Goal: Information Seeking & Learning: Learn about a topic

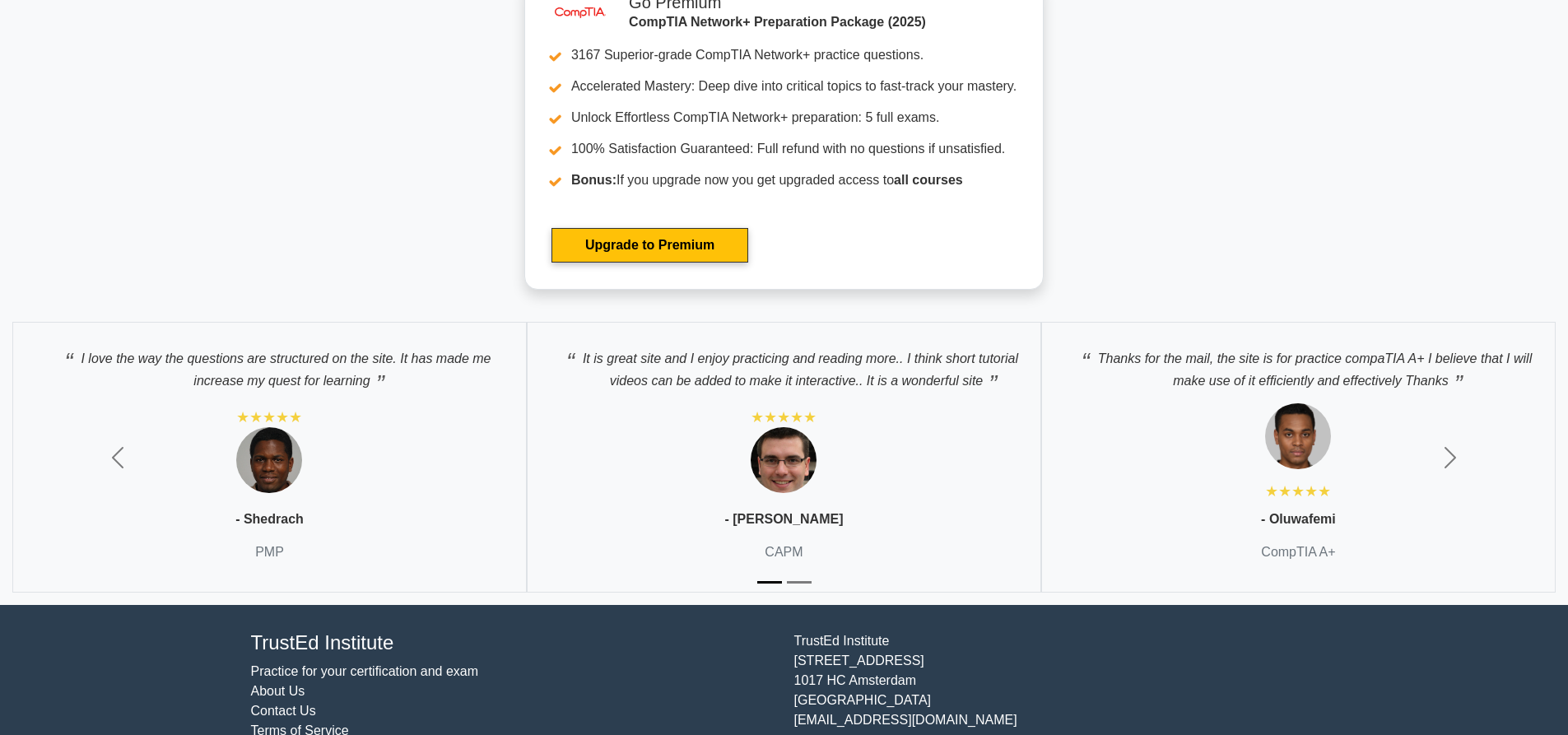
scroll to position [4164, 0]
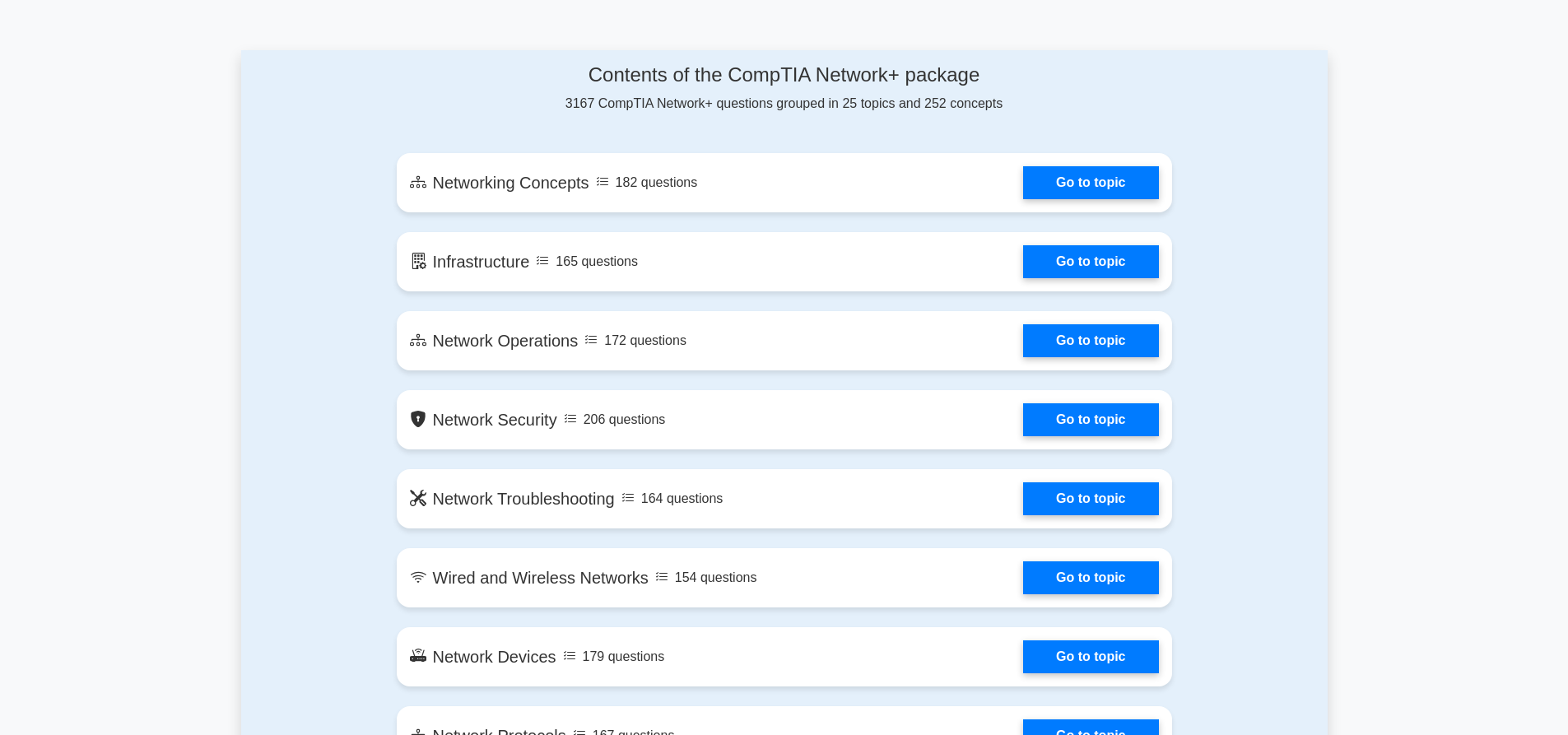
scroll to position [840, 0]
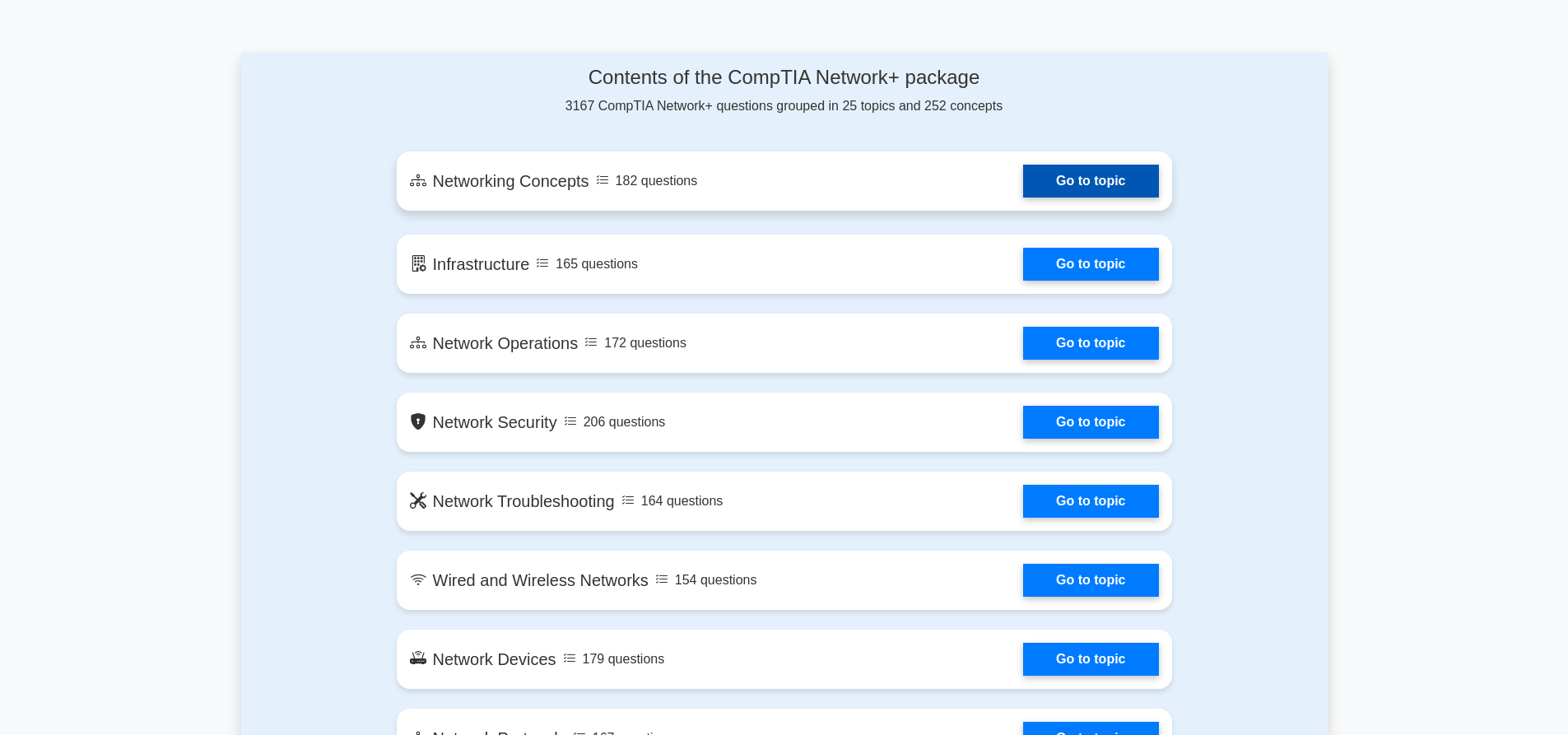
click at [1102, 178] on link "Go to topic" at bounding box center [1090, 180] width 135 height 33
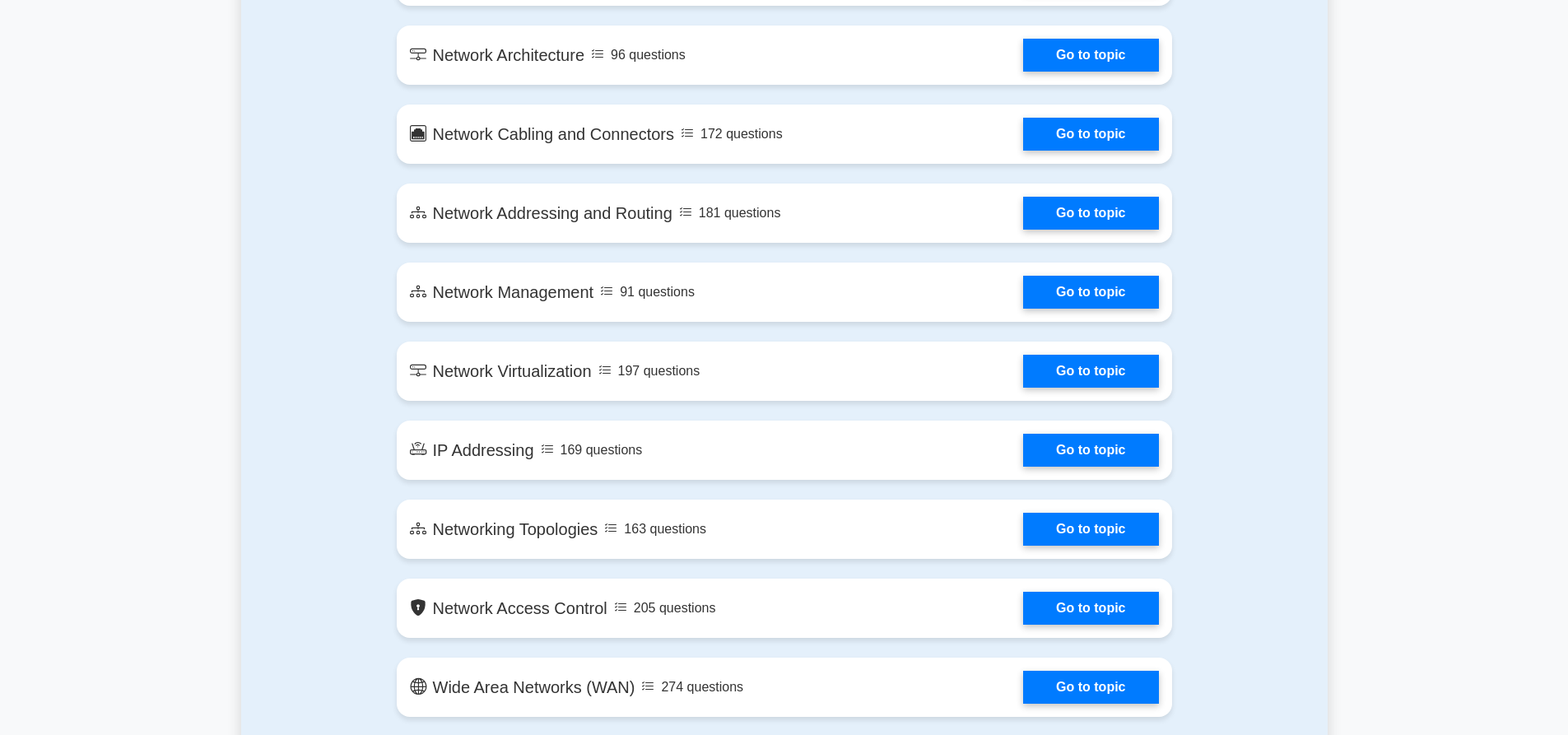
scroll to position [1793, 0]
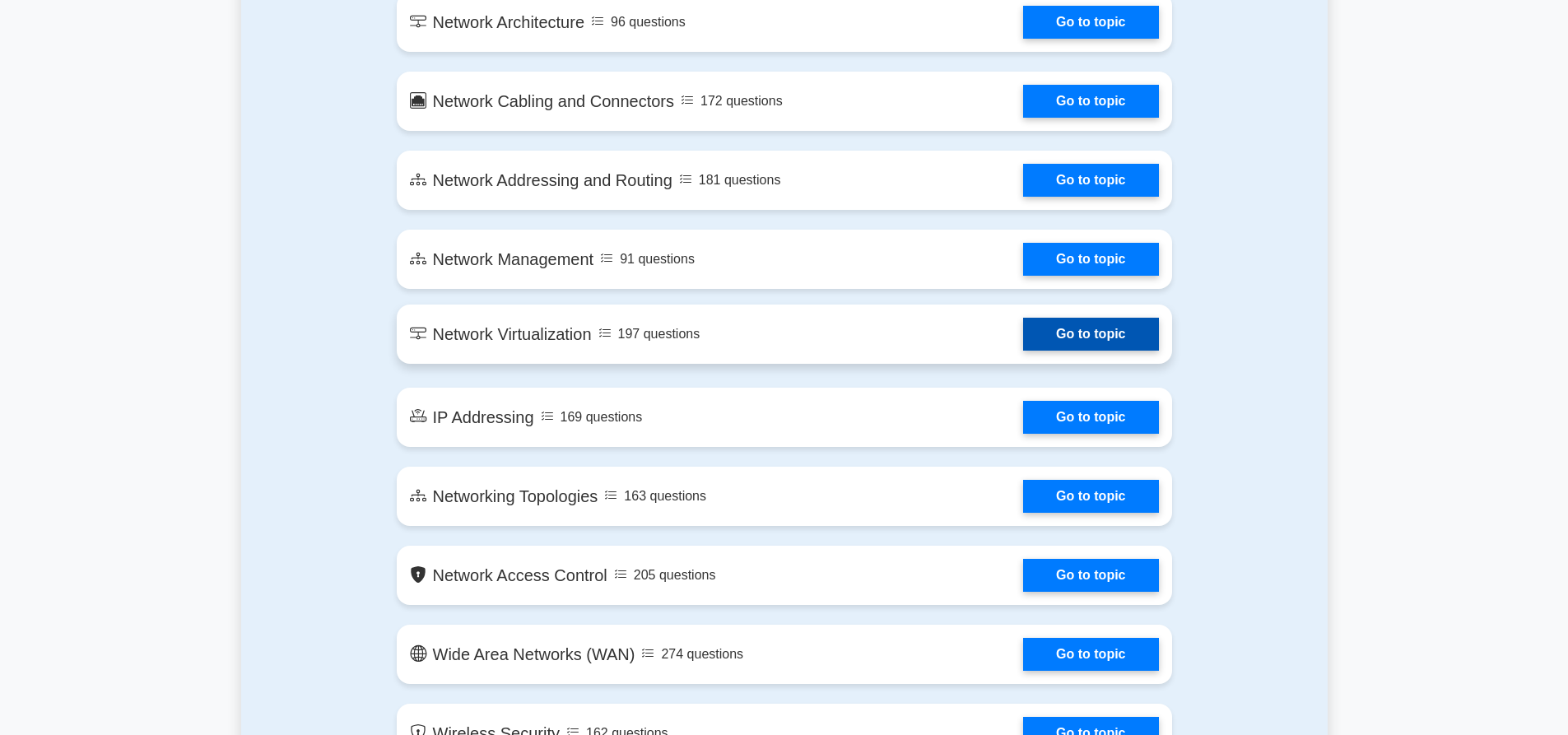
click at [1111, 327] on link "Go to topic" at bounding box center [1090, 334] width 135 height 33
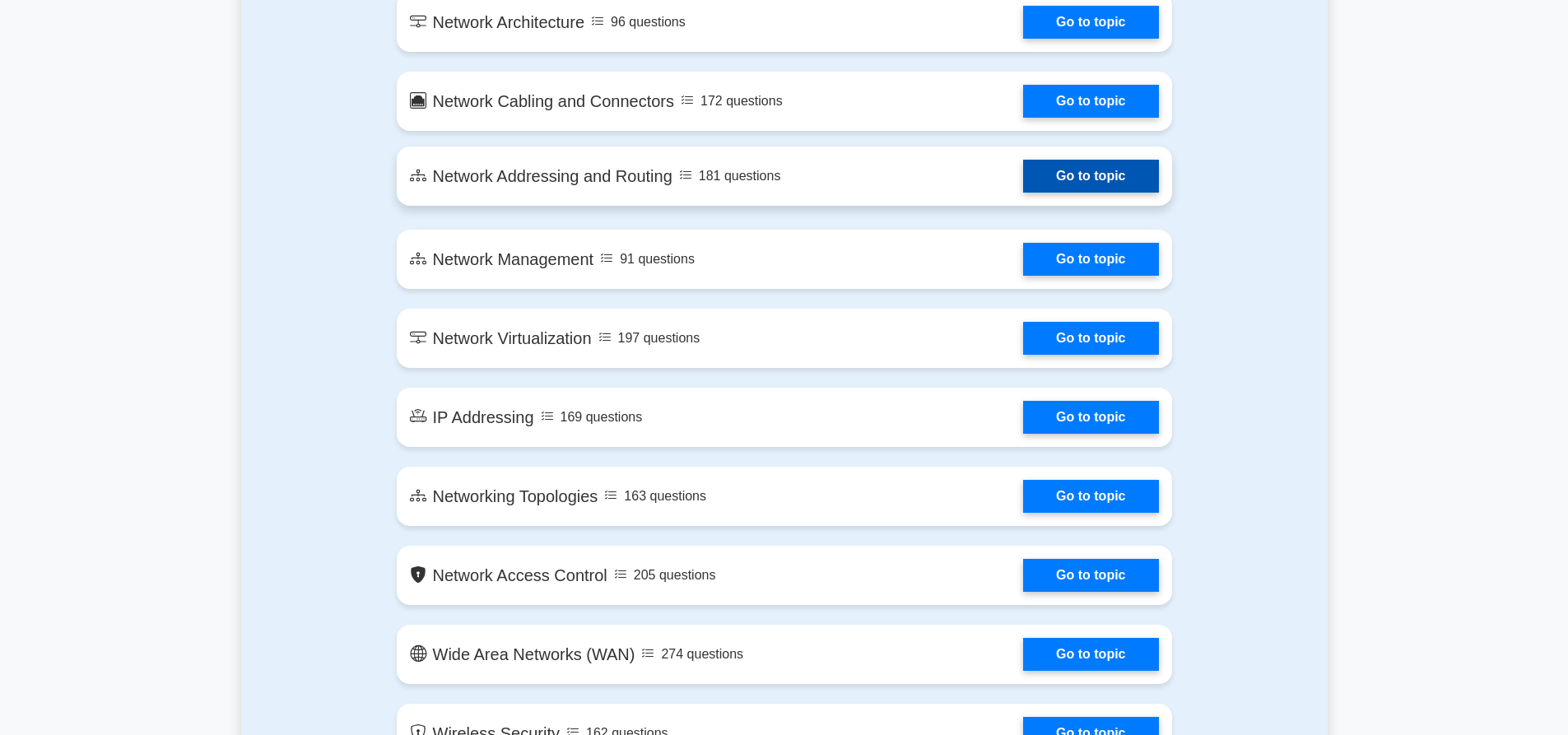
click at [1114, 167] on link "Go to topic" at bounding box center [1090, 176] width 135 height 33
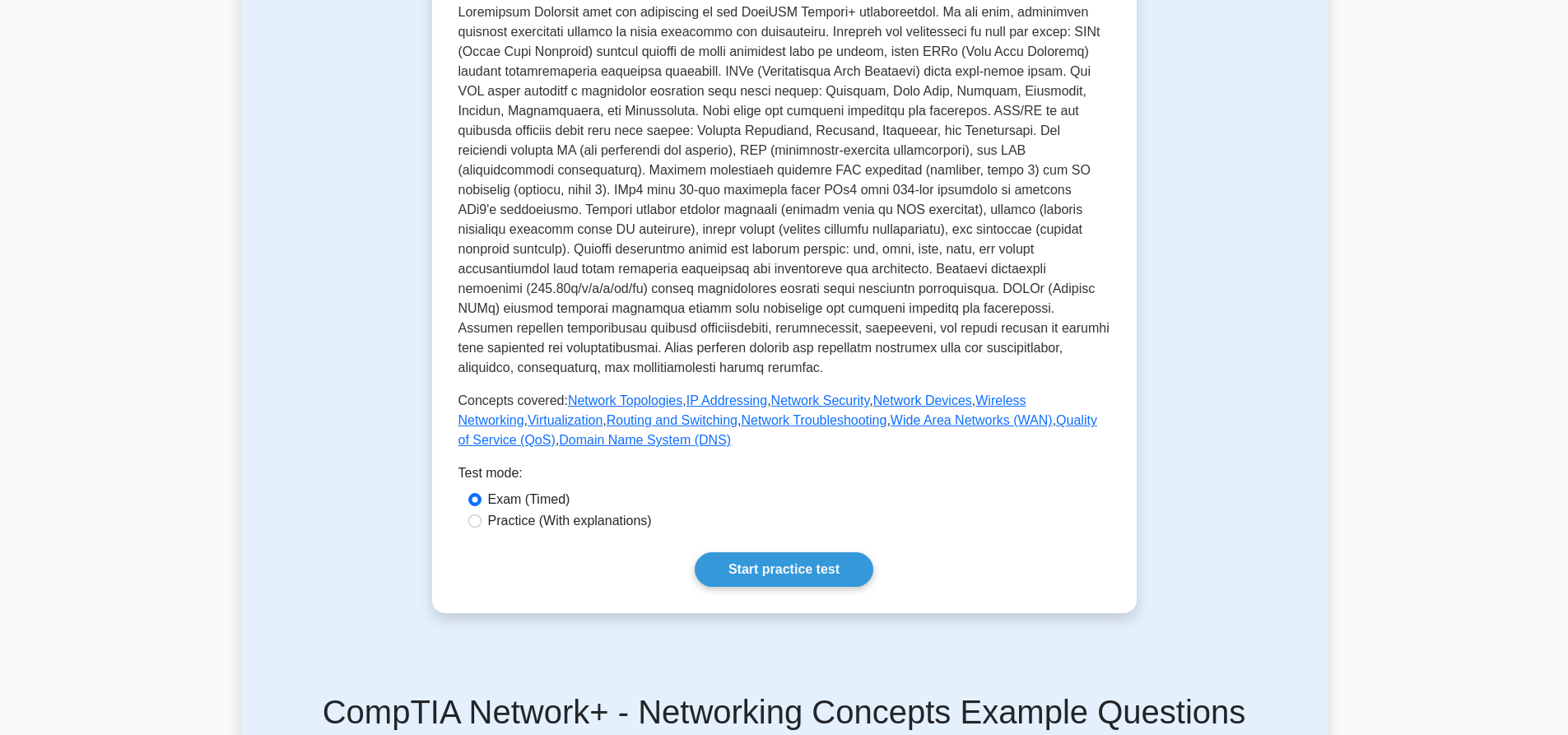
scroll to position [439, 0]
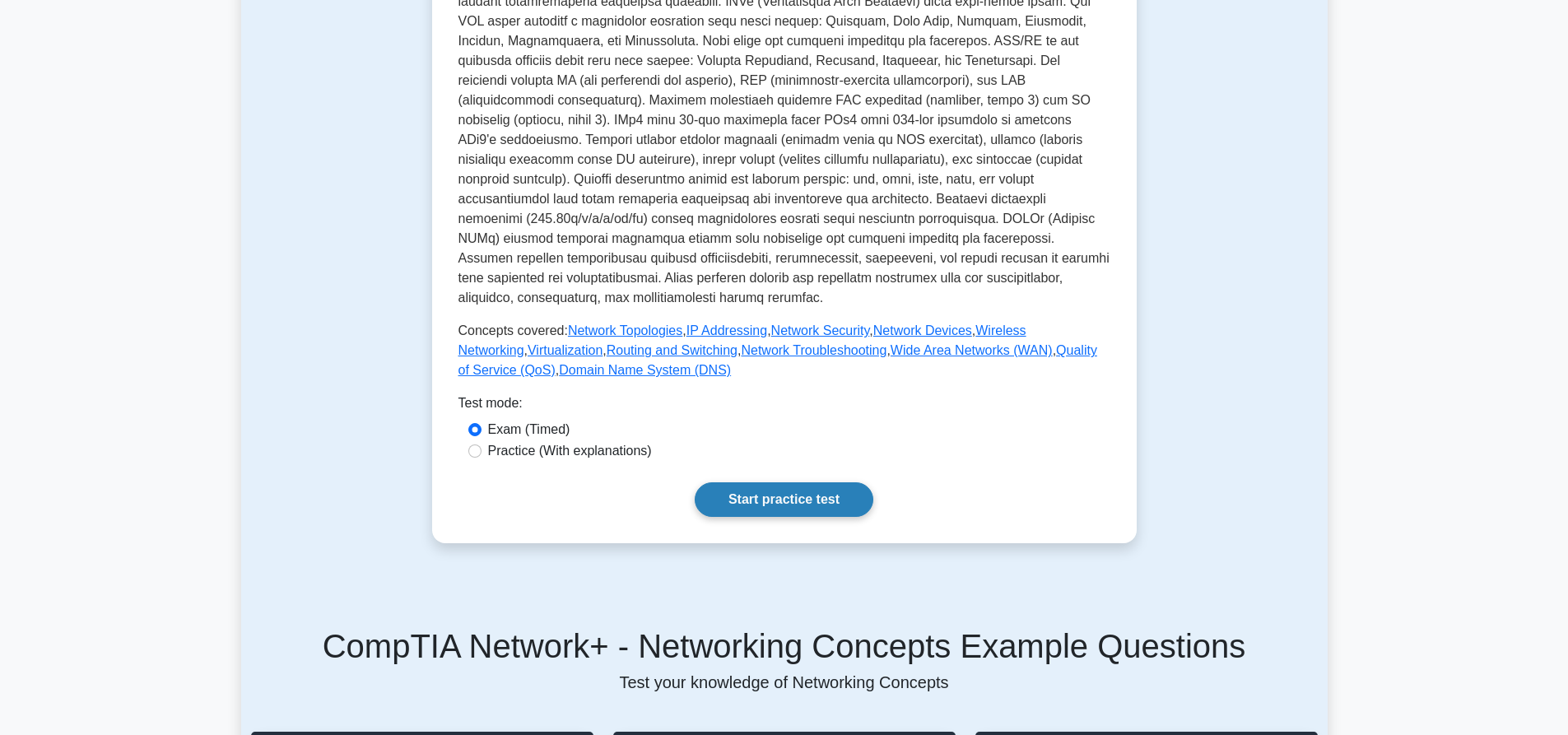
click at [808, 483] on link "Start practice test" at bounding box center [784, 499] width 179 height 35
click at [795, 483] on link "Start practice test" at bounding box center [784, 499] width 179 height 35
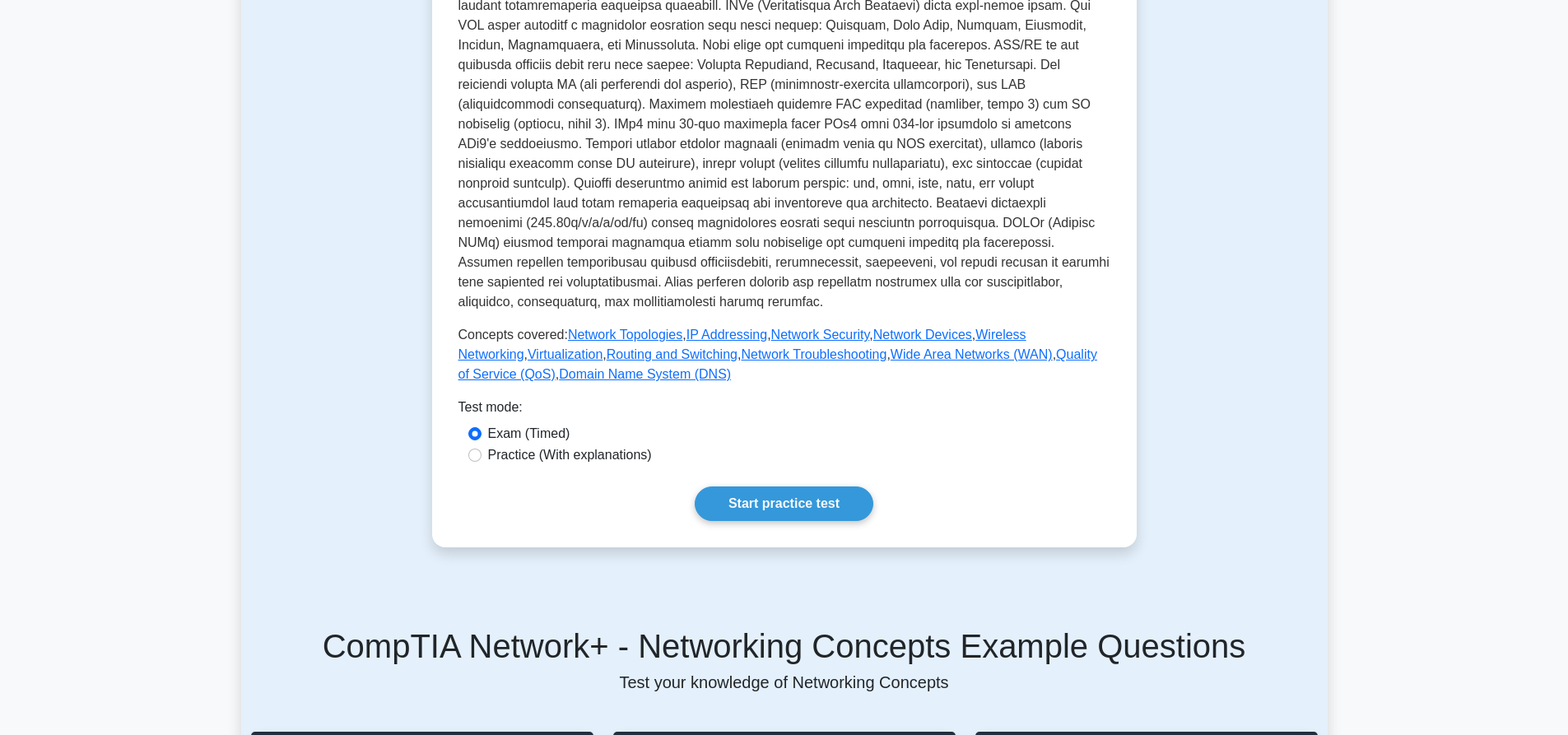
scroll to position [0, 0]
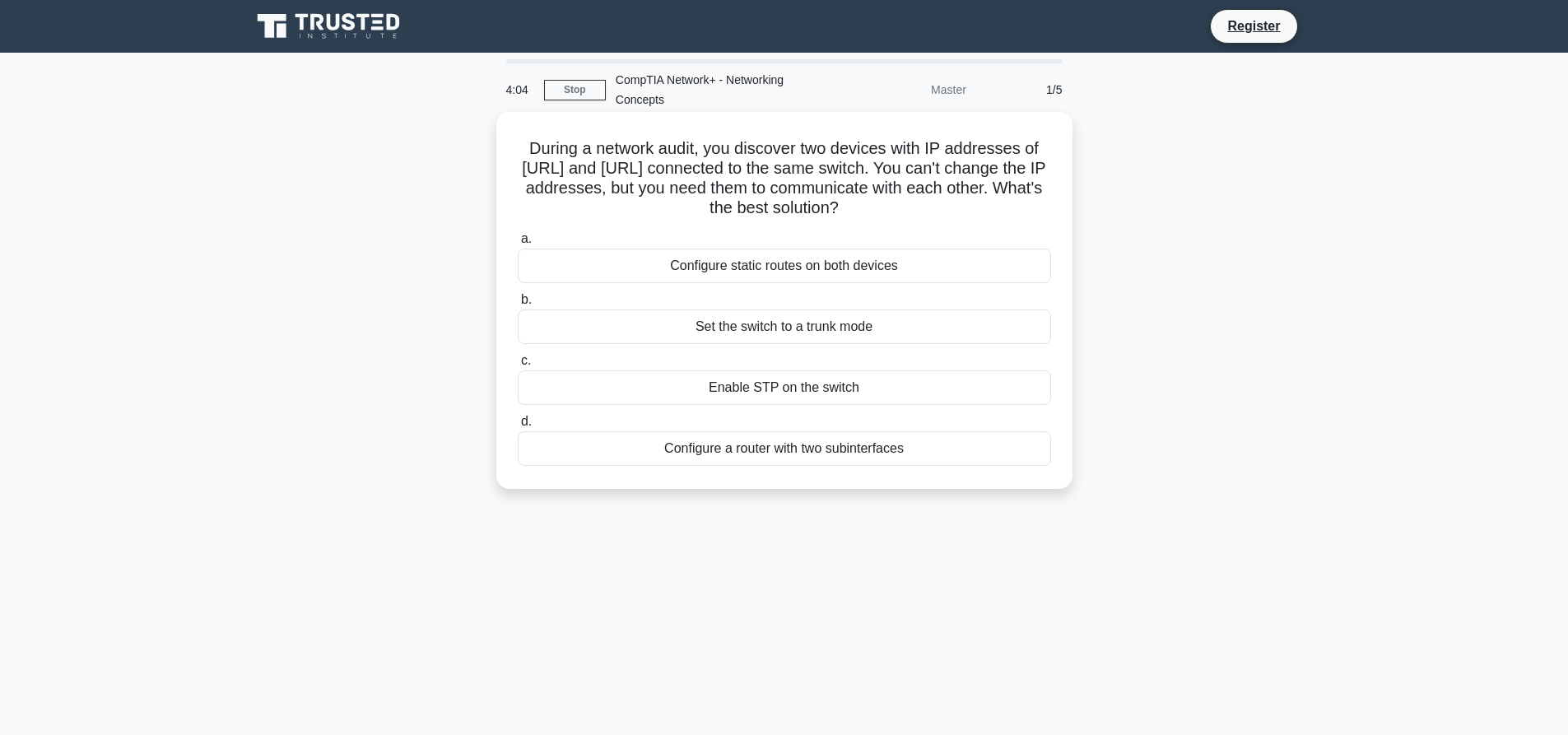
click at [755, 268] on div "Configure static routes on both devices" at bounding box center [784, 266] width 533 height 35
click at [518, 244] on input "a. Configure static routes on both devices" at bounding box center [518, 238] width 0 height 10
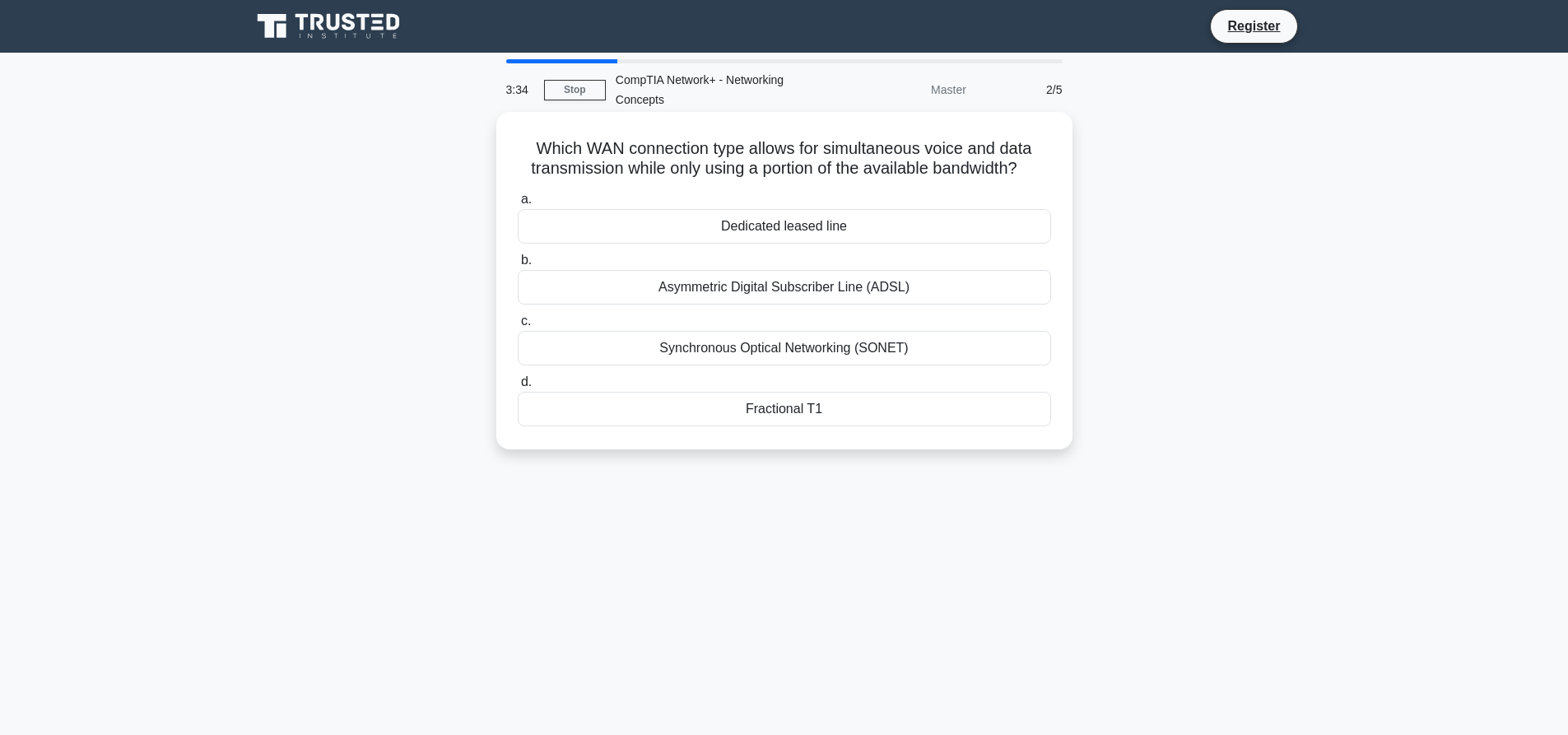
click at [809, 230] on div "Dedicated leased line" at bounding box center [784, 226] width 533 height 35
click at [518, 205] on input "a. Dedicated leased line" at bounding box center [518, 199] width 0 height 10
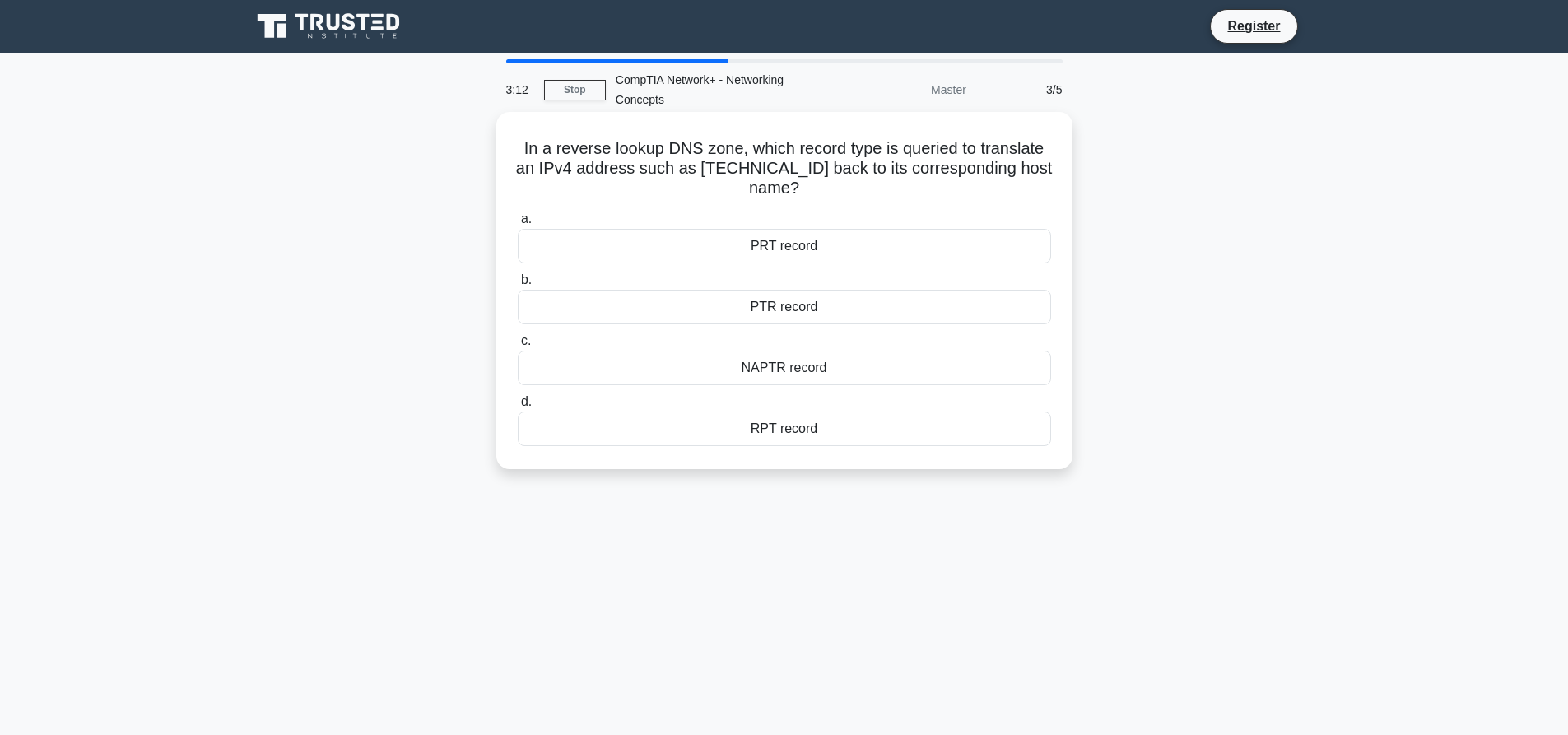
click at [798, 310] on div "PTR record" at bounding box center [784, 307] width 533 height 35
click at [518, 285] on input "b. PTR record" at bounding box center [518, 280] width 0 height 10
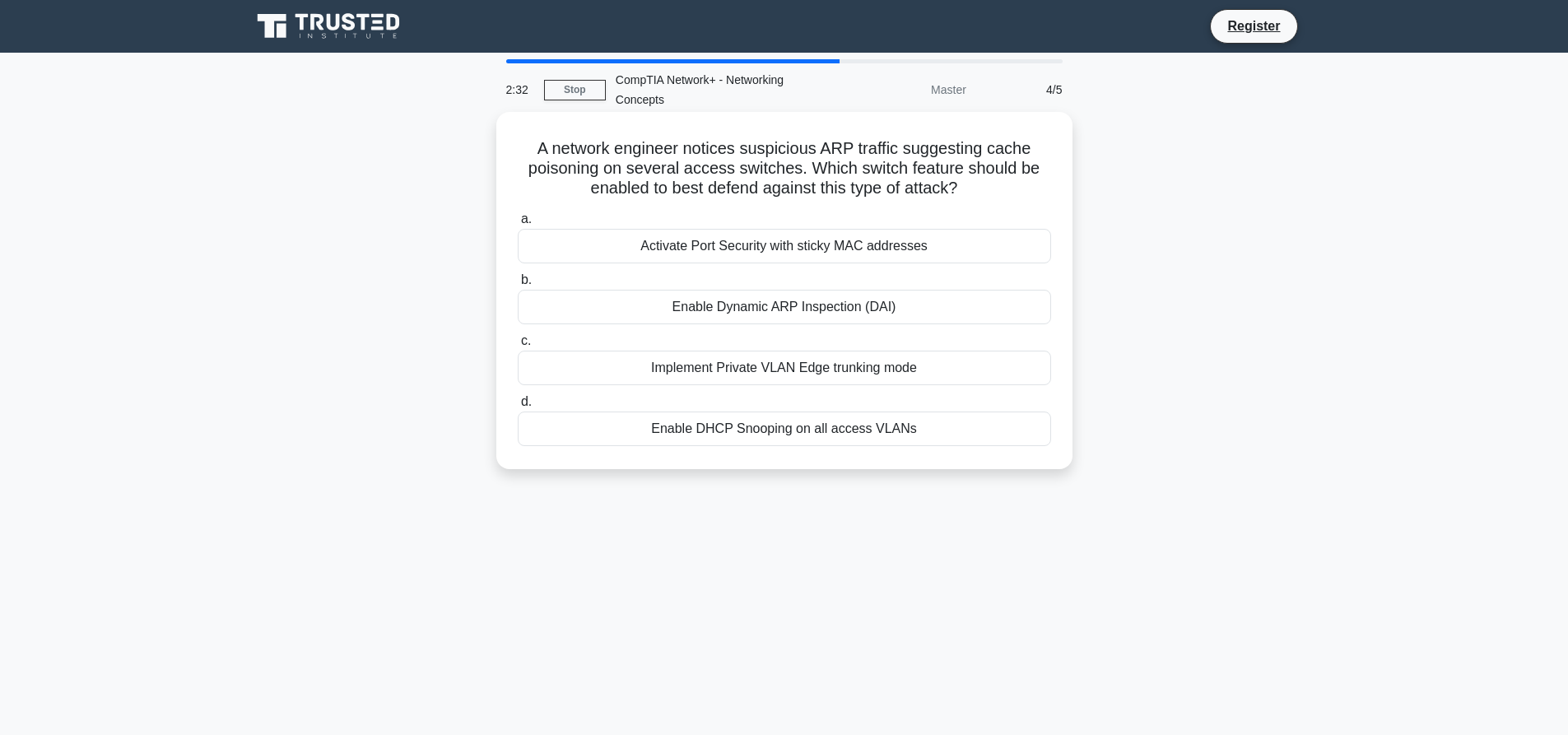
click at [798, 311] on div "Enable Dynamic ARP Inspection (DAI)" at bounding box center [784, 307] width 533 height 35
click at [518, 285] on input "b. Enable Dynamic ARP Inspection (DAI)" at bounding box center [518, 280] width 0 height 10
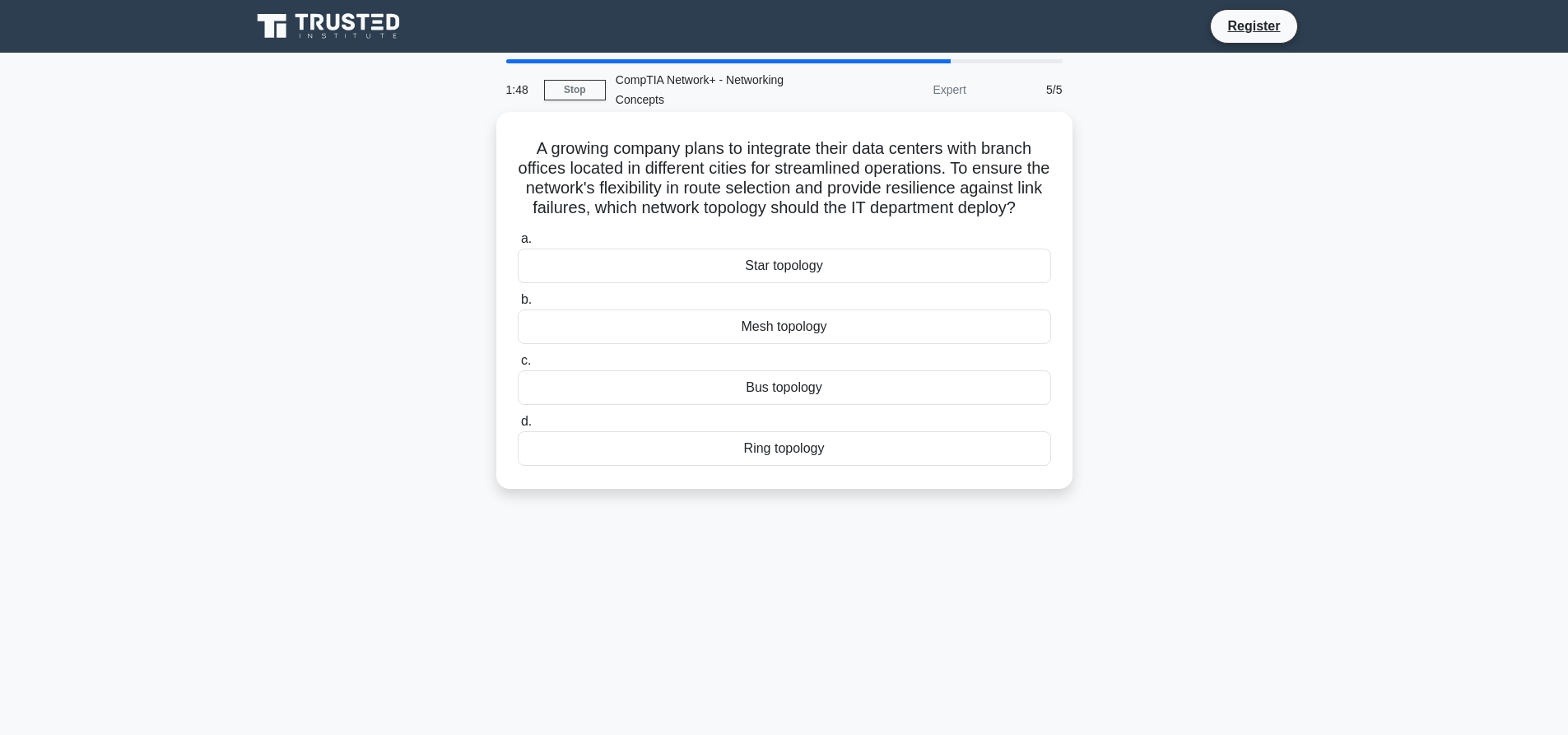
click at [796, 344] on div "Mesh topology" at bounding box center [784, 326] width 533 height 35
click at [518, 306] on input "b. Mesh topology" at bounding box center [518, 299] width 0 height 10
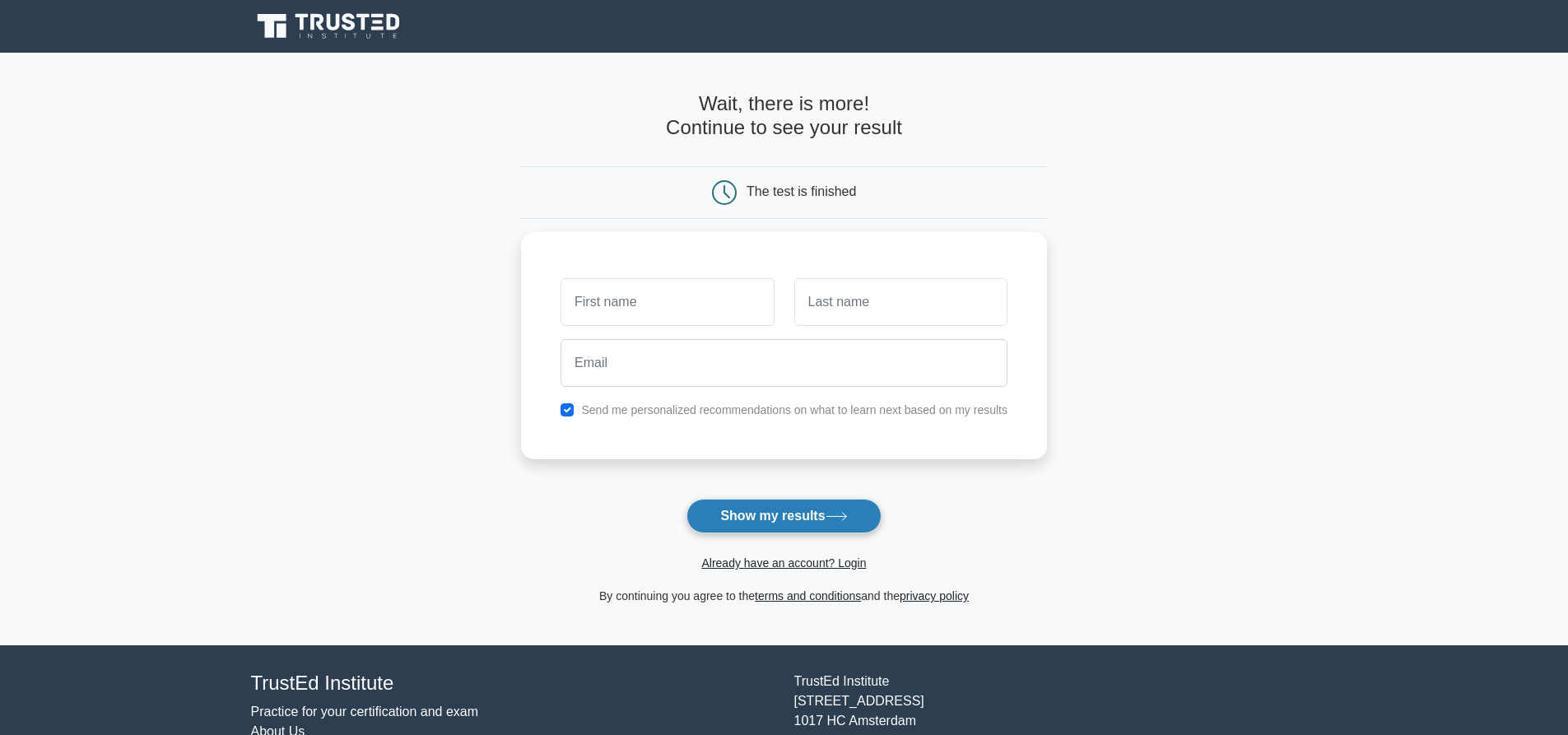
click at [770, 508] on button "Show my results" at bounding box center [784, 515] width 194 height 35
click at [685, 292] on input "text" at bounding box center [667, 297] width 213 height 48
type input "[PERSON_NAME]"
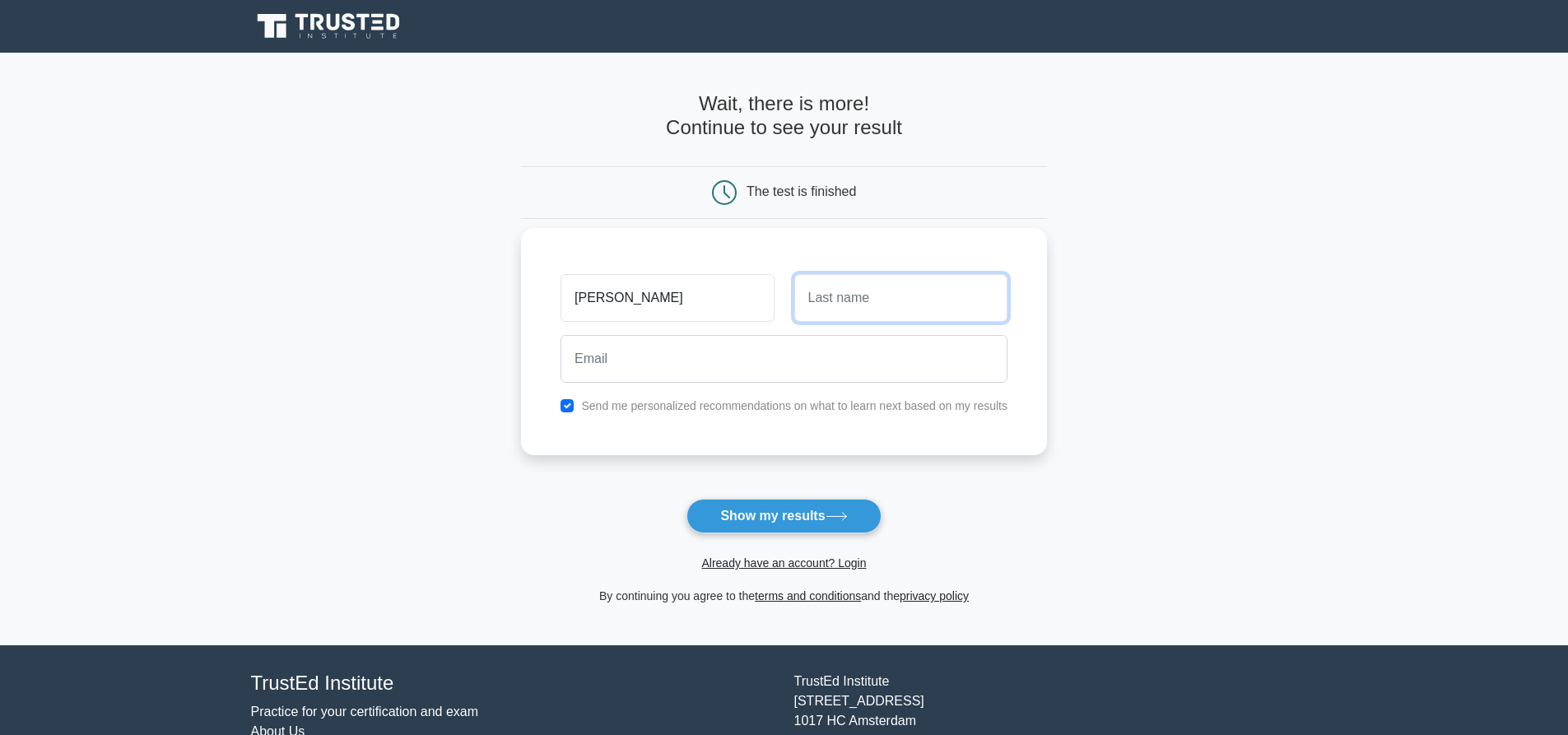
click at [920, 302] on input "text" at bounding box center [900, 297] width 213 height 48
type input "Lamptey"
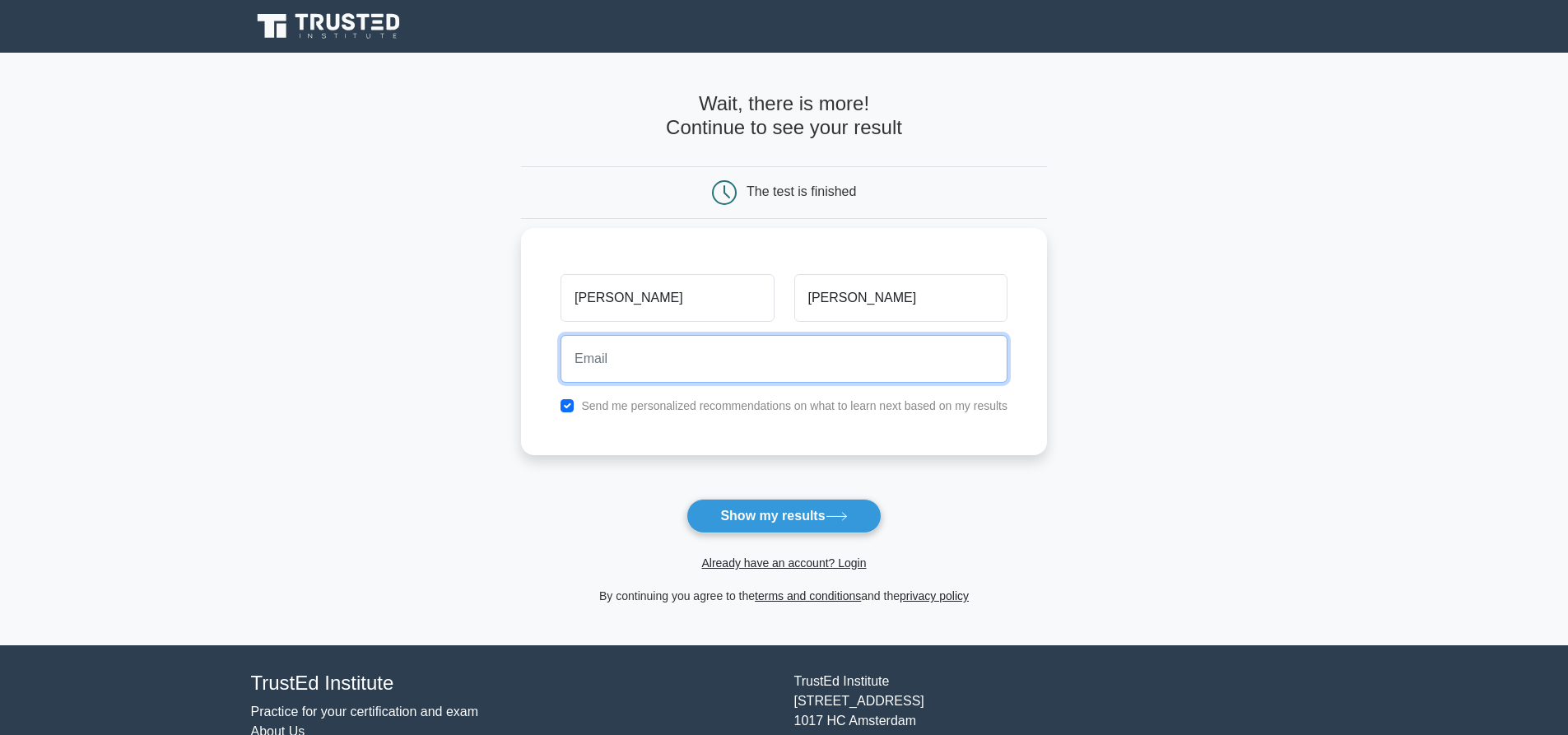
click at [724, 353] on input "email" at bounding box center [784, 358] width 447 height 48
type input "m506243557@gmail.com"
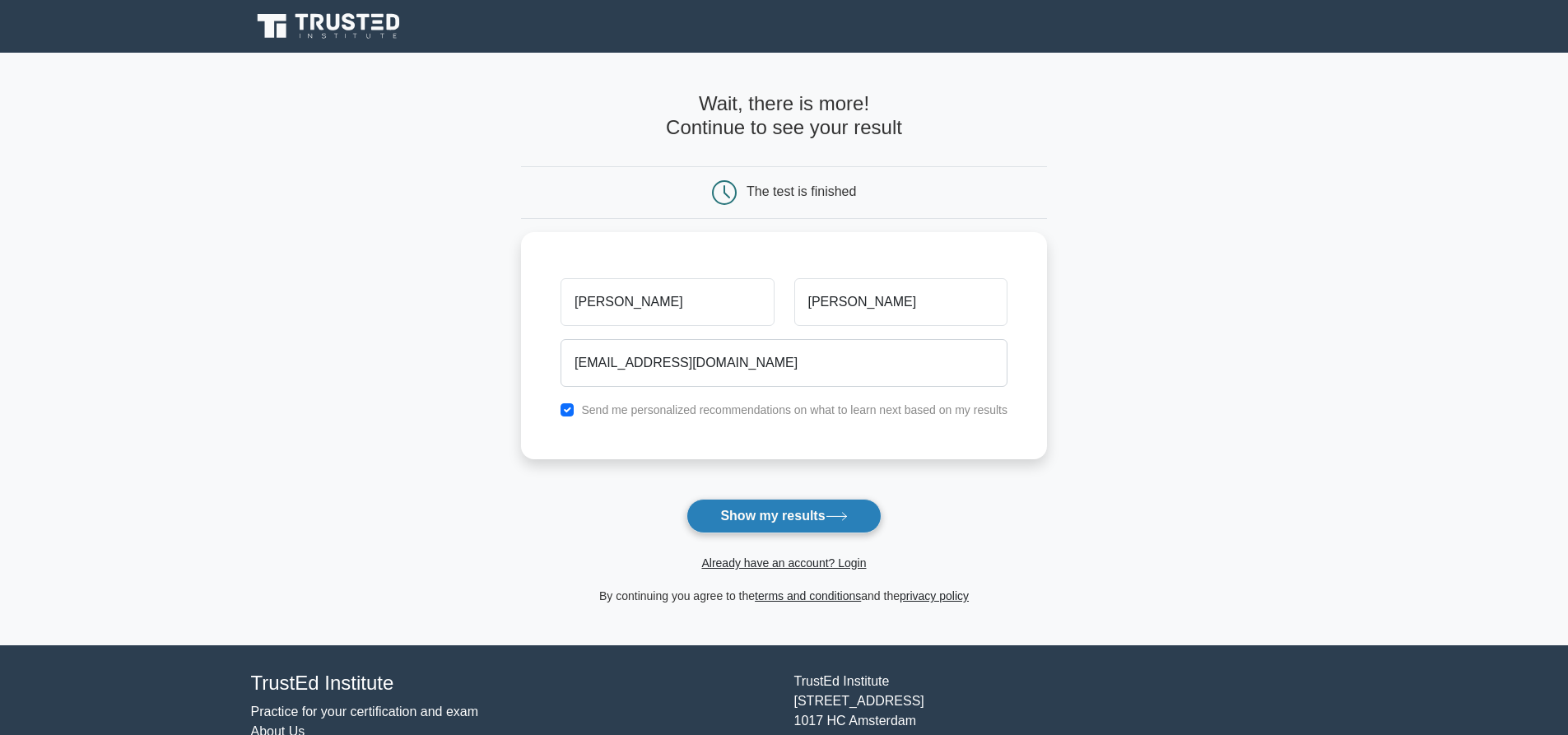
click at [794, 512] on button "Show my results" at bounding box center [784, 515] width 194 height 35
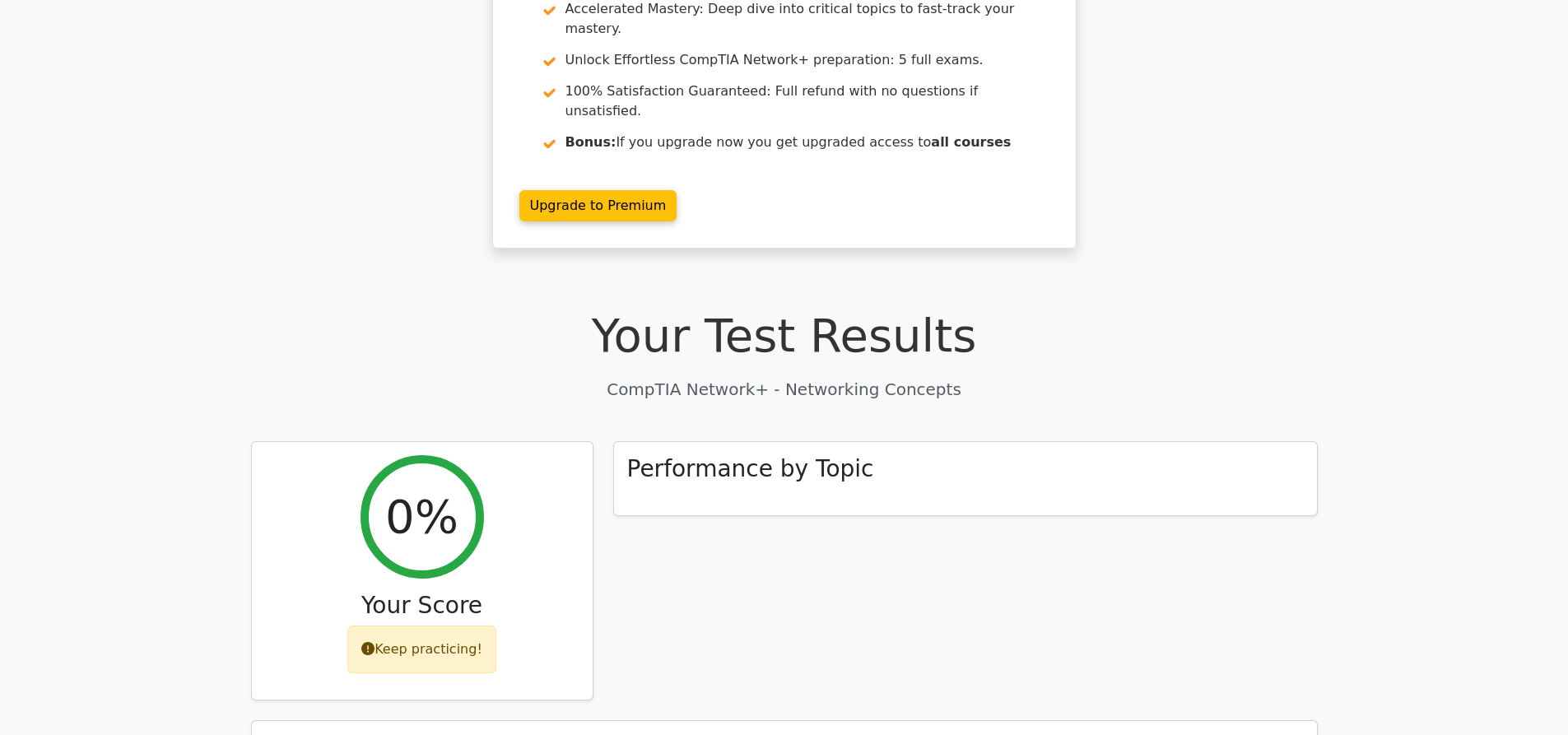
scroll to position [197, 0]
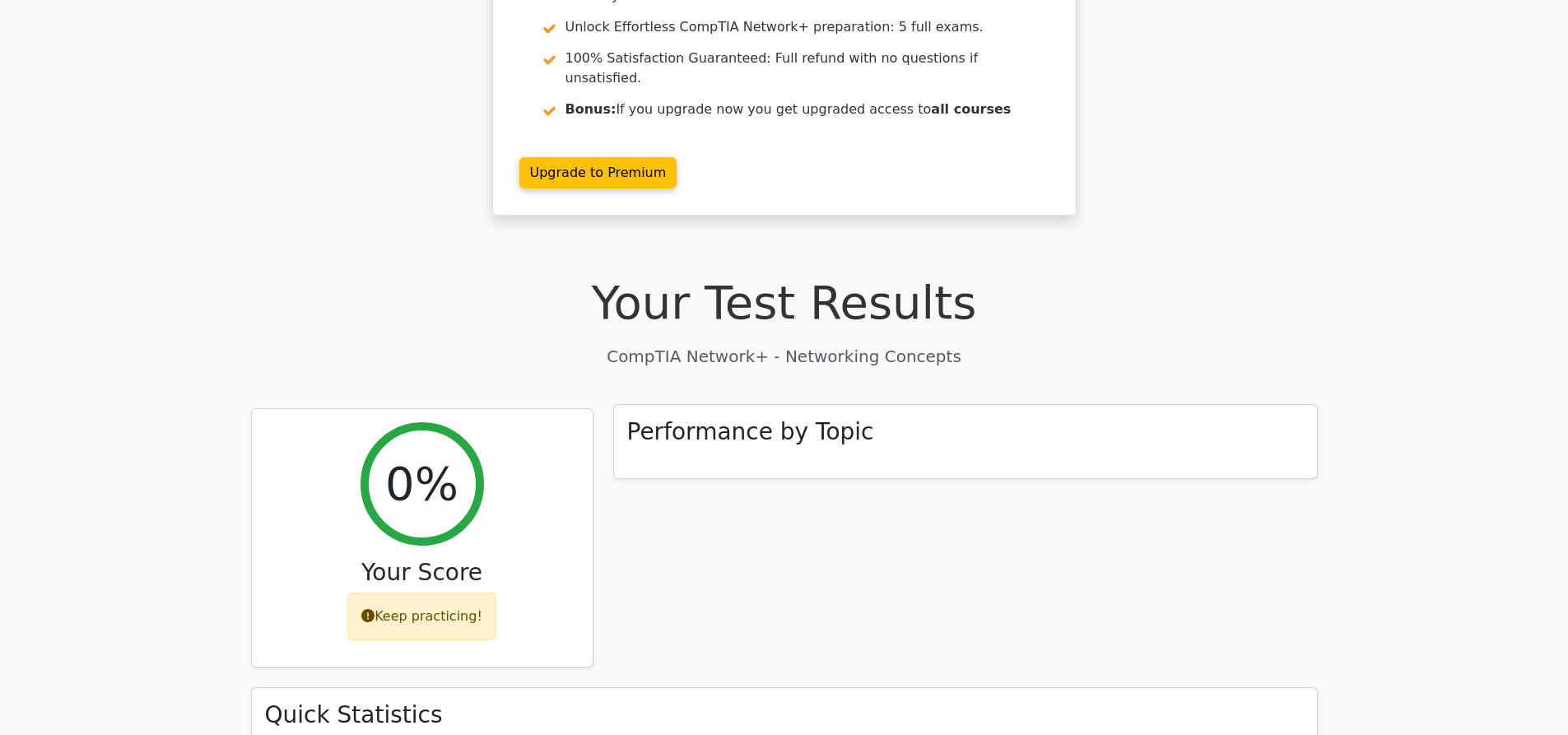
click at [711, 418] on h3 "Performance by Topic" at bounding box center [751, 432] width 247 height 28
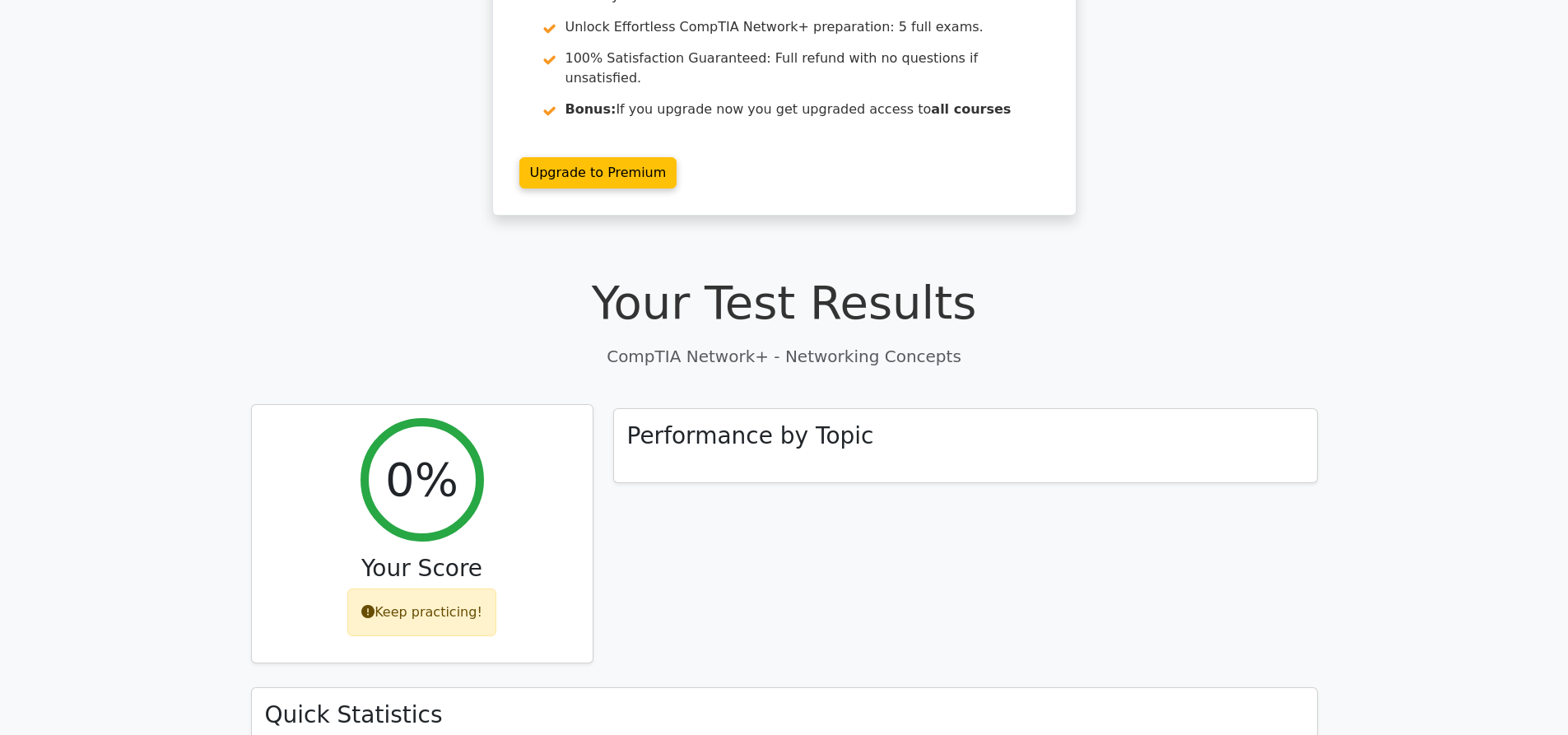
click at [415, 588] on div "Keep practicing!" at bounding box center [421, 612] width 149 height 48
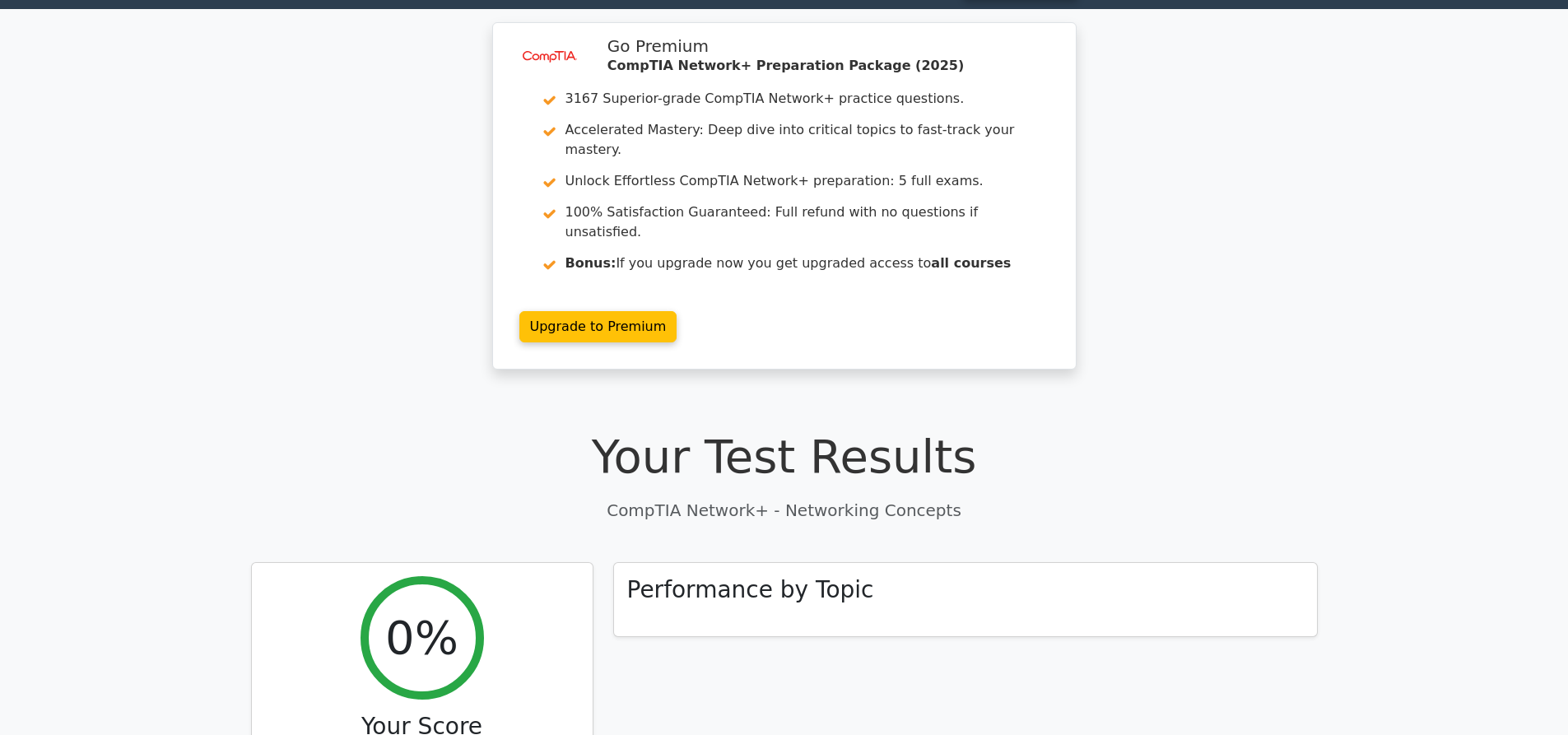
scroll to position [0, 0]
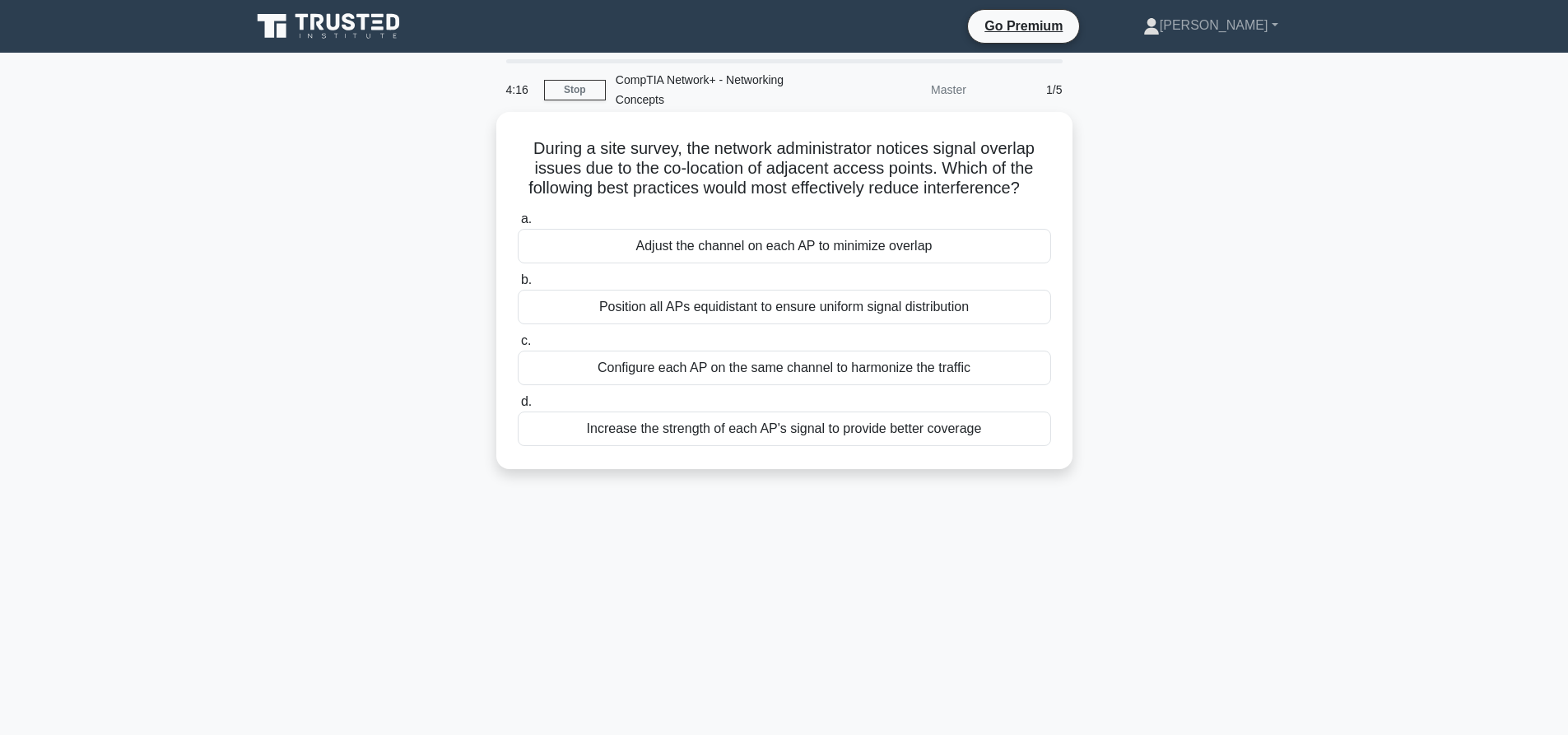
click at [828, 248] on div "Adjust the channel on each AP to minimize overlap" at bounding box center [784, 246] width 533 height 35
click at [518, 224] on input "a. Adjust the channel on each AP to minimize overlap" at bounding box center [518, 219] width 0 height 10
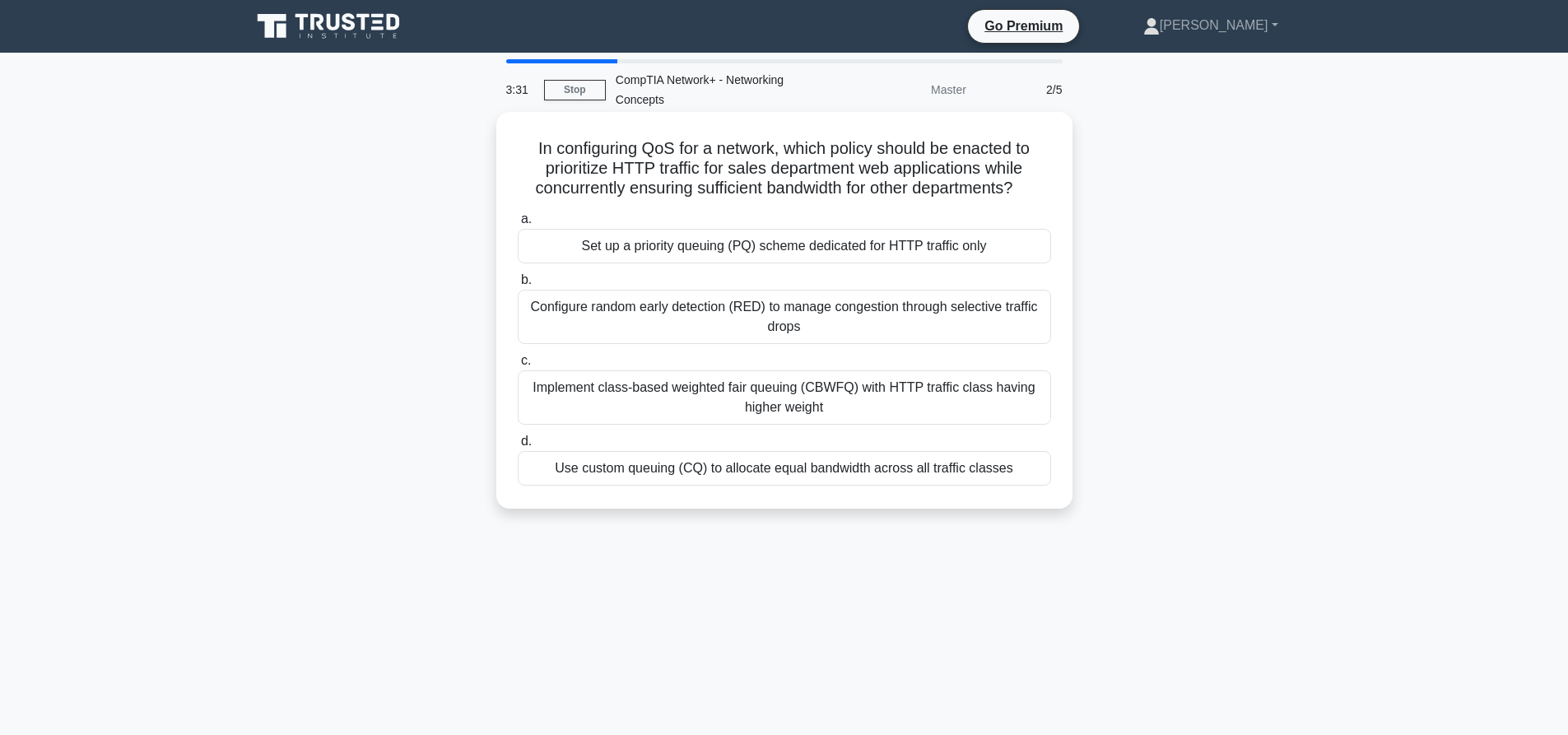
click at [782, 407] on div "Implement class-based weighted fair queuing (CBWFQ) with HTTP traffic class hav…" at bounding box center [784, 397] width 533 height 54
click at [518, 367] on input "c. Implement class-based weighted fair queuing (CBWFQ) with HTTP traffic class …" at bounding box center [518, 360] width 0 height 10
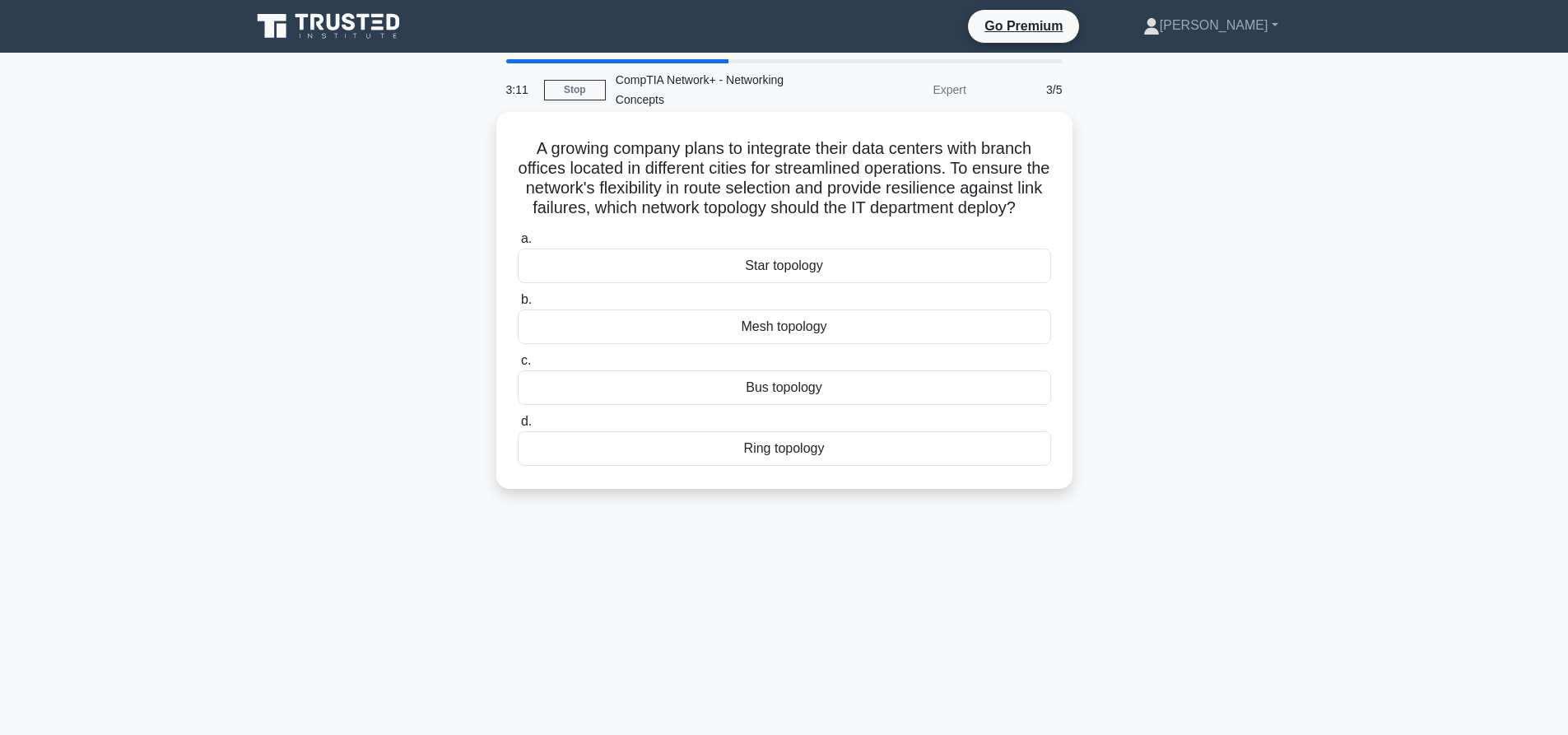
click at [800, 405] on div "Bus topology" at bounding box center [784, 387] width 533 height 35
click at [518, 367] on input "c. Bus topology" at bounding box center [518, 360] width 0 height 10
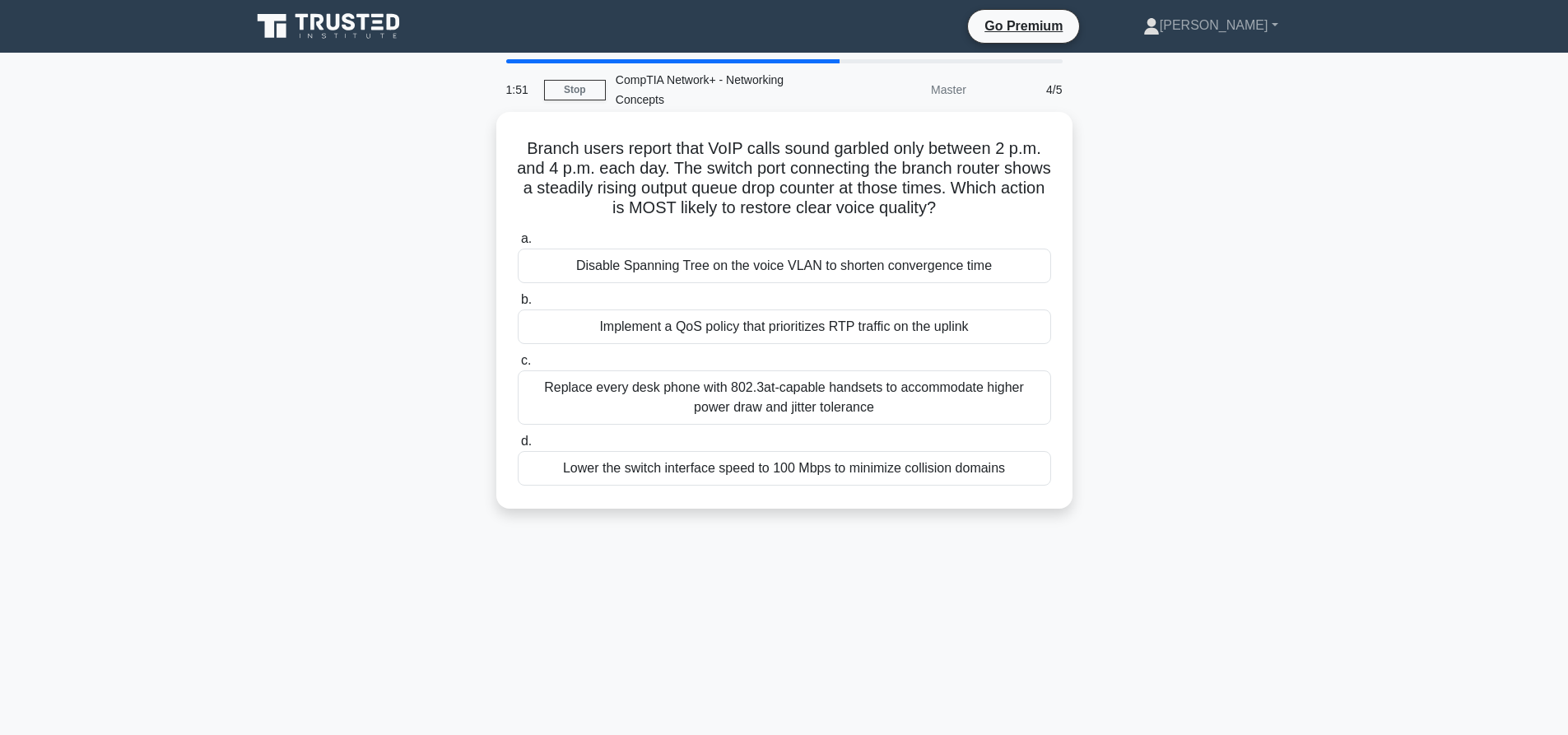
click at [816, 329] on div "Implement a QoS policy that prioritizes RTP traffic on the uplink" at bounding box center [784, 326] width 533 height 35
click at [518, 306] on input "b. Implement a QoS policy that prioritizes RTP traffic on the uplink" at bounding box center [518, 299] width 0 height 10
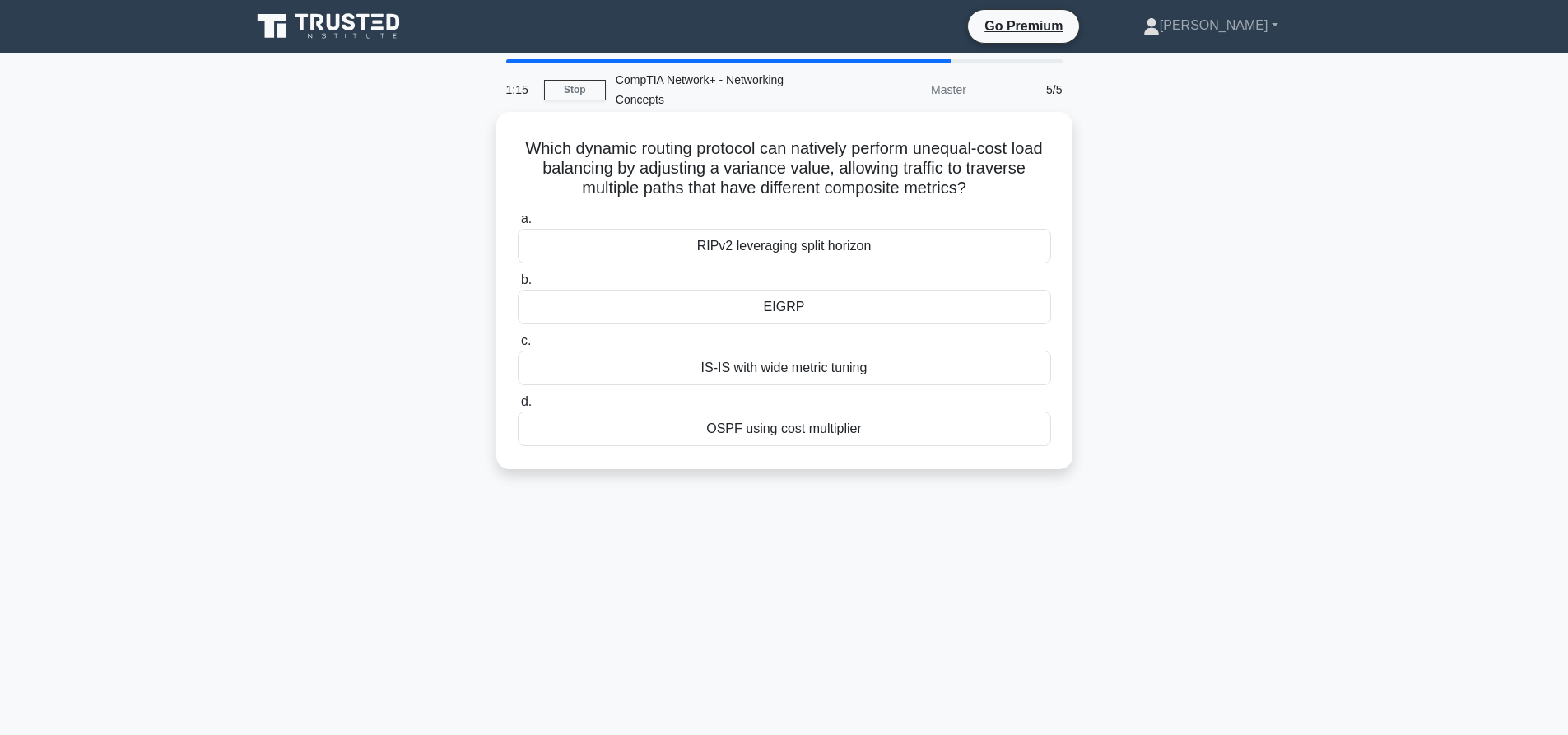
click at [800, 427] on div "OSPF using cost multiplier" at bounding box center [784, 428] width 533 height 35
click at [518, 408] on input "d. OSPF using cost multiplier" at bounding box center [518, 401] width 0 height 10
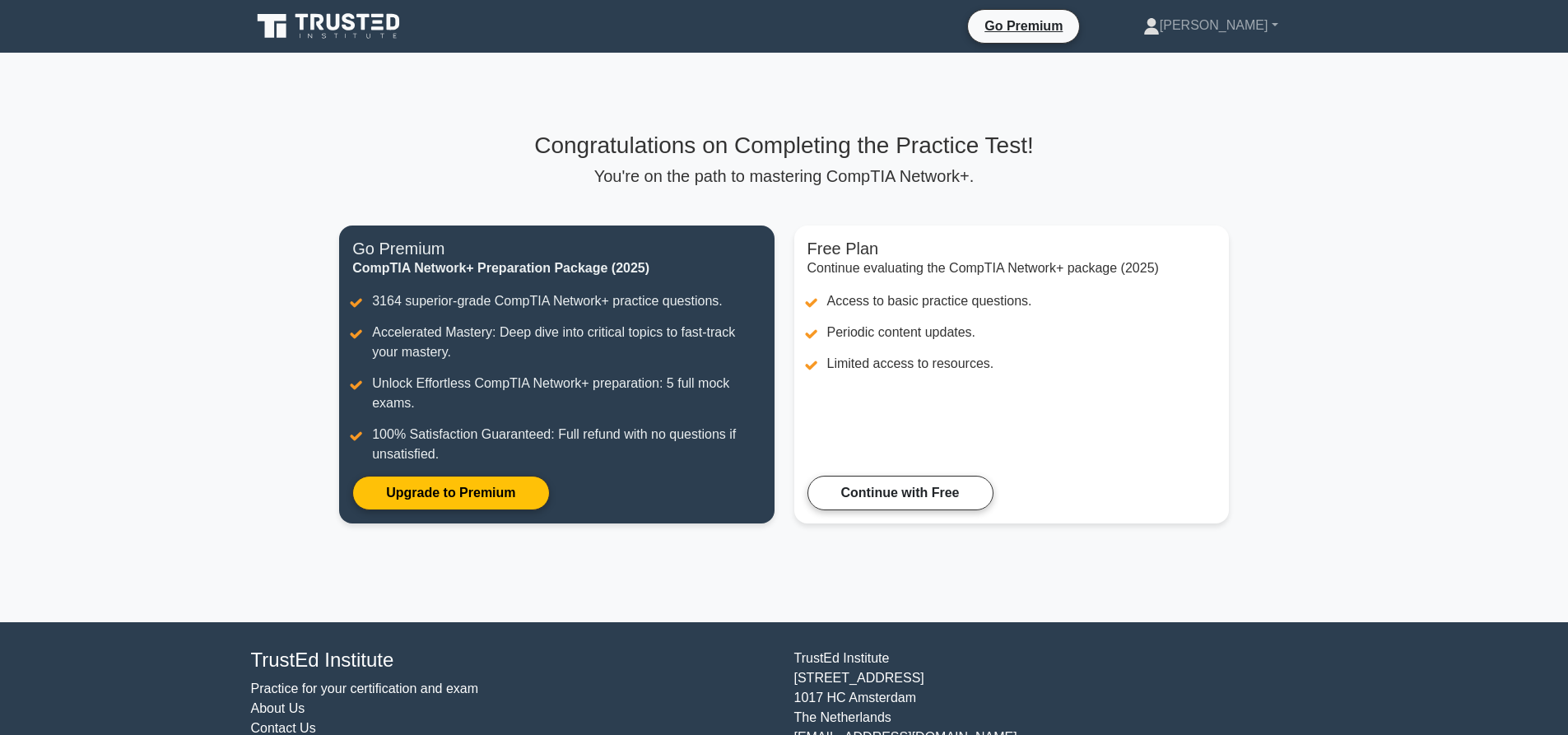
scroll to position [69, 0]
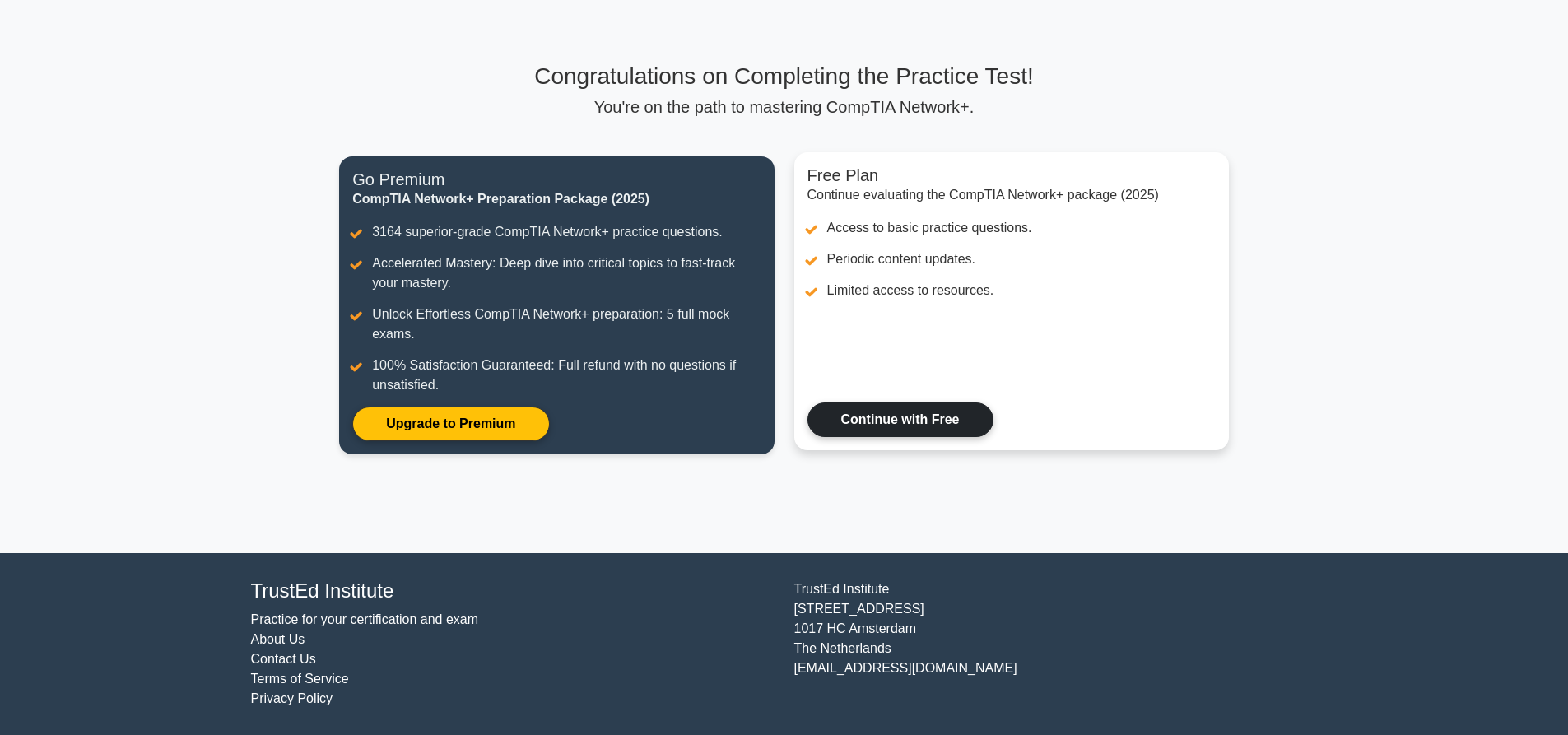
click at [945, 421] on link "Continue with Free" at bounding box center [900, 419] width 186 height 35
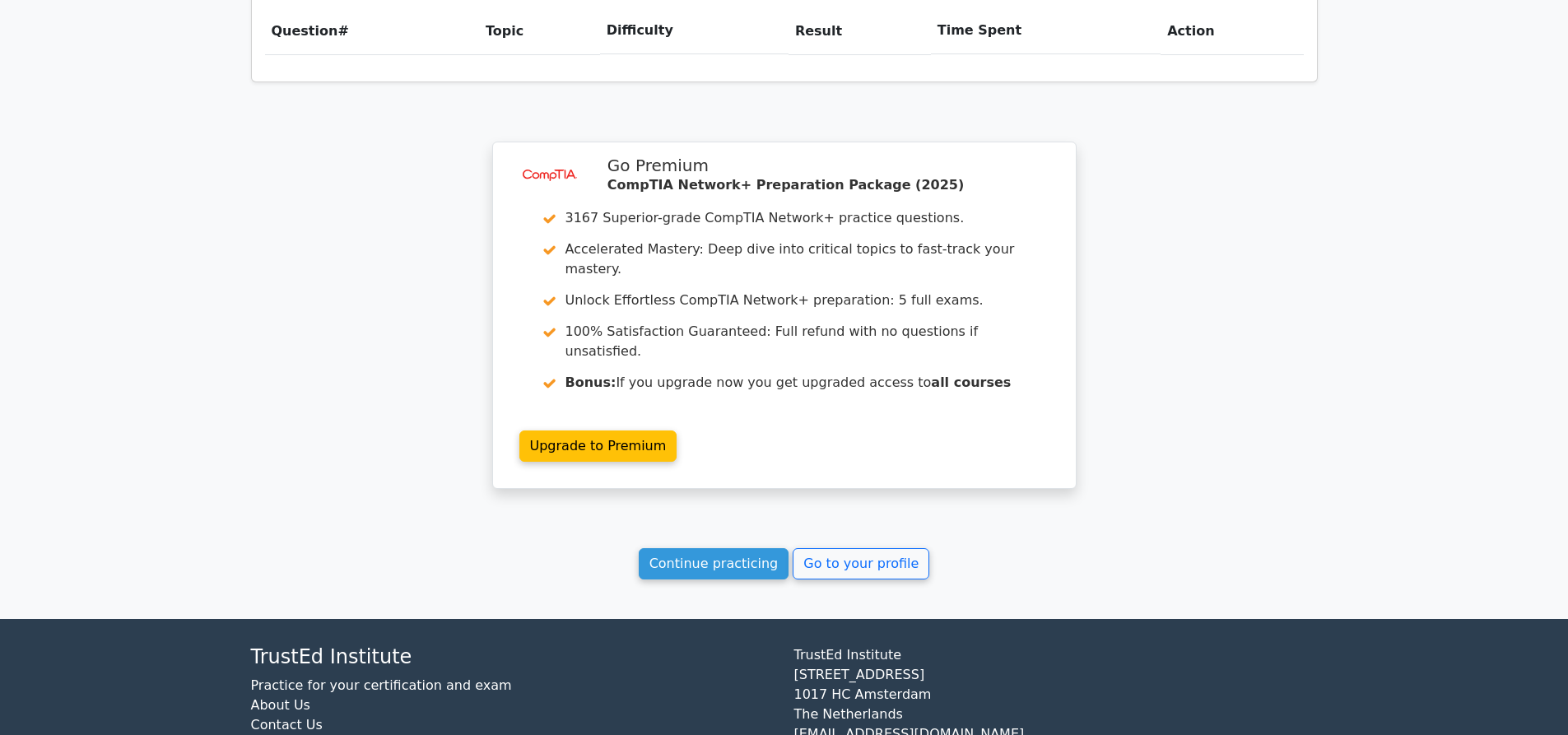
scroll to position [515, 0]
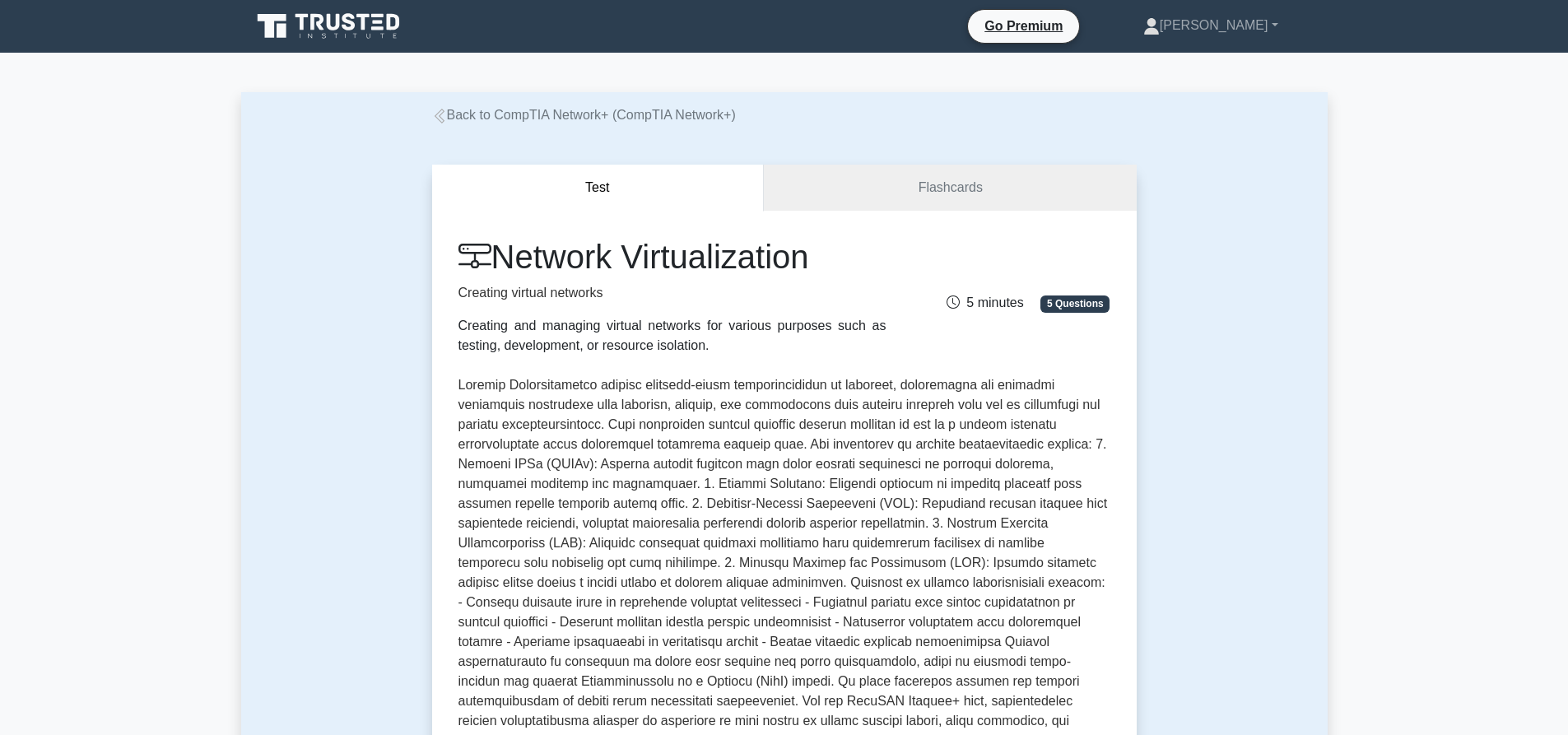
scroll to position [643, 0]
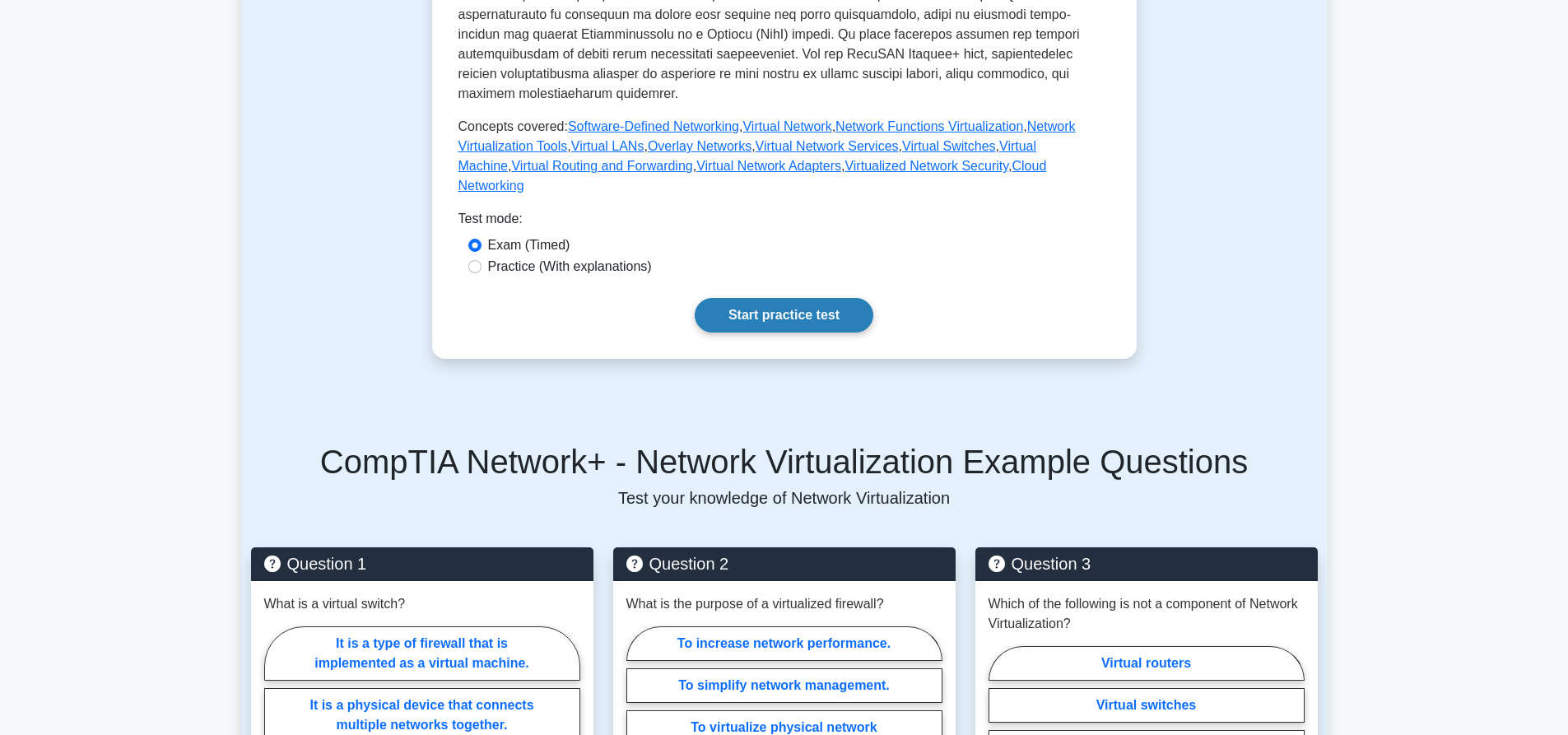
click at [770, 298] on link "Start practice test" at bounding box center [784, 315] width 179 height 35
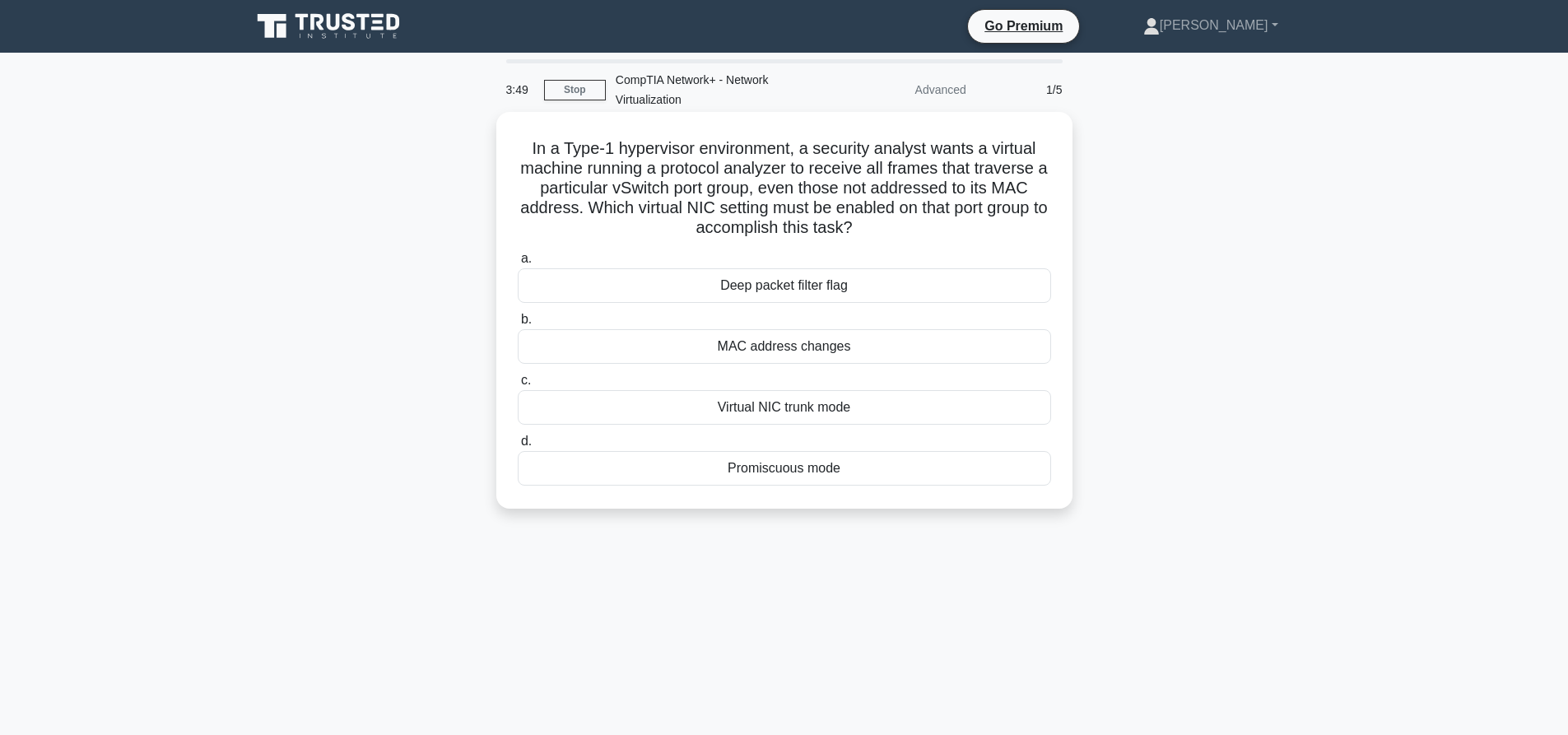
click at [803, 287] on div "Deep packet filter flag" at bounding box center [784, 285] width 533 height 35
click at [518, 265] on input "a. Deep packet filter flag" at bounding box center [518, 258] width 0 height 10
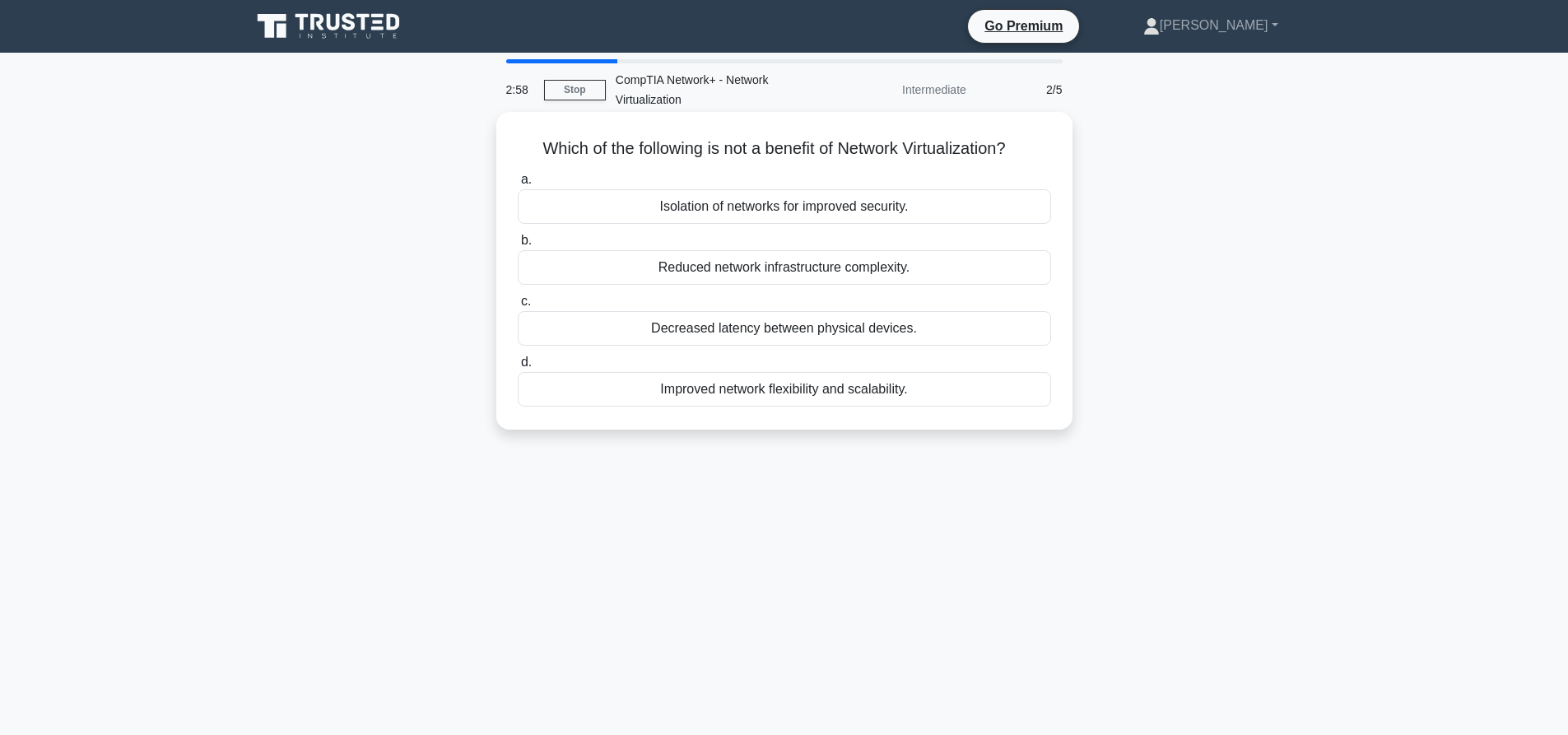
click at [802, 208] on div "Isolation of networks for improved security." at bounding box center [784, 206] width 533 height 35
click at [518, 185] on input "a. Isolation of networks for improved security." at bounding box center [518, 180] width 0 height 10
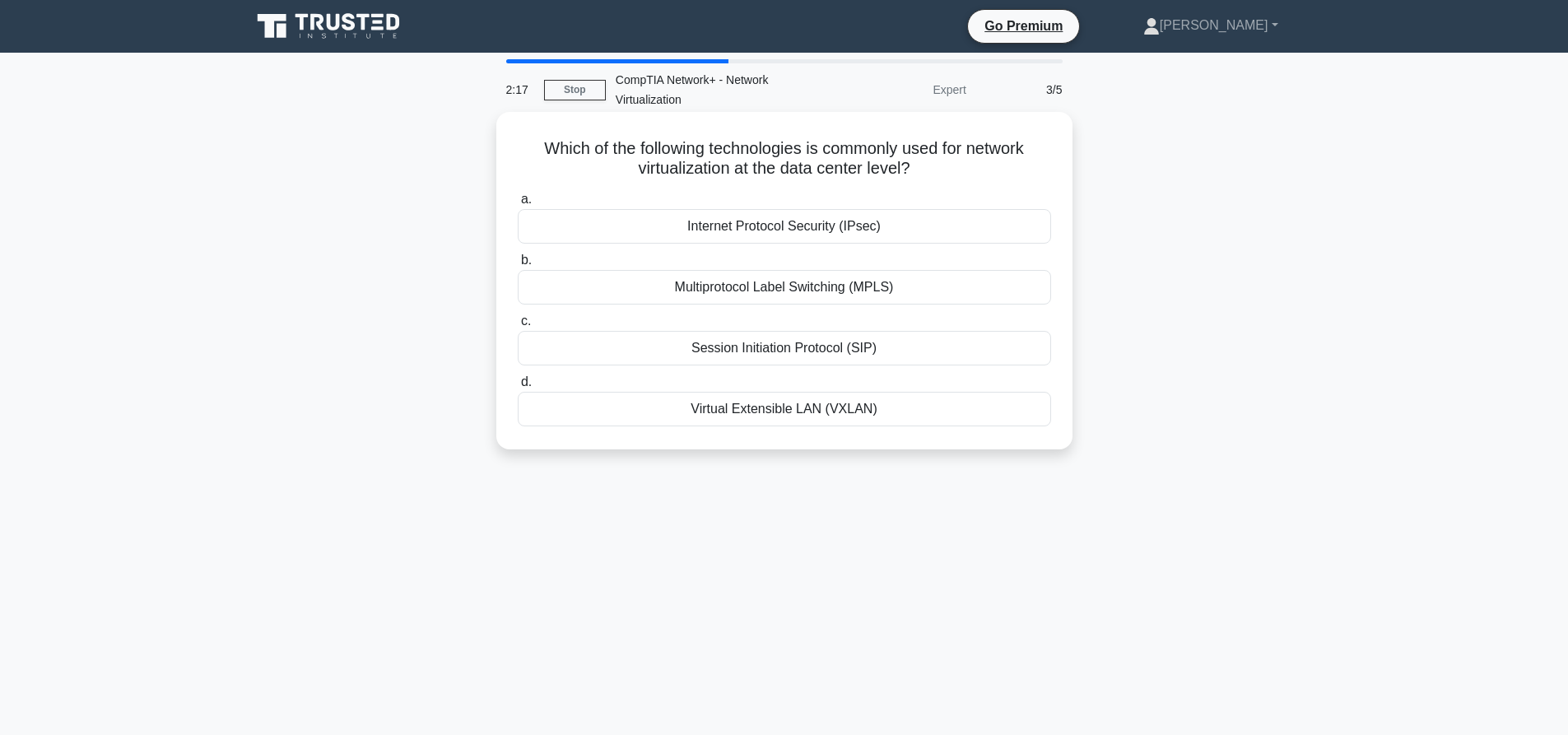
click at [778, 411] on div "Virtual Extensible LAN (VXLAN)" at bounding box center [784, 409] width 533 height 35
click at [518, 388] on input "d. Virtual Extensible LAN (VXLAN)" at bounding box center [518, 382] width 0 height 10
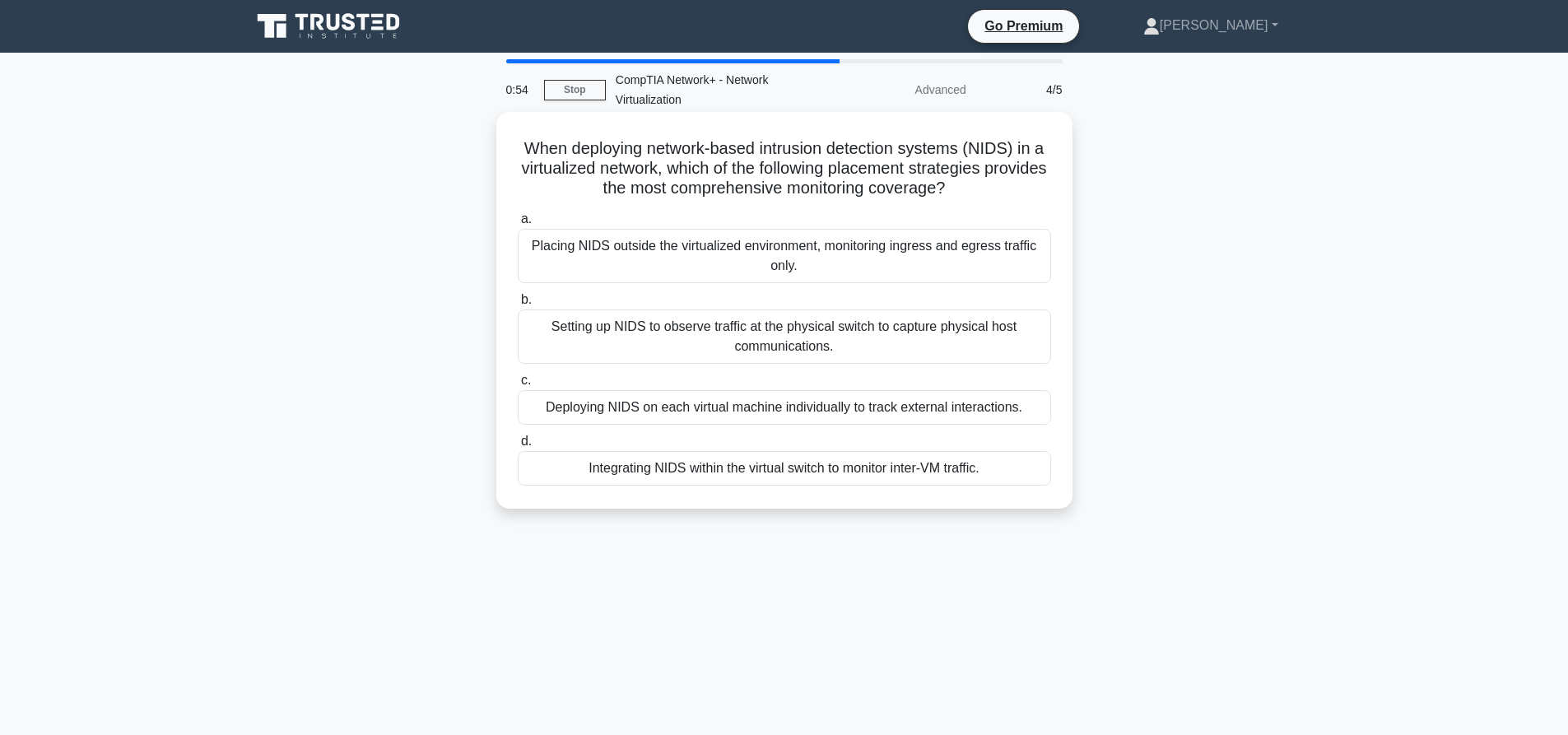
click at [782, 464] on div "Integrating NIDS within the virtual switch to monitor inter-VM traffic." at bounding box center [784, 468] width 533 height 35
click at [518, 447] on input "d. Integrating NIDS within the virtual switch to monitor inter-VM traffic." at bounding box center [518, 441] width 0 height 10
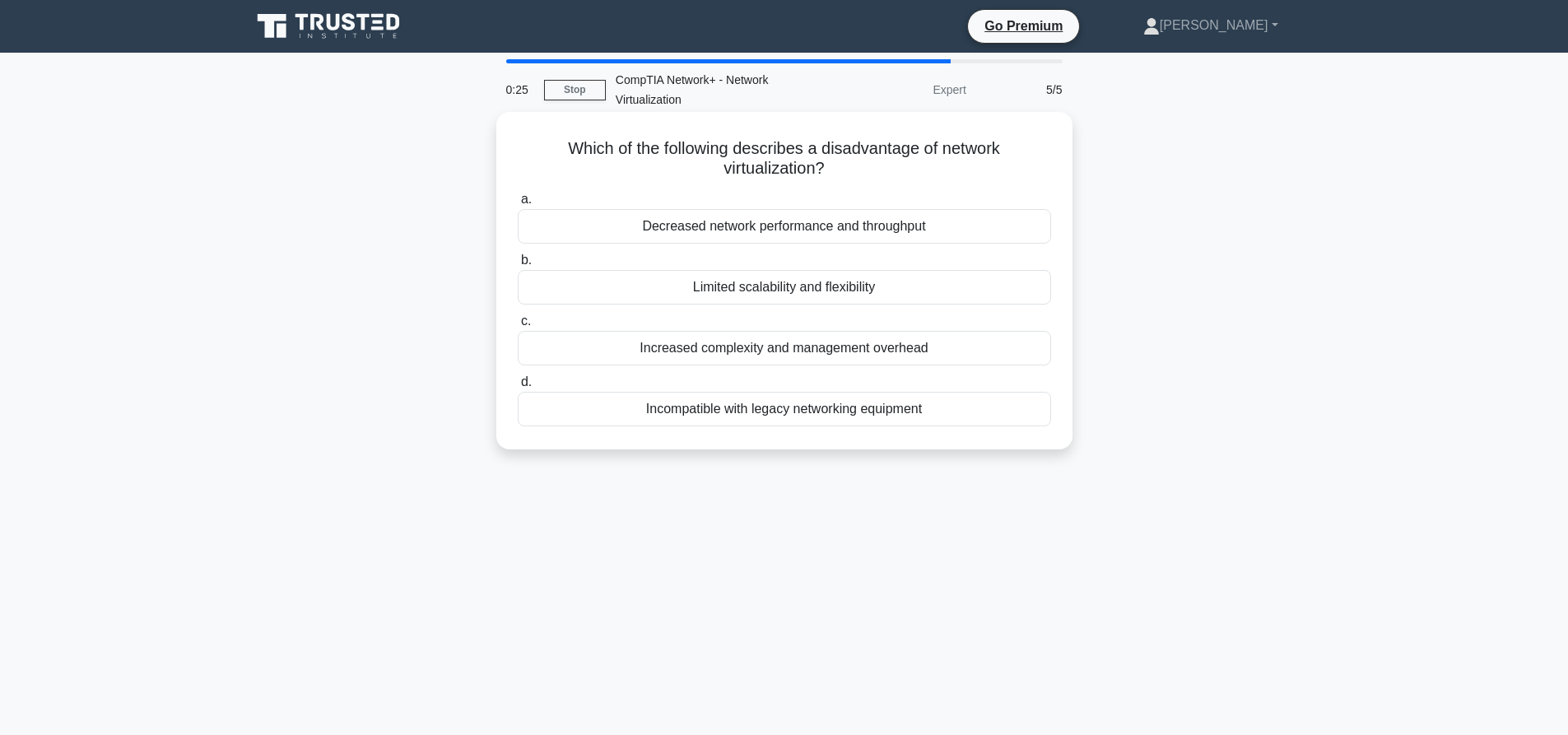
click at [770, 408] on div "Incompatible with legacy networking equipment" at bounding box center [784, 409] width 533 height 35
click at [518, 388] on input "d. Incompatible with legacy networking equipment" at bounding box center [518, 382] width 0 height 10
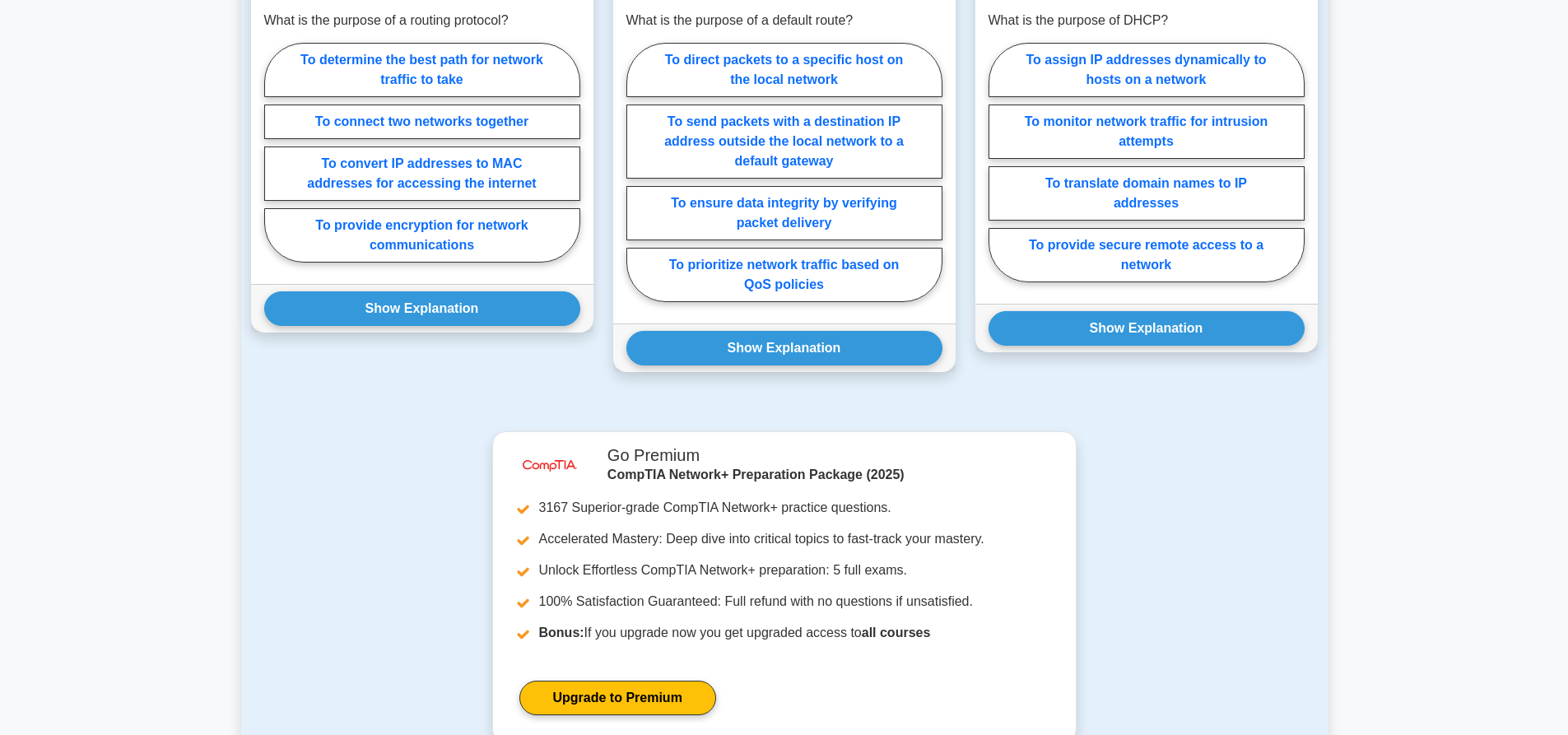
scroll to position [1708, 0]
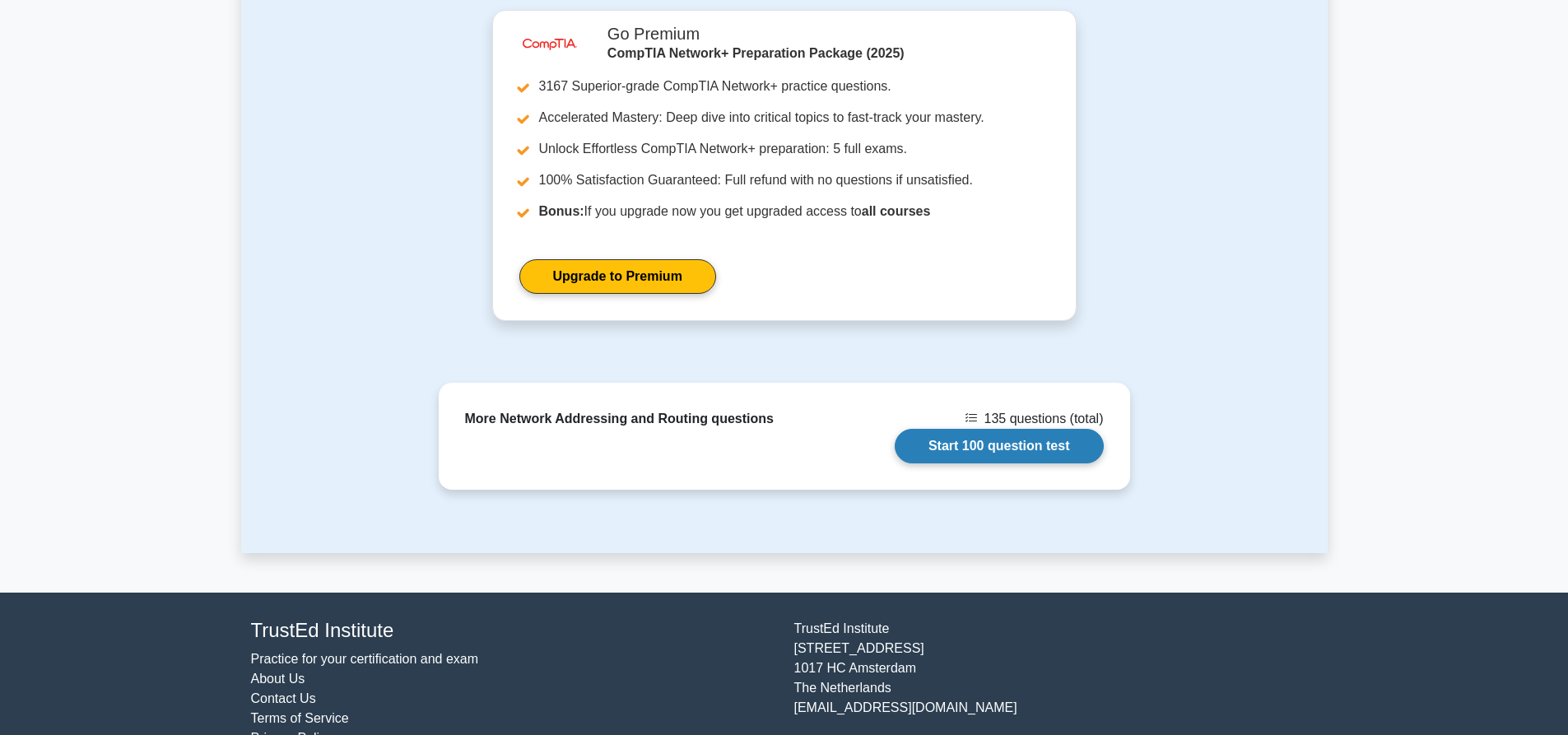
click at [1029, 429] on link "Start 100 question test" at bounding box center [1000, 446] width 209 height 35
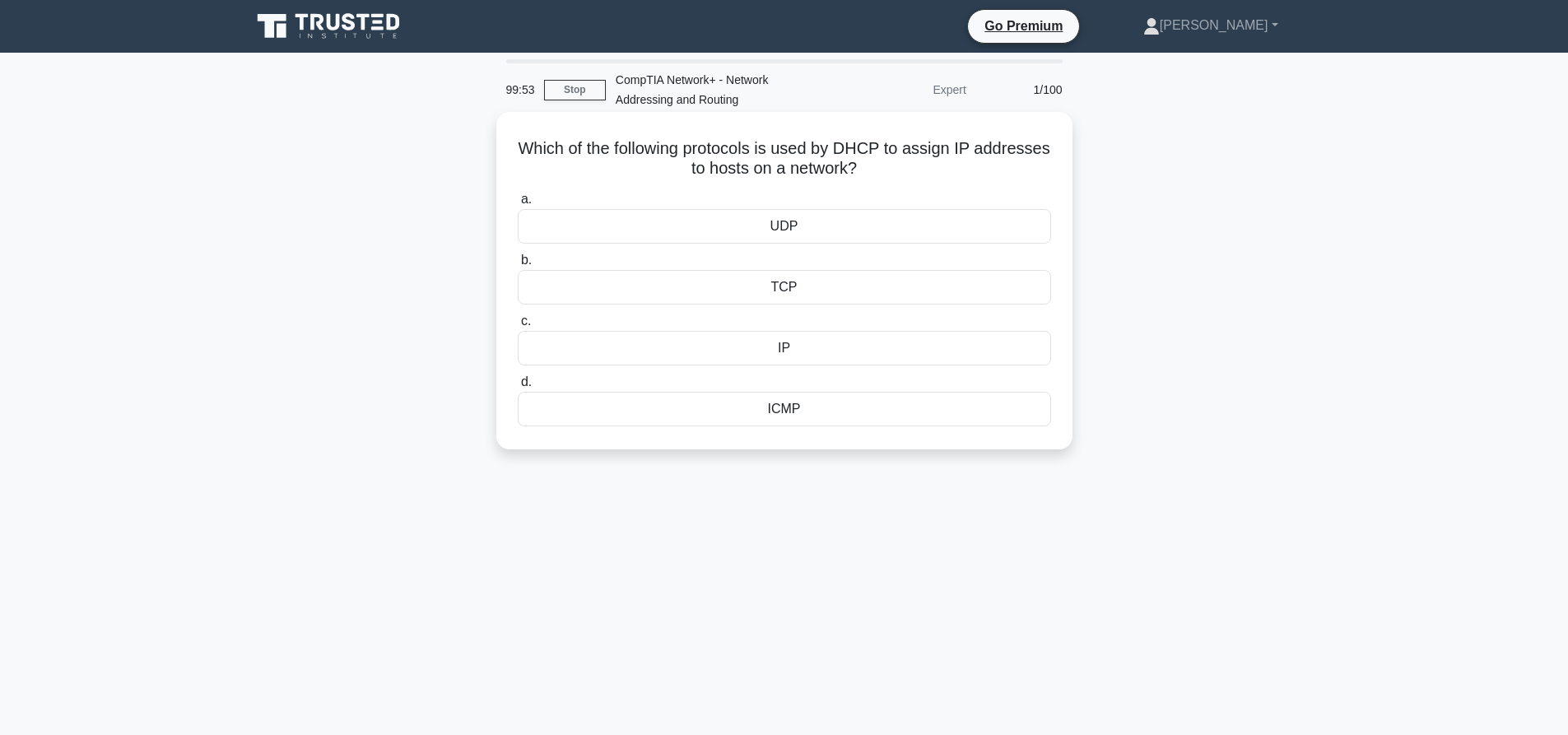
click at [806, 227] on div "UDP" at bounding box center [784, 226] width 533 height 35
click at [518, 205] on input "a. UDP" at bounding box center [518, 199] width 0 height 10
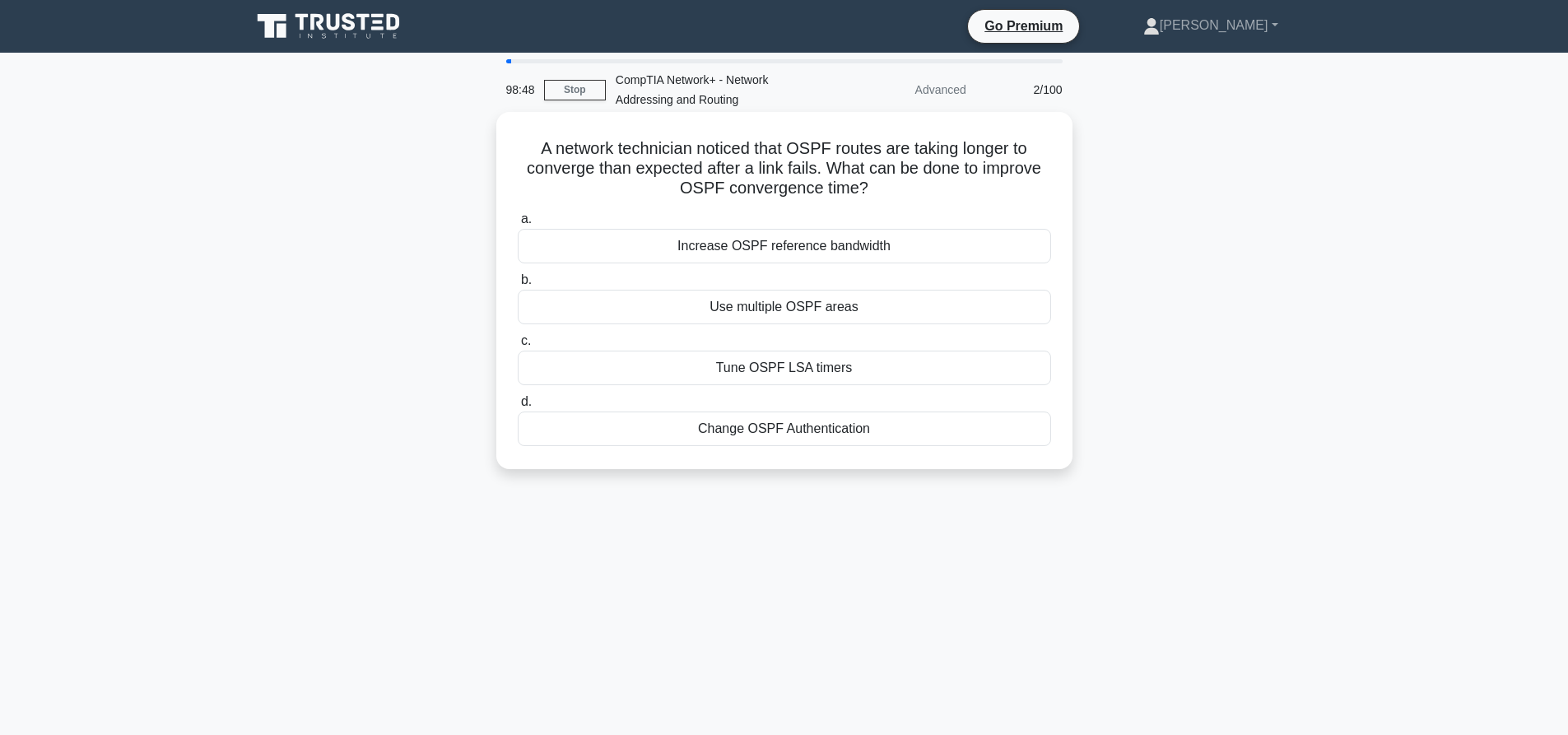
click at [777, 366] on div "Tune OSPF LSA timers" at bounding box center [784, 368] width 533 height 35
click at [518, 347] on input "c. Tune OSPF LSA timers" at bounding box center [518, 340] width 0 height 10
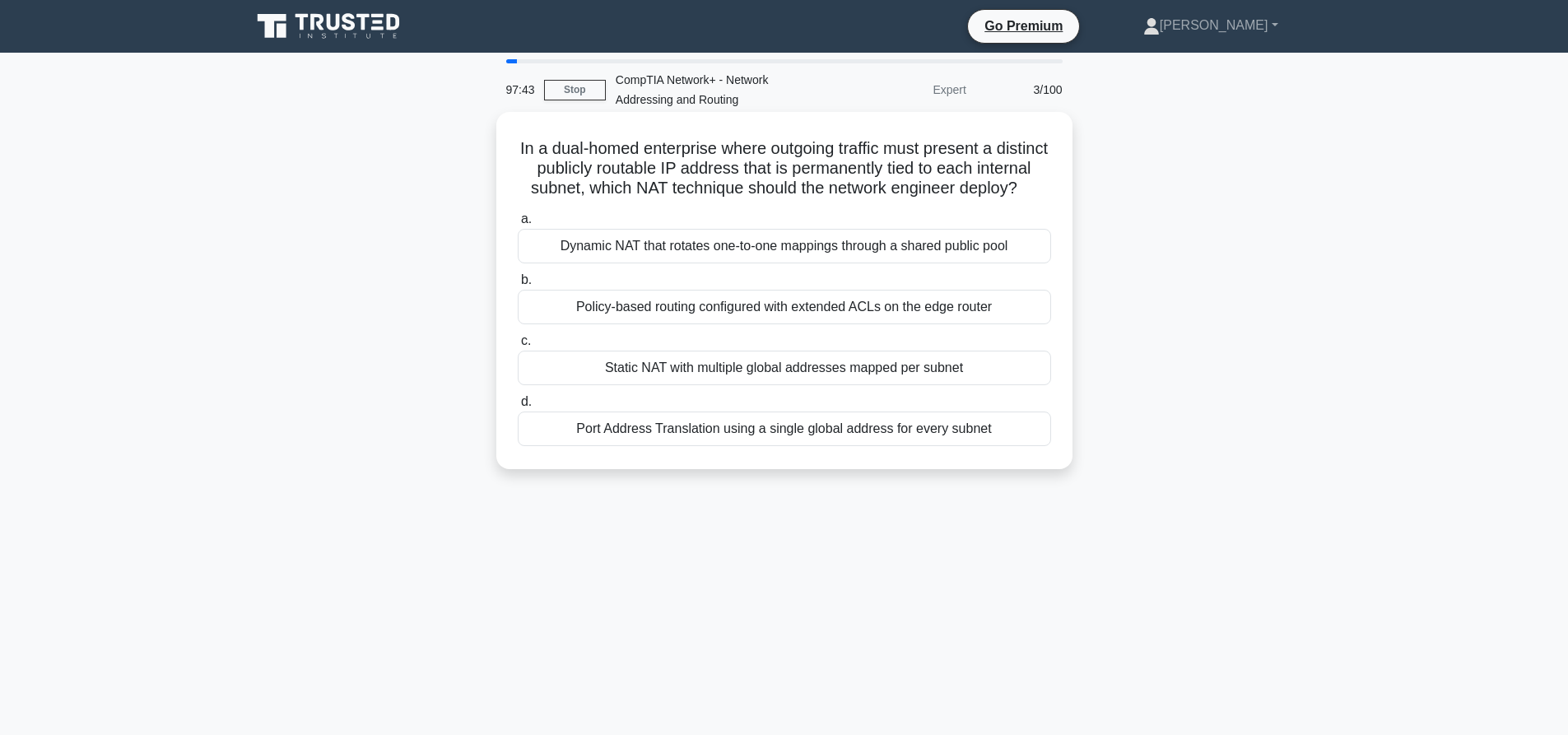
click at [780, 446] on div "Port Address Translation using a single global address for every subnet" at bounding box center [784, 428] width 533 height 35
click at [518, 408] on input "d. Port Address Translation using a single global address for every subnet" at bounding box center [518, 401] width 0 height 10
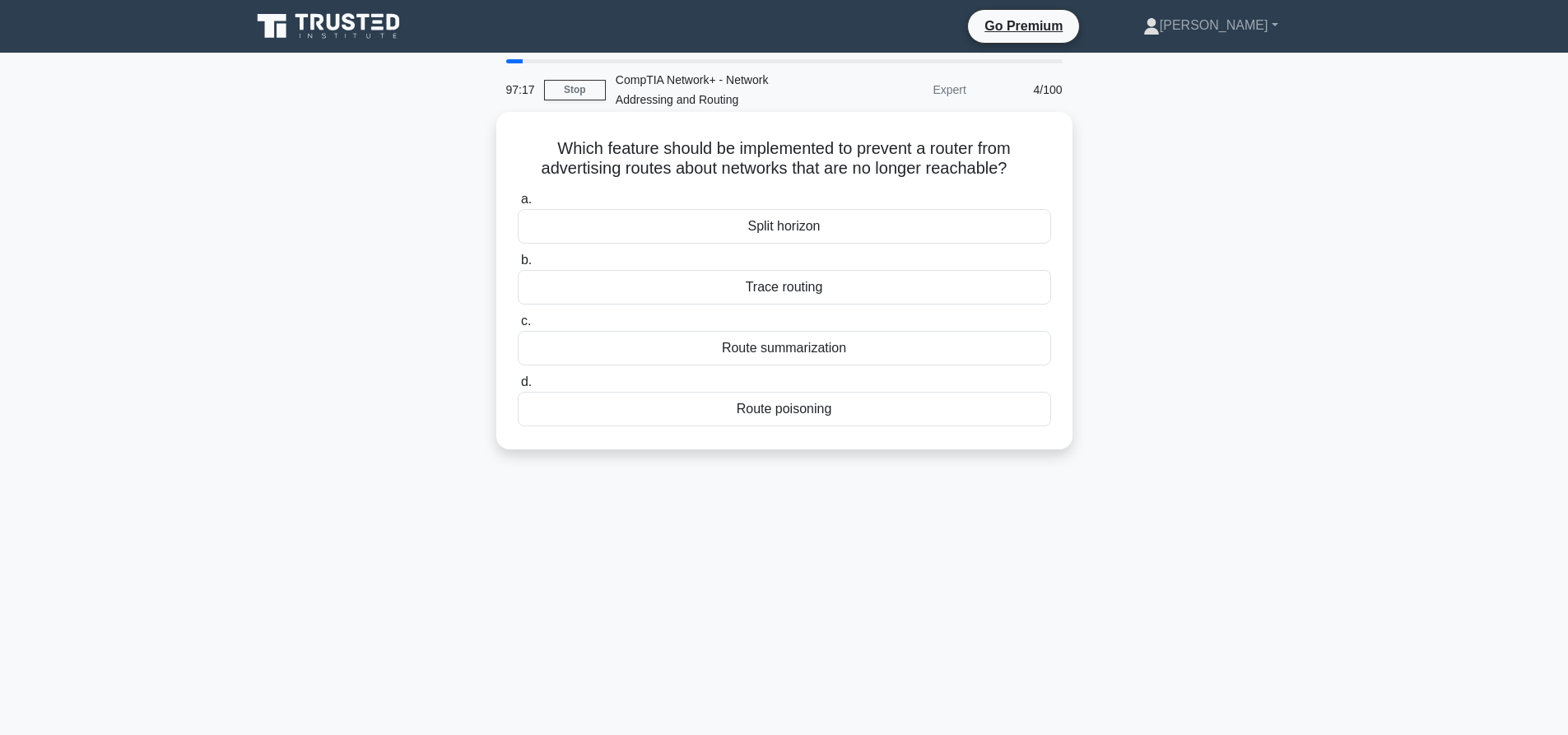
click at [799, 228] on div "Split horizon" at bounding box center [784, 226] width 533 height 35
click at [518, 205] on input "a. Split horizon" at bounding box center [518, 199] width 0 height 10
click at [787, 289] on div "255.0.0.0" at bounding box center [784, 287] width 533 height 35
click at [518, 266] on input "b. 255.0.0.0" at bounding box center [518, 260] width 0 height 10
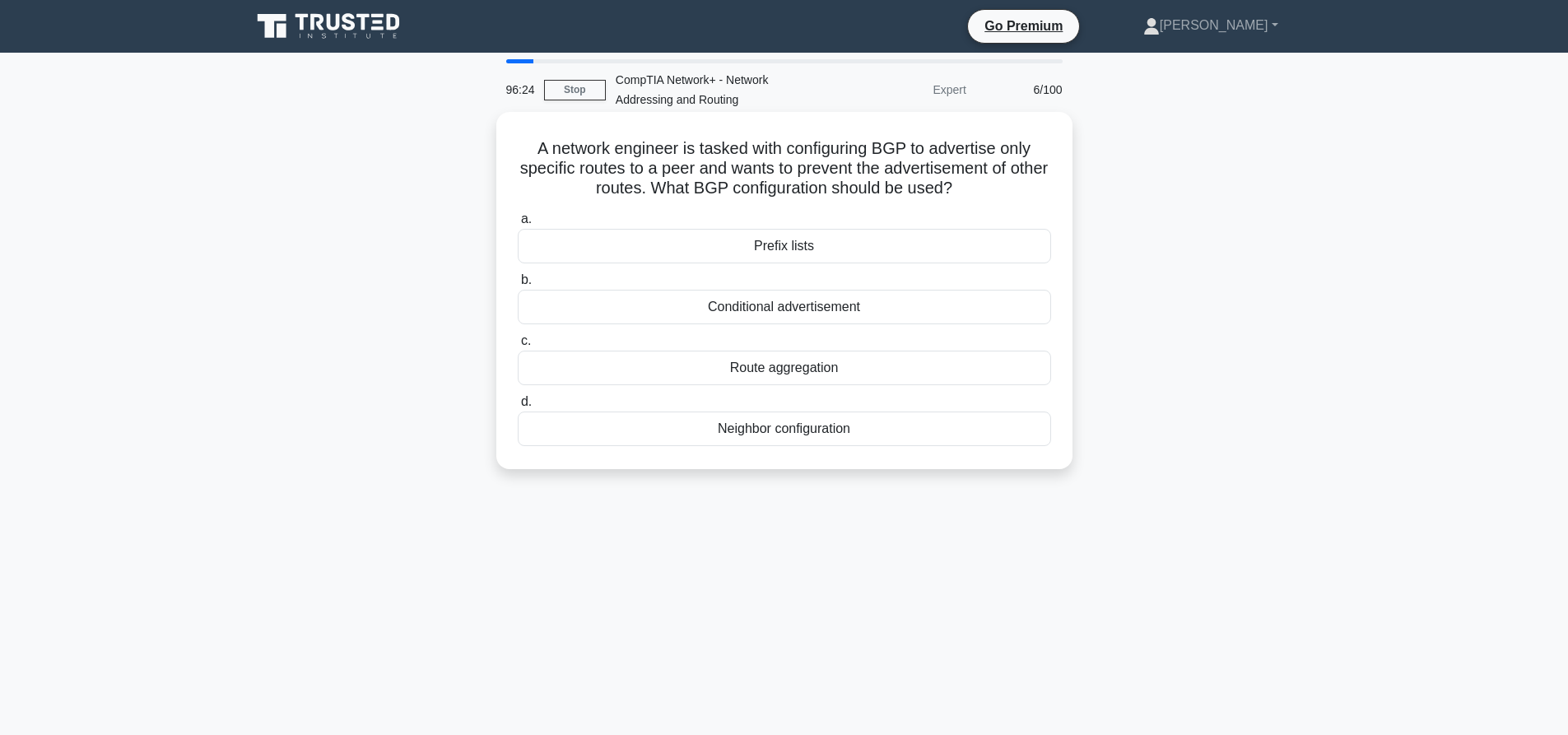
click at [808, 310] on div "Conditional advertisement" at bounding box center [784, 307] width 533 height 35
click at [518, 285] on input "b. Conditional advertisement" at bounding box center [518, 280] width 0 height 10
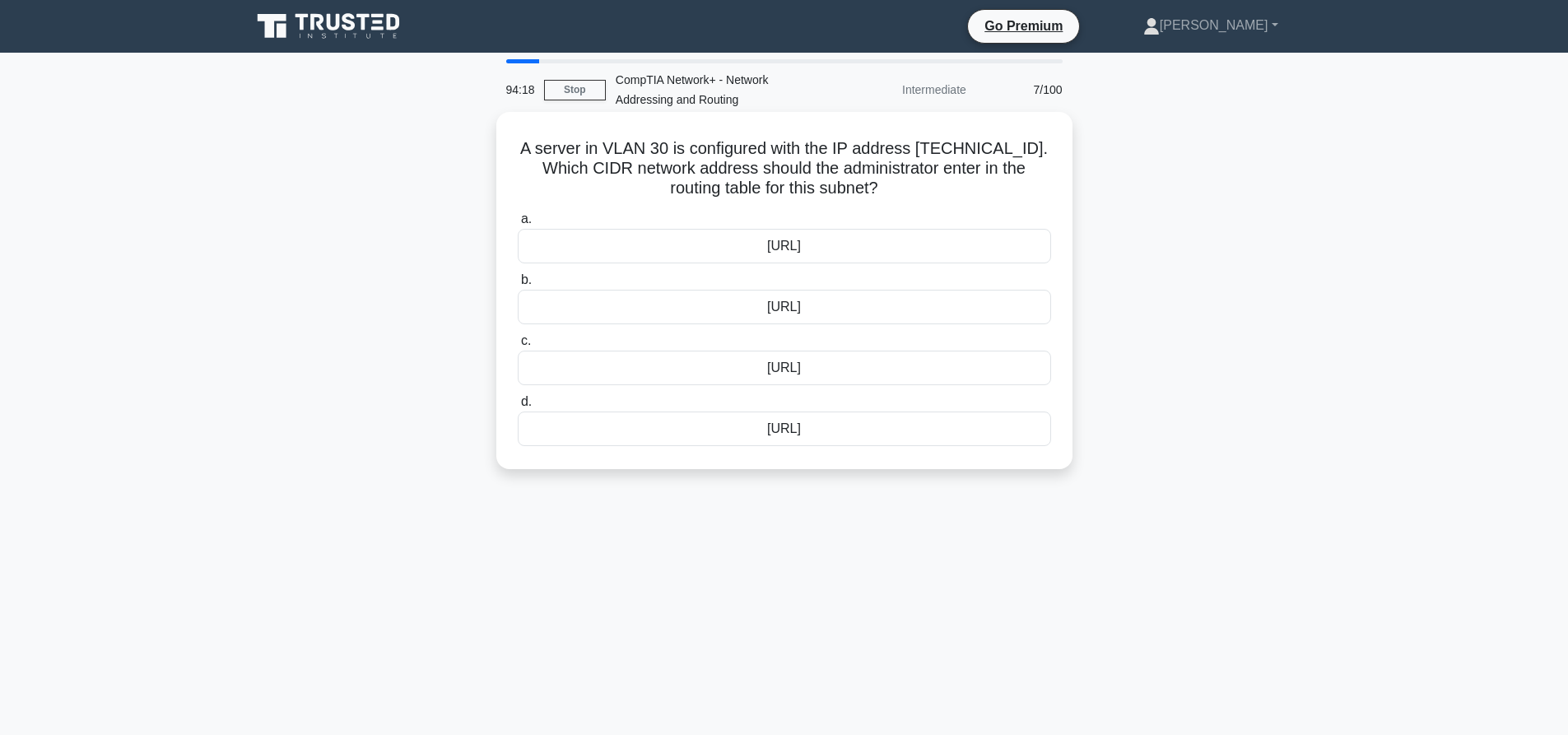
click at [787, 310] on div "192.168.12.0/23" at bounding box center [784, 307] width 533 height 35
click at [518, 285] on input "b. 192.168.12.0/23" at bounding box center [518, 280] width 0 height 10
click at [787, 385] on div "AS_SEQUENCE" at bounding box center [784, 368] width 533 height 35
click at [518, 347] on input "c. AS_SEQUENCE" at bounding box center [518, 340] width 0 height 10
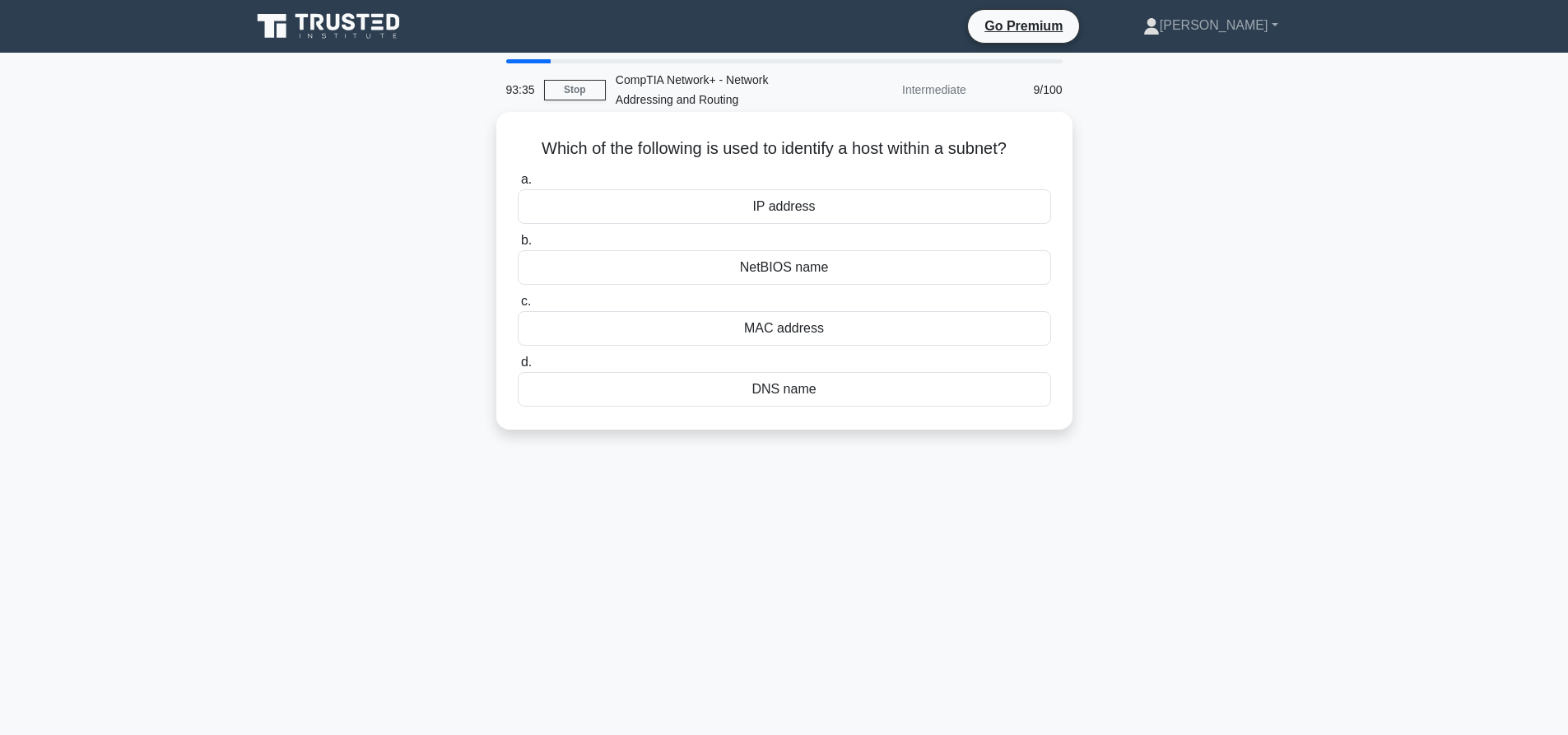
click at [783, 204] on div "IP address" at bounding box center [784, 206] width 533 height 35
click at [518, 185] on input "a. IP address" at bounding box center [518, 180] width 0 height 10
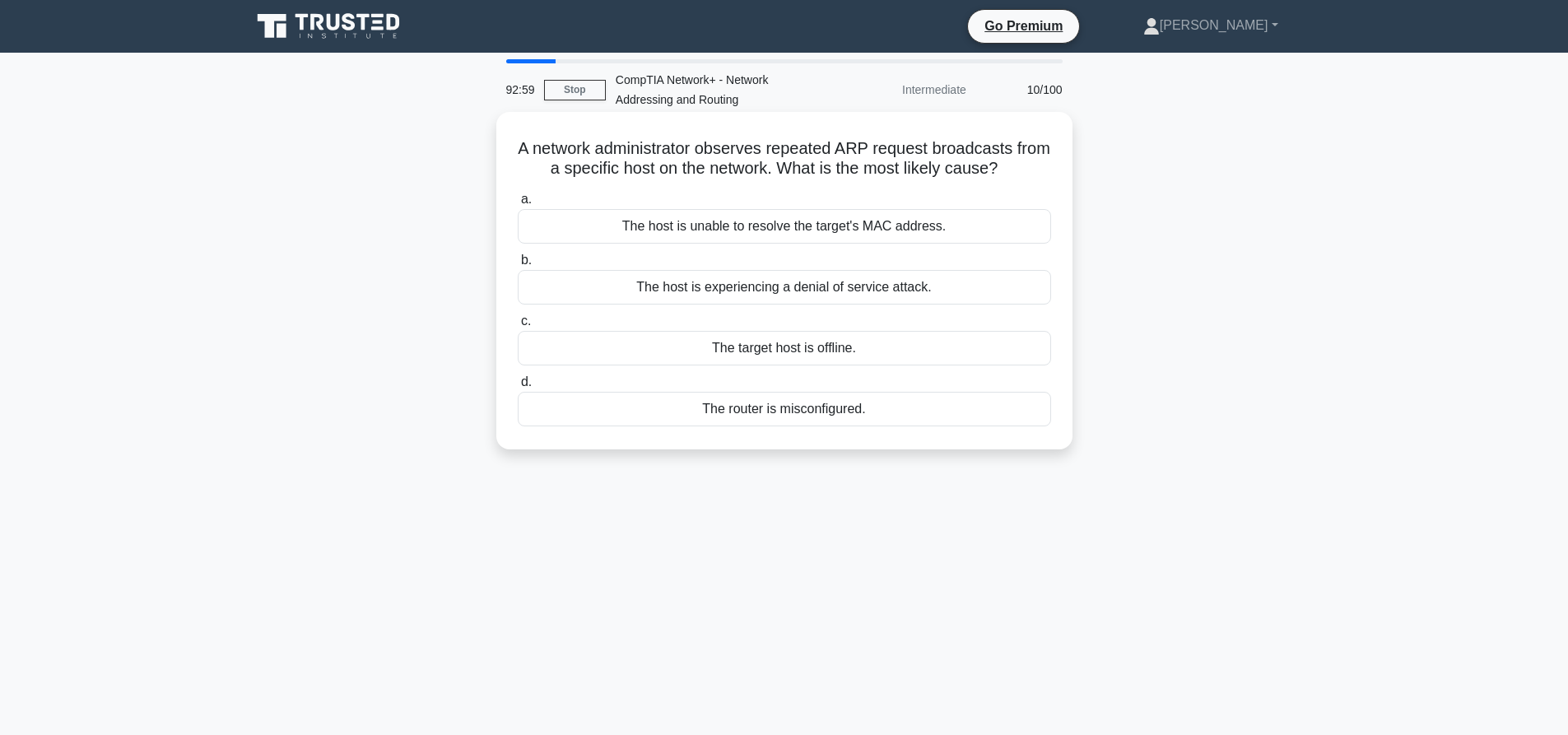
click at [813, 289] on div "The host is experiencing a denial of service attack." at bounding box center [784, 287] width 533 height 35
click at [518, 266] on input "b. The host is experiencing a denial of service attack." at bounding box center [518, 260] width 0 height 10
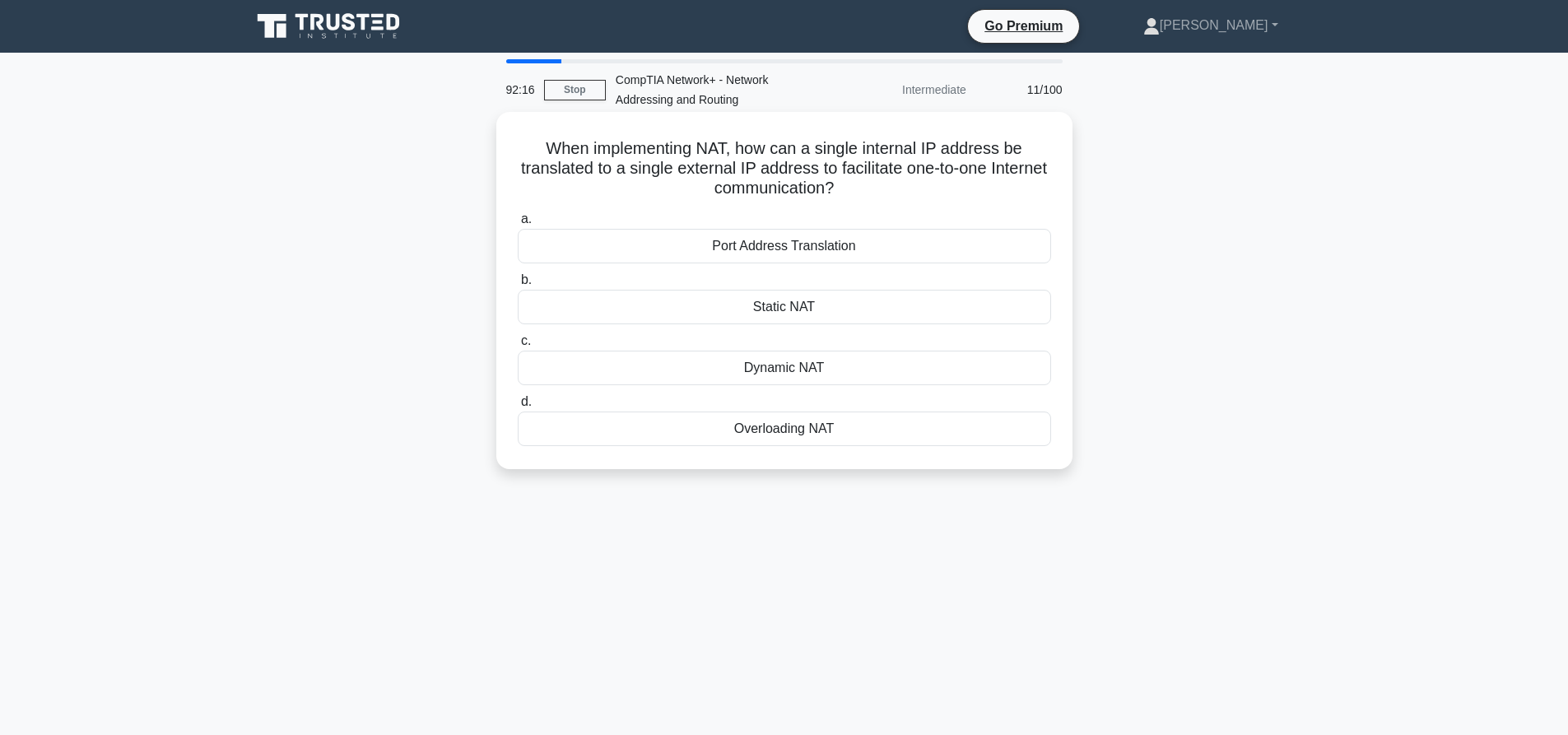
click at [828, 245] on div "Port Address Translation" at bounding box center [784, 246] width 533 height 35
click at [518, 224] on input "a. Port Address Translation" at bounding box center [518, 219] width 0 height 10
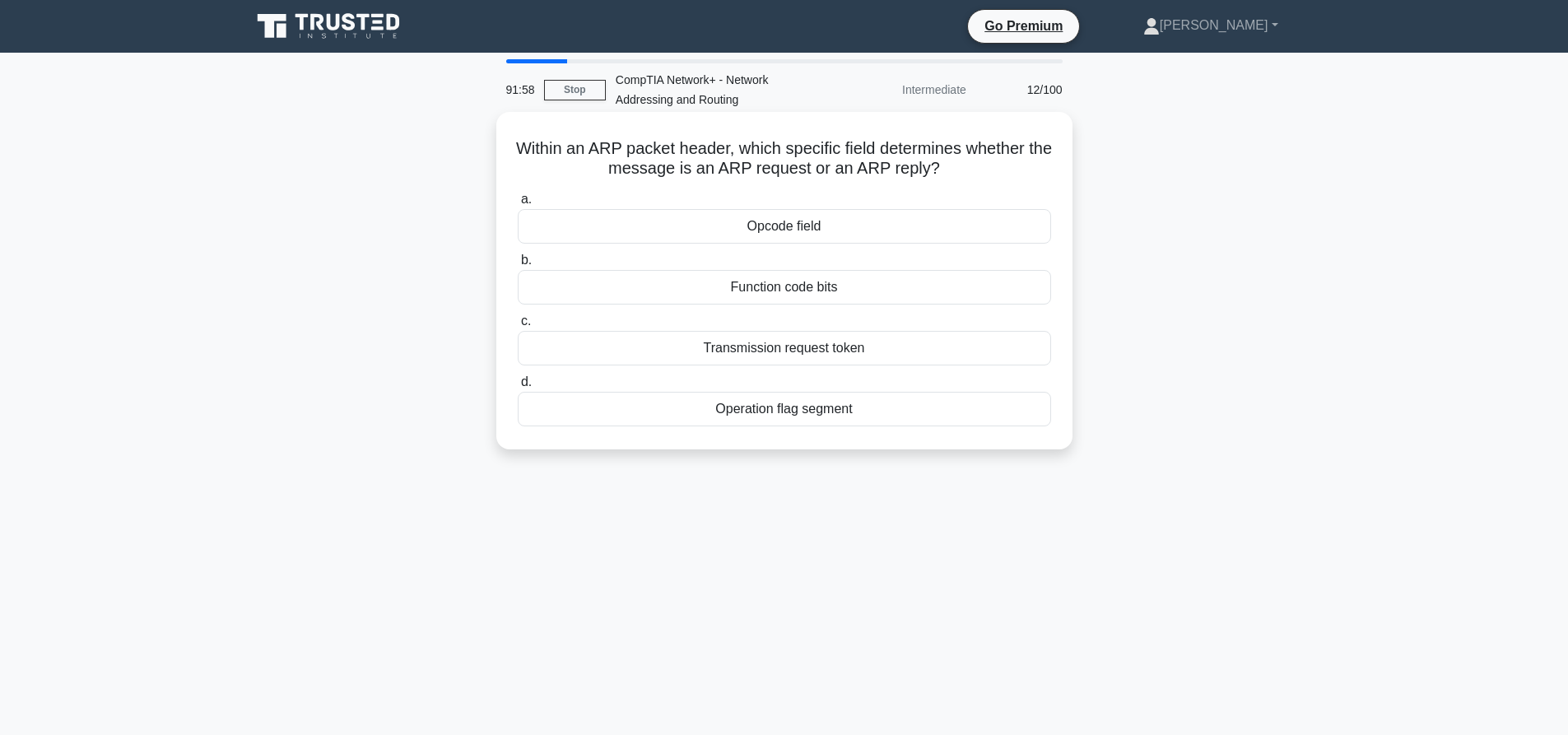
click at [776, 230] on div "Opcode field" at bounding box center [784, 226] width 533 height 35
click at [518, 205] on input "a. Opcode field" at bounding box center [518, 199] width 0 height 10
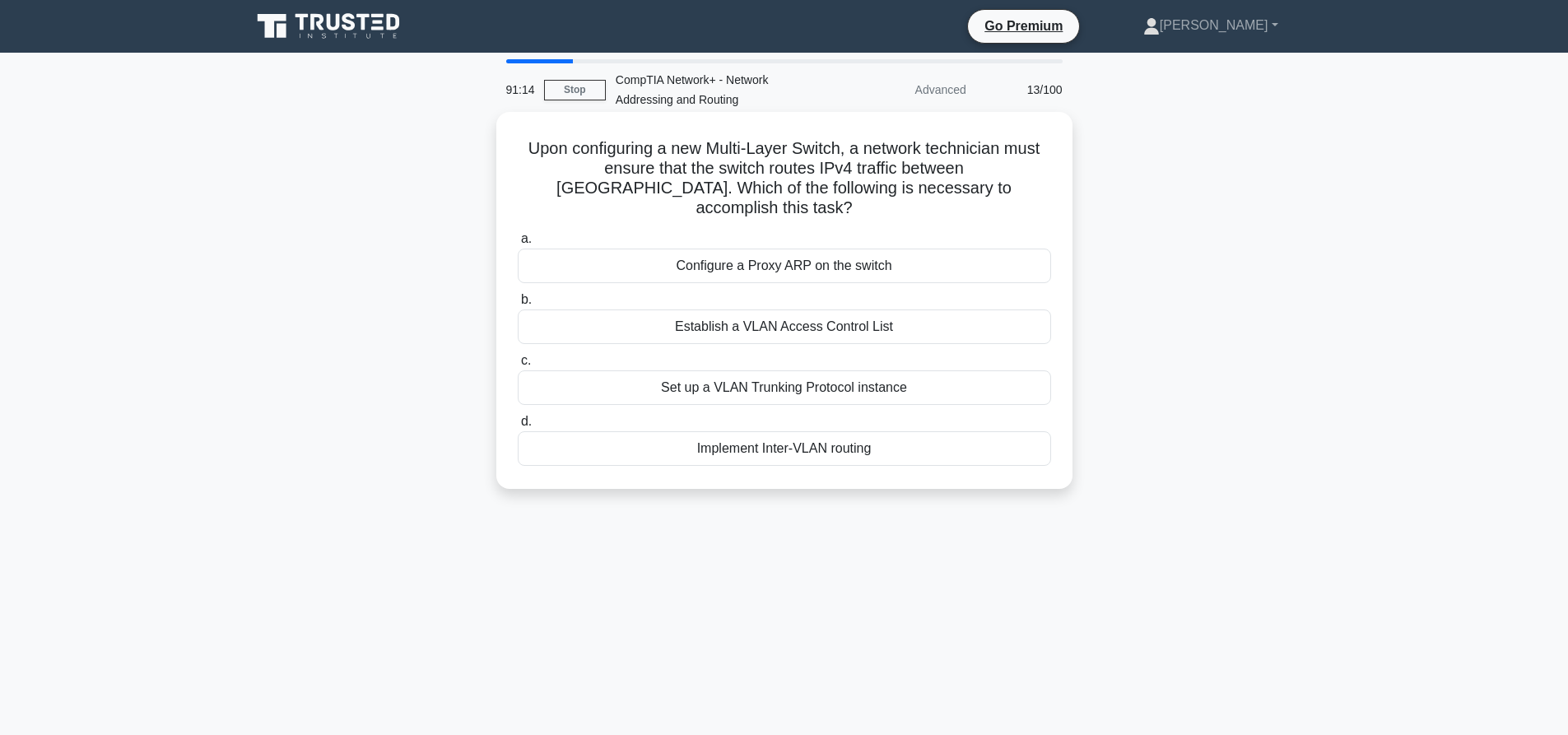
click at [786, 431] on div "Implement Inter-VLAN routing" at bounding box center [784, 448] width 533 height 35
click at [518, 427] on input "d. Implement Inter-VLAN routing" at bounding box center [518, 421] width 0 height 10
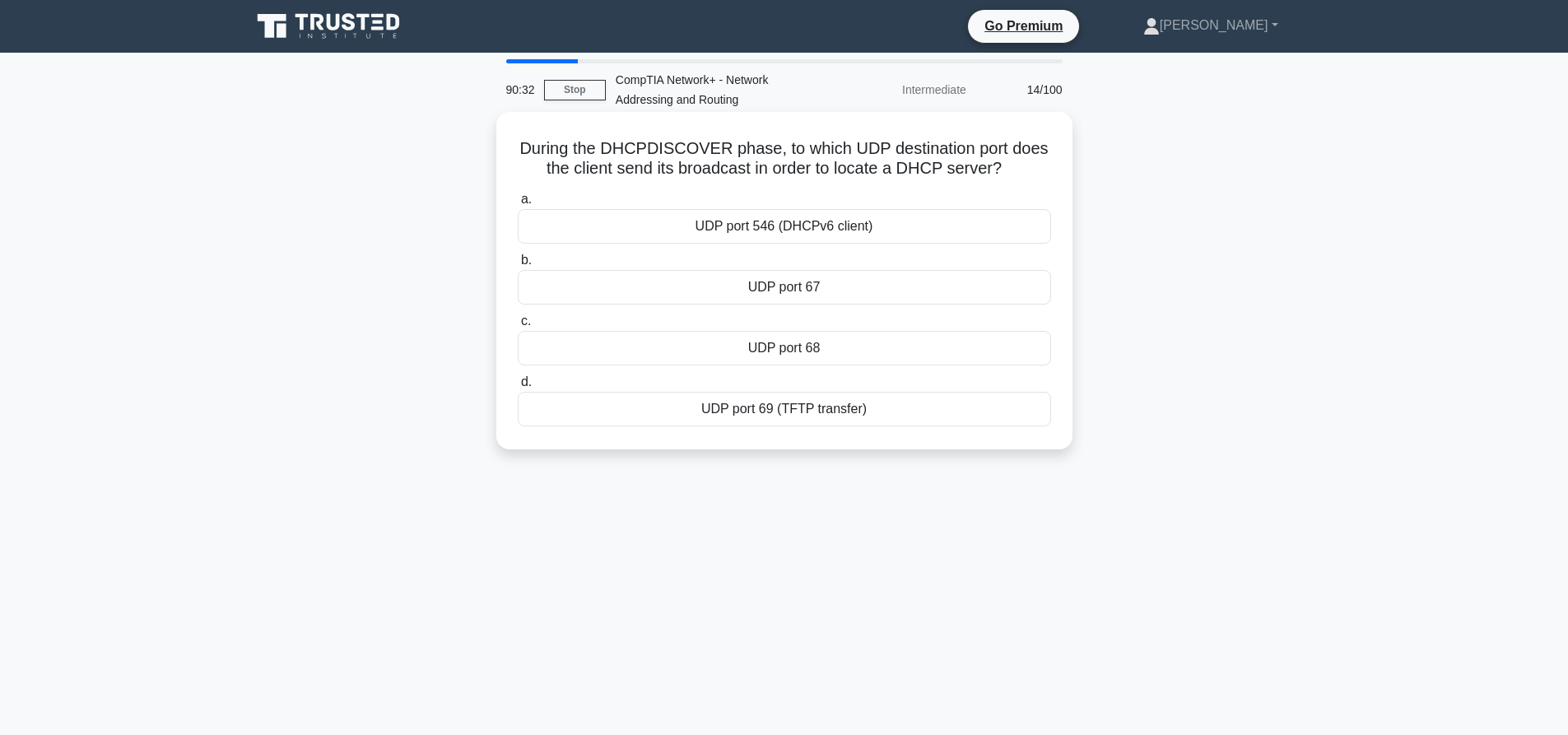
click at [784, 349] on div "UDP port 68" at bounding box center [784, 348] width 533 height 35
click at [518, 326] on input "c. UDP port 68" at bounding box center [518, 321] width 0 height 10
click at [816, 226] on div "A hop count of 16" at bounding box center [784, 226] width 533 height 35
click at [518, 205] on input "a. A hop count of 16" at bounding box center [518, 199] width 0 height 10
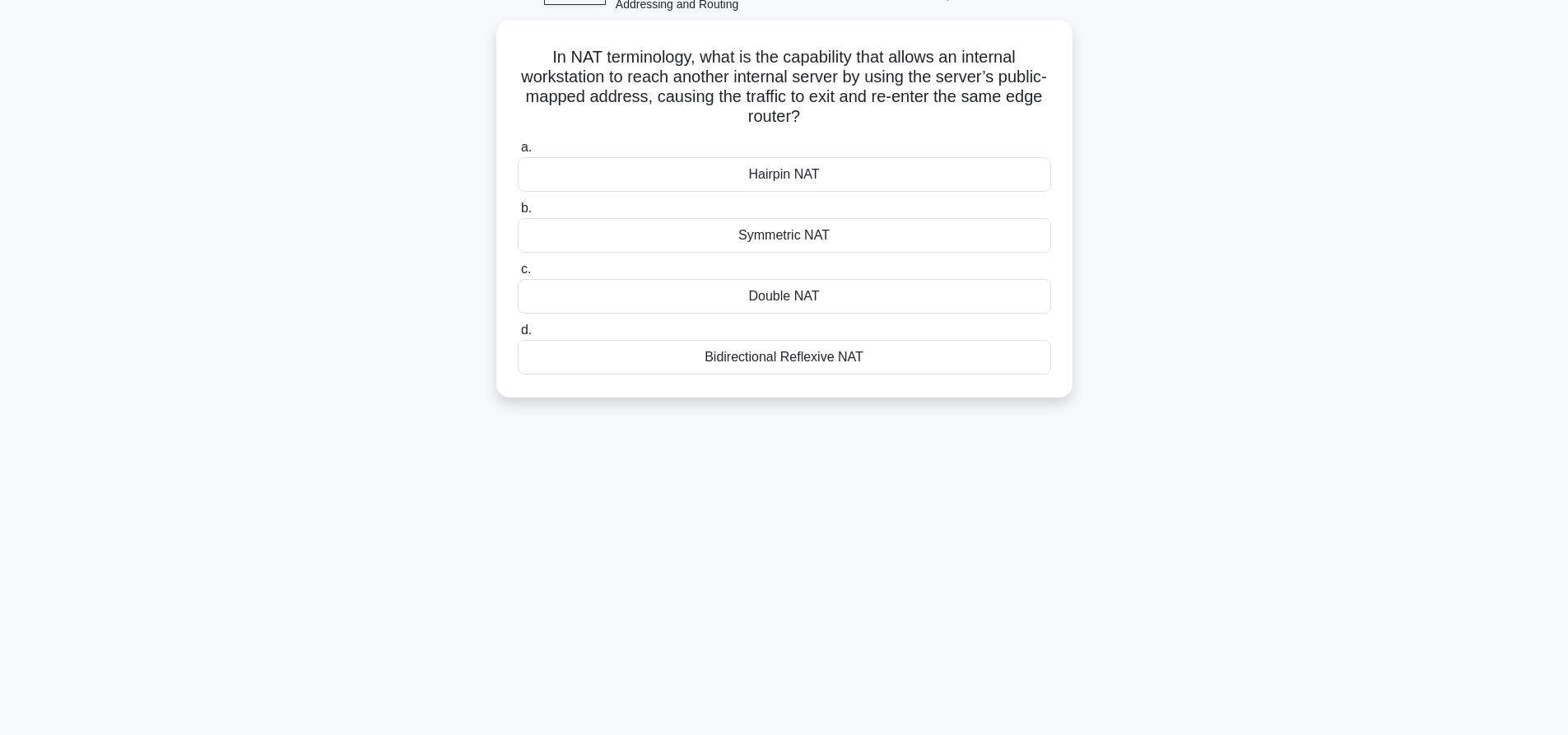
scroll to position [154, 0]
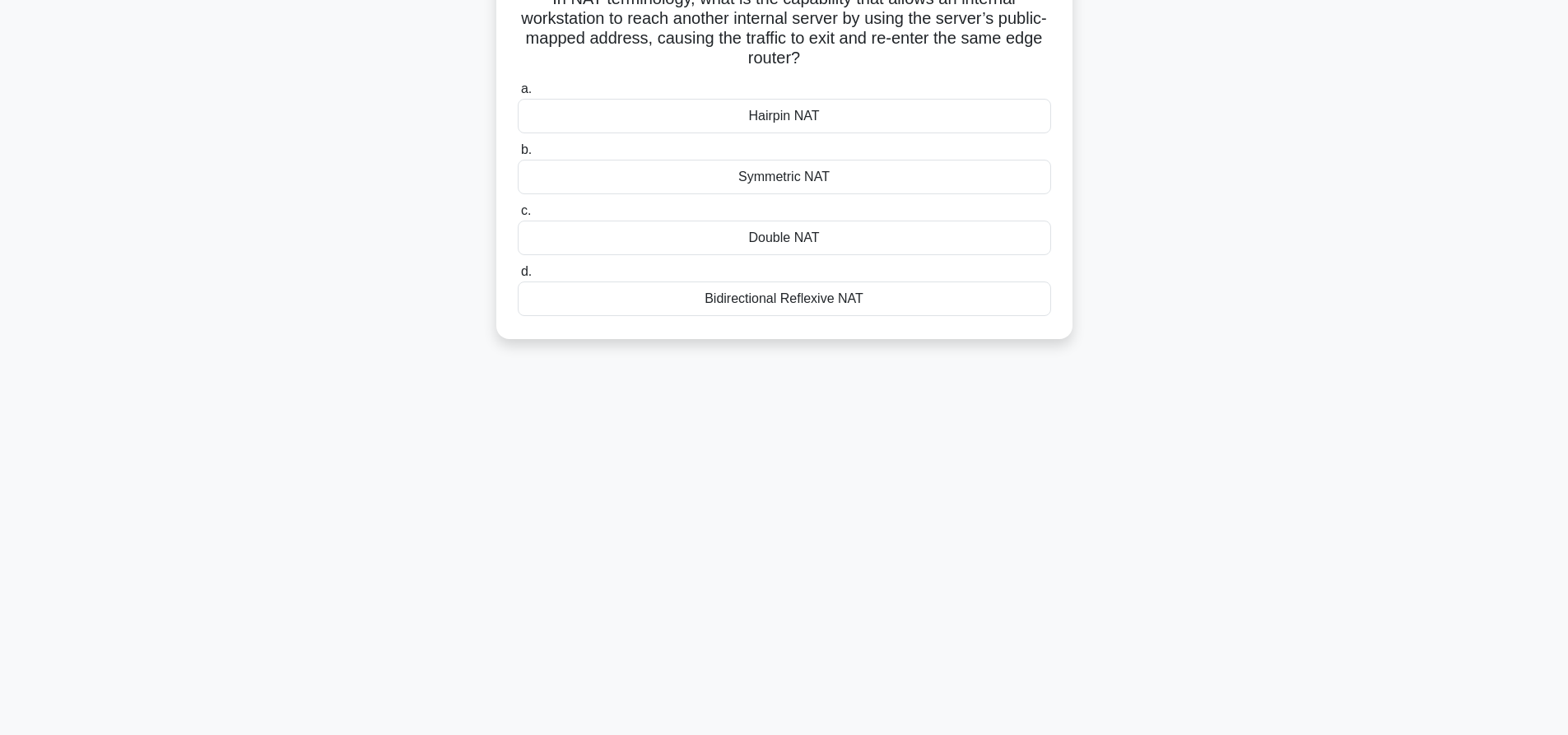
click at [1567, 94] on main "89:57 Stop CompTIA Network+ - Network Addressing and Routing Expert 16/100 In N…" at bounding box center [784, 317] width 1568 height 836
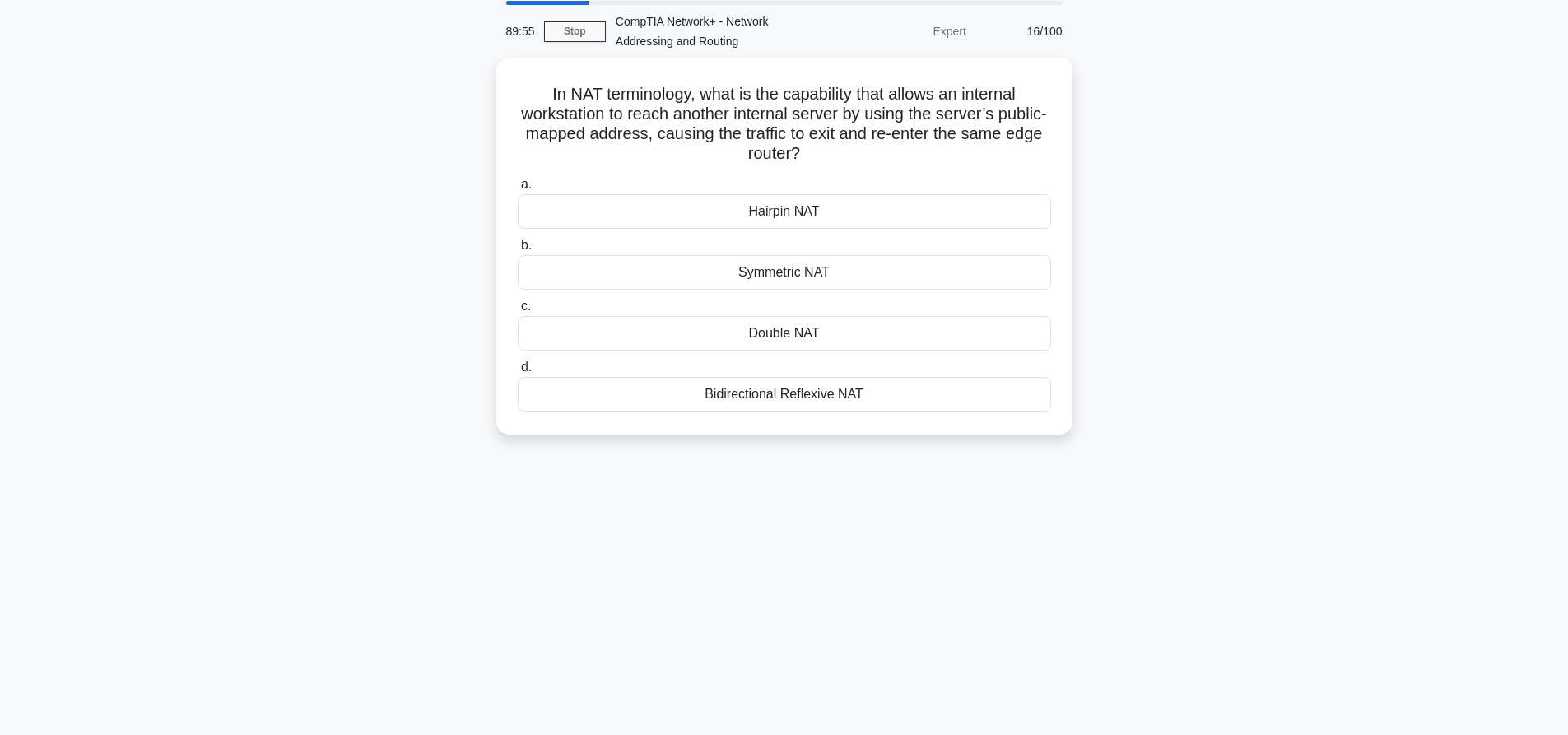
scroll to position [0, 0]
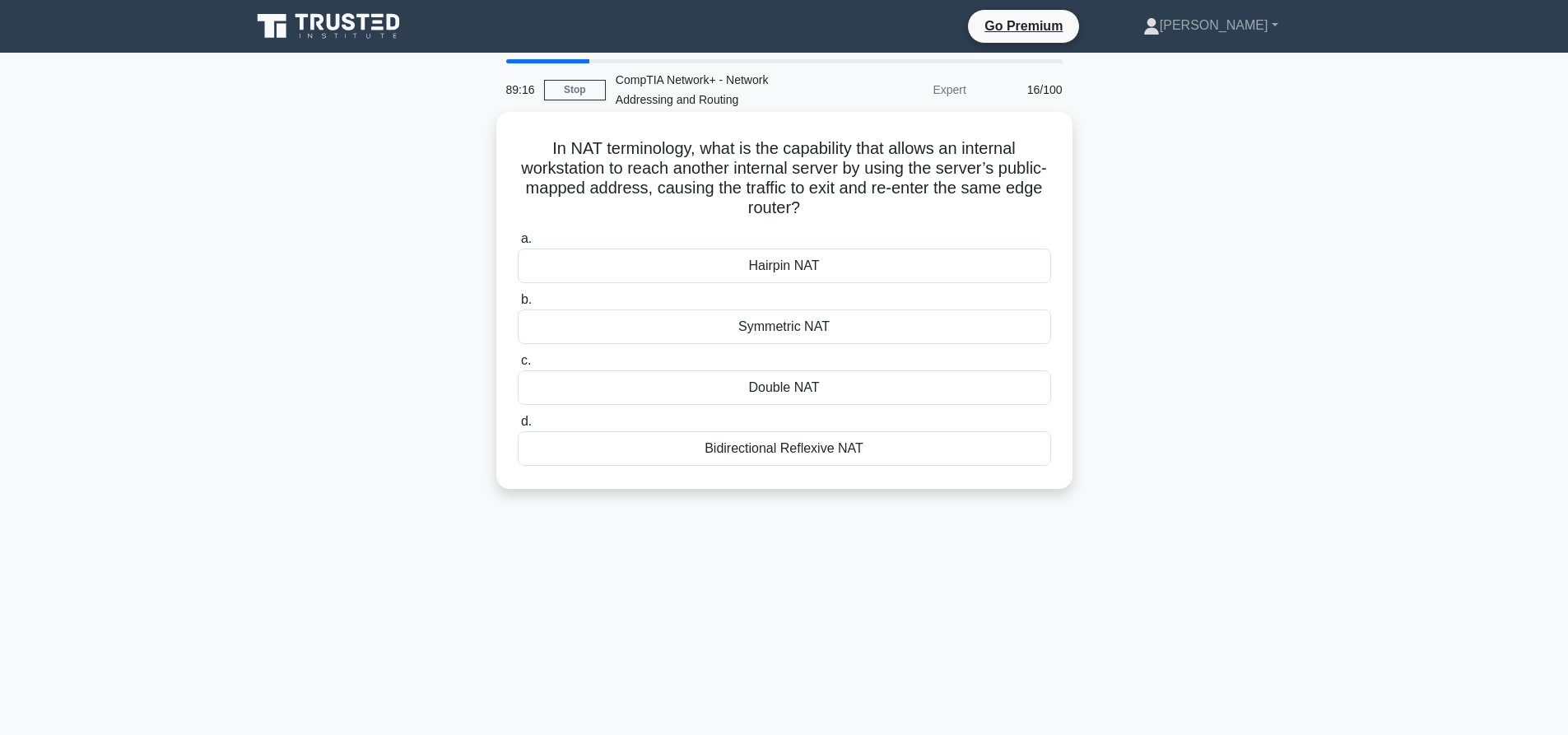
click at [808, 446] on div "Bidirectional Reflexive NAT" at bounding box center [784, 448] width 533 height 35
click at [518, 427] on input "d. Bidirectional Reflexive NAT" at bounding box center [518, 421] width 0 height 10
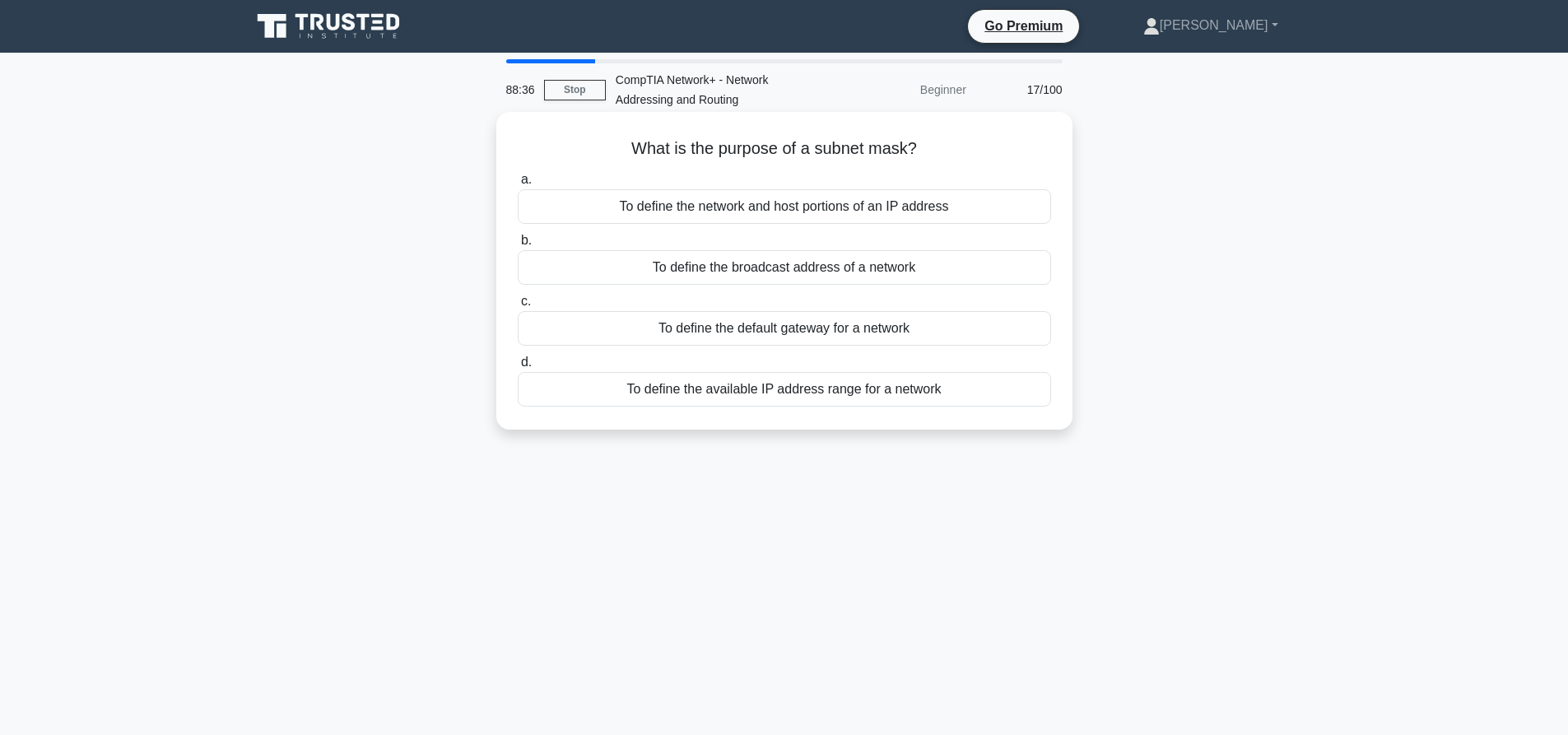
click at [803, 382] on div "To define the available IP address range for a network" at bounding box center [784, 389] width 533 height 35
click at [518, 368] on input "d. To define the available IP address range for a network" at bounding box center [518, 362] width 0 height 10
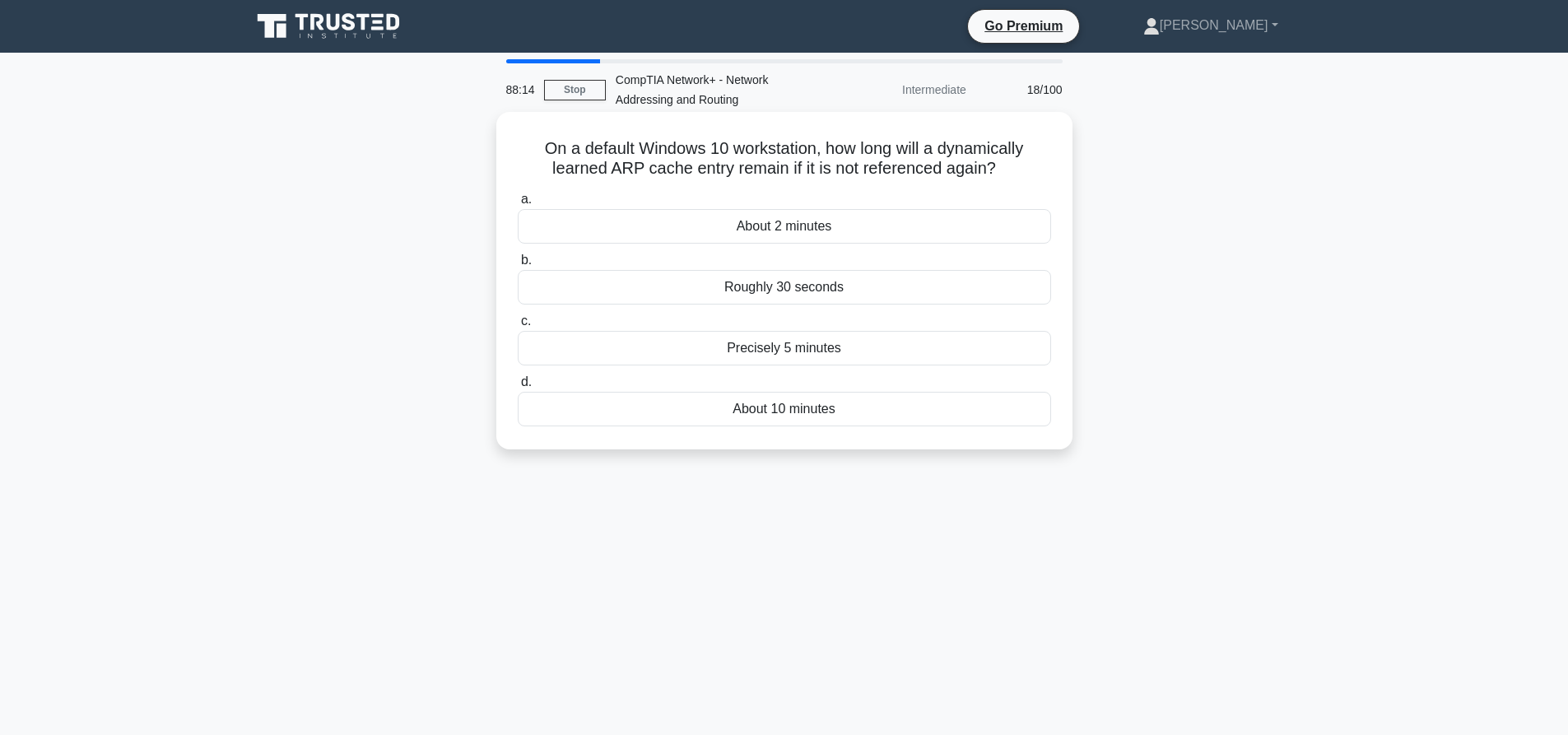
click at [800, 232] on div "About 2 minutes" at bounding box center [784, 226] width 533 height 35
click at [518, 205] on input "a. About 2 minutes" at bounding box center [518, 199] width 0 height 10
click at [781, 350] on div "10.5.7.255" at bounding box center [784, 348] width 533 height 35
click at [518, 326] on input "c. 10.5.7.255" at bounding box center [518, 321] width 0 height 10
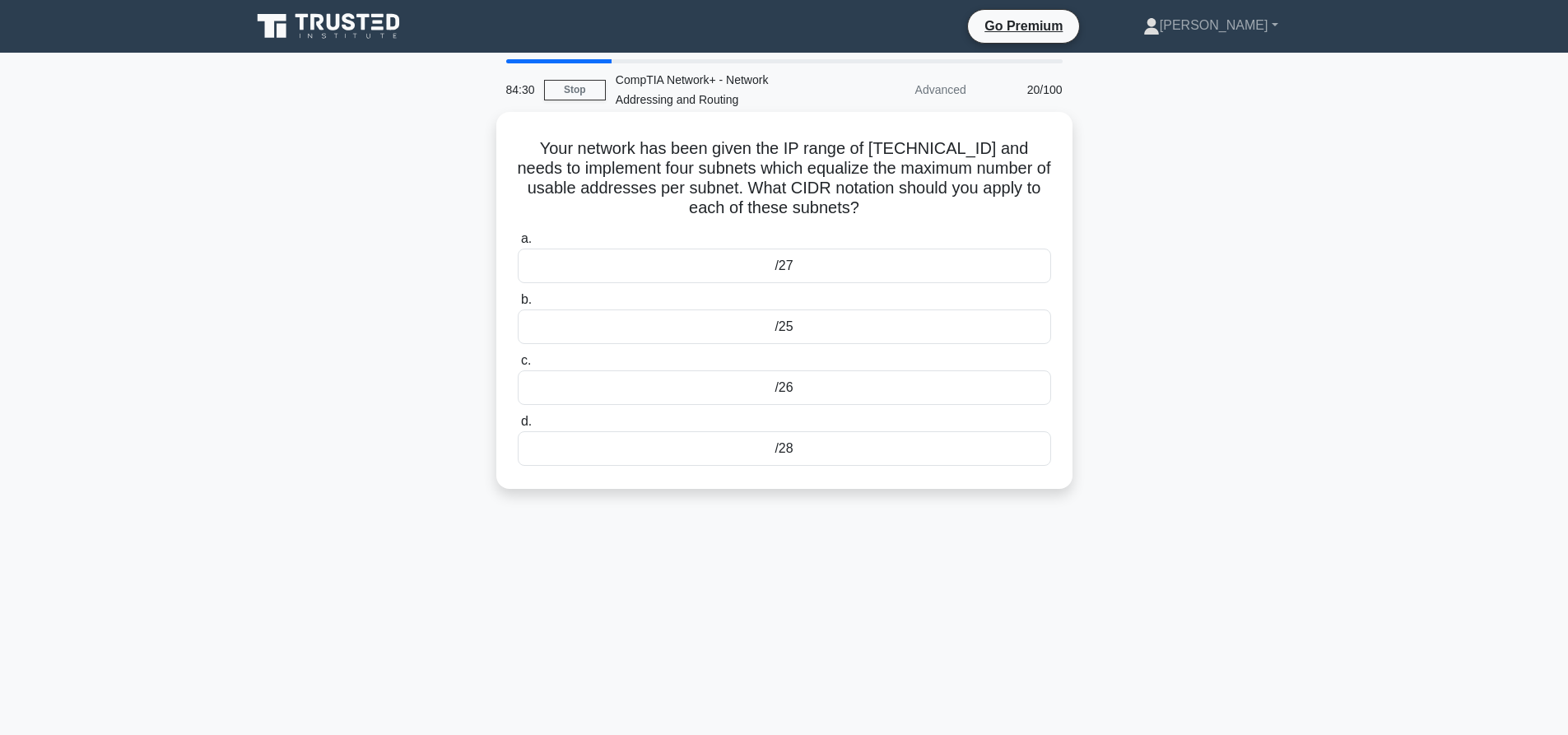
click at [787, 333] on div "/25" at bounding box center [784, 326] width 533 height 35
click at [518, 306] on input "b. /25" at bounding box center [518, 299] width 0 height 10
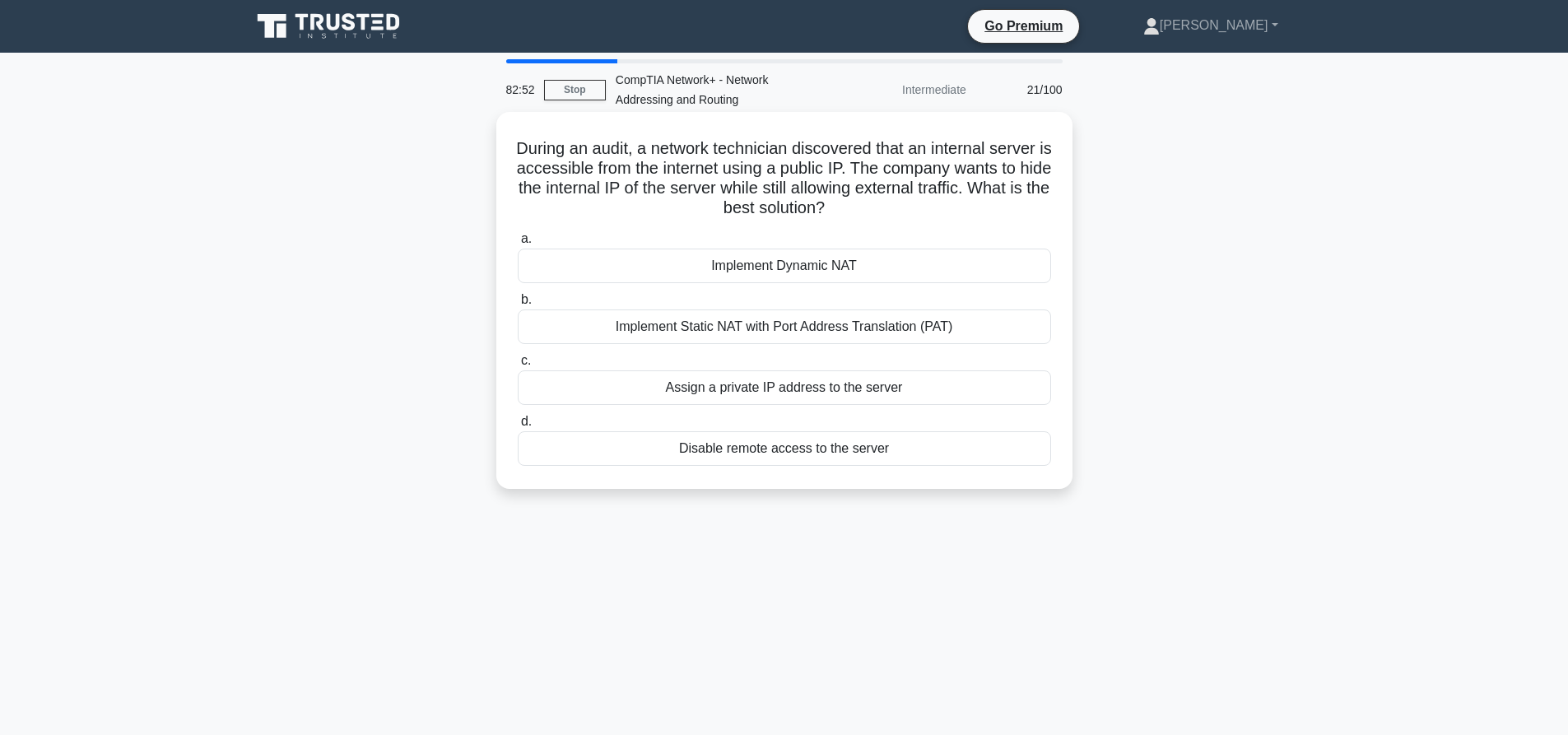
click at [782, 388] on div "Assign a private IP address to the server" at bounding box center [784, 387] width 533 height 35
click at [518, 367] on input "c. Assign a private IP address to the server" at bounding box center [518, 360] width 0 height 10
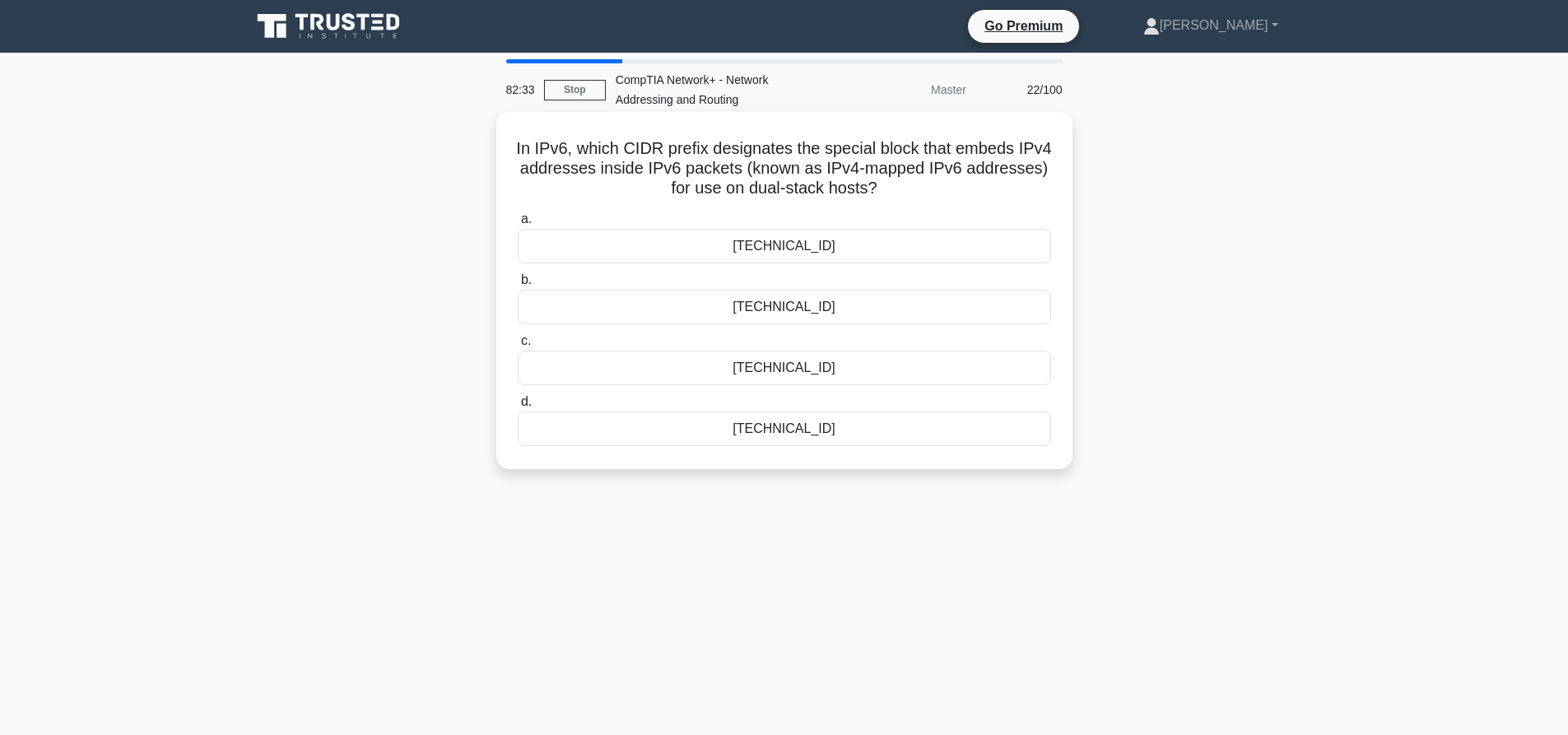
click at [829, 308] on div "::ffff:0:0/64" at bounding box center [784, 307] width 533 height 35
click at [518, 285] on input "b. ::ffff:0:0/64" at bounding box center [518, 280] width 0 height 10
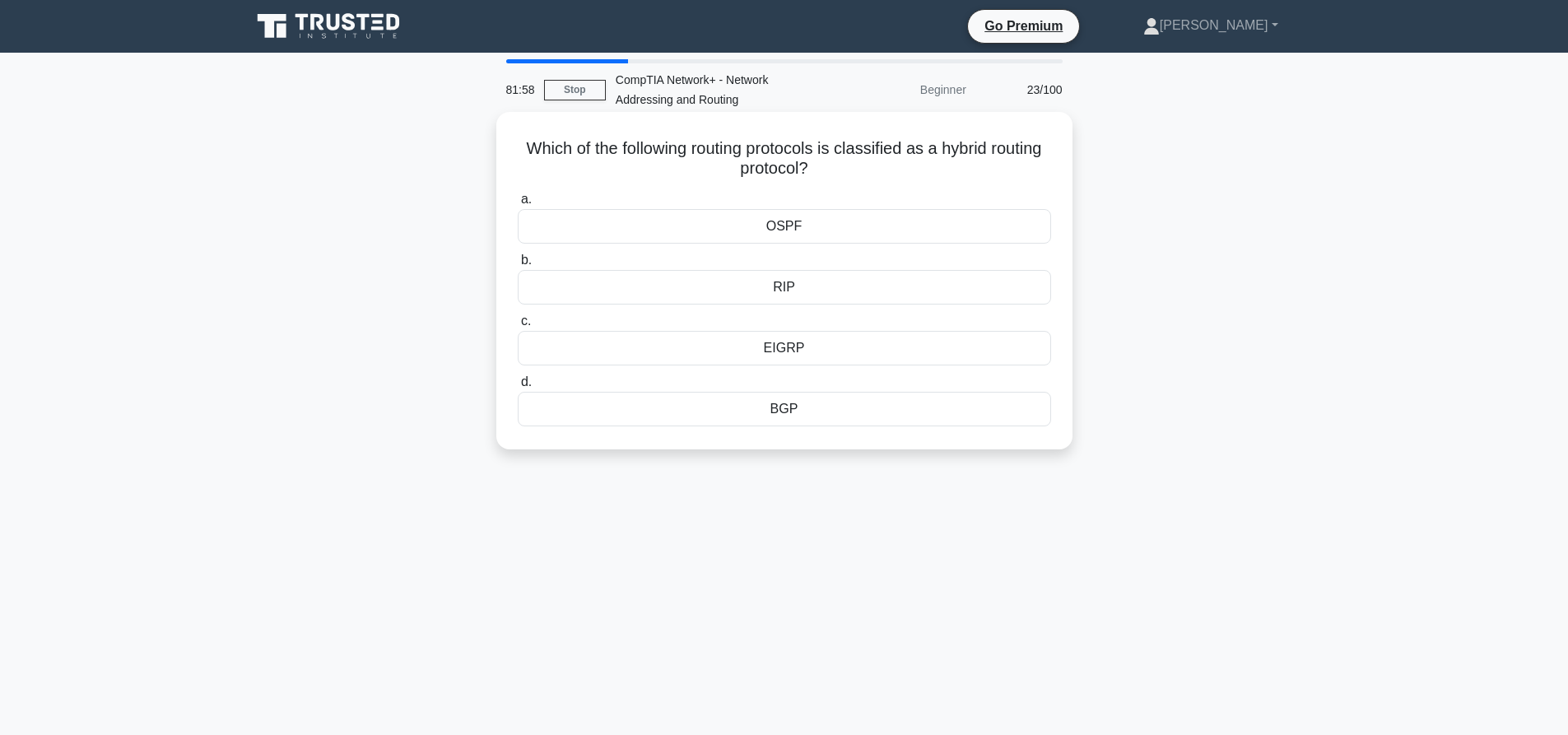
click at [788, 290] on div "RIP" at bounding box center [784, 287] width 533 height 35
click at [518, 266] on input "b. RIP" at bounding box center [518, 260] width 0 height 10
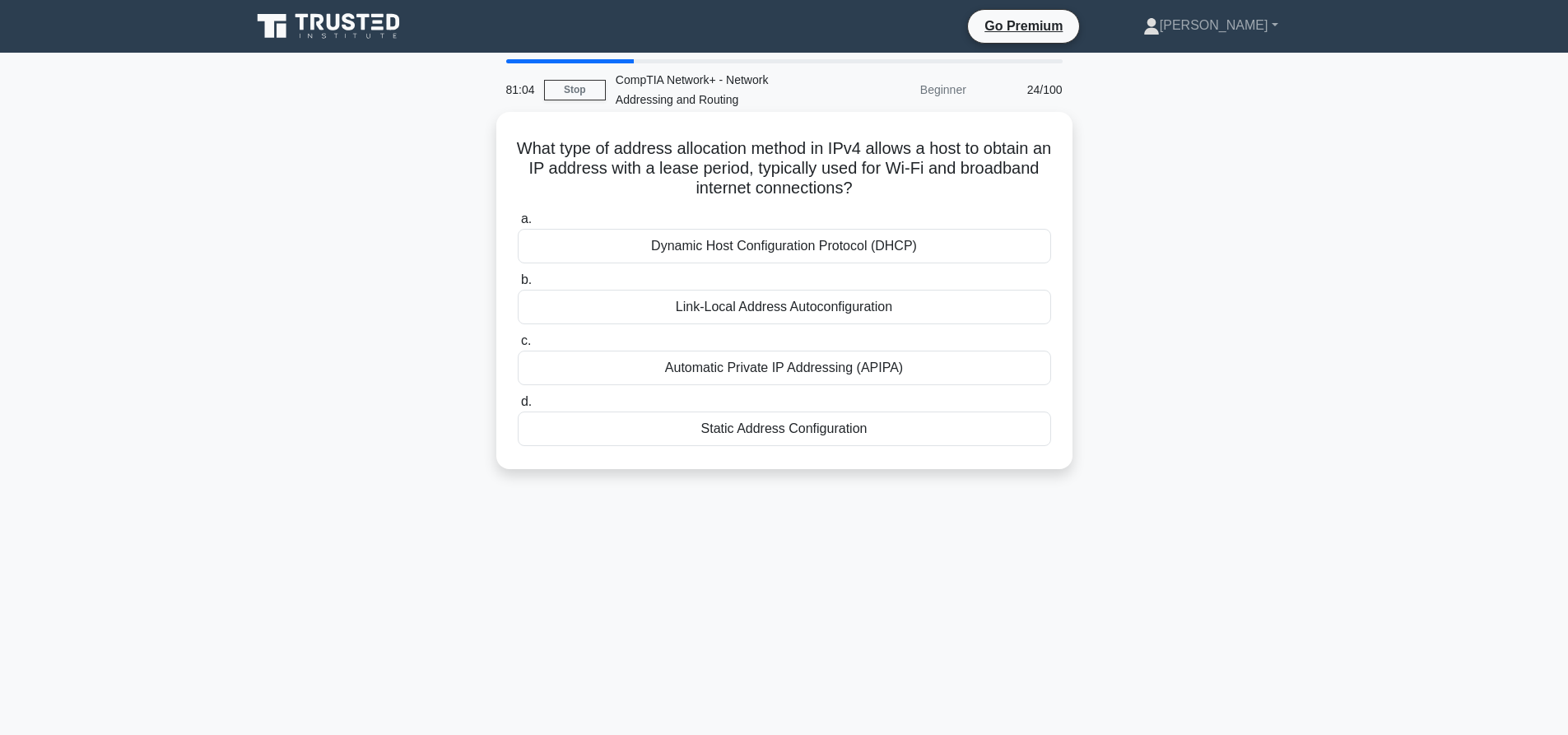
click at [783, 246] on div "Dynamic Host Configuration Protocol (DHCP)" at bounding box center [784, 246] width 533 height 35
click at [518, 224] on input "a. Dynamic Host Configuration Protocol (DHCP)" at bounding box center [518, 219] width 0 height 10
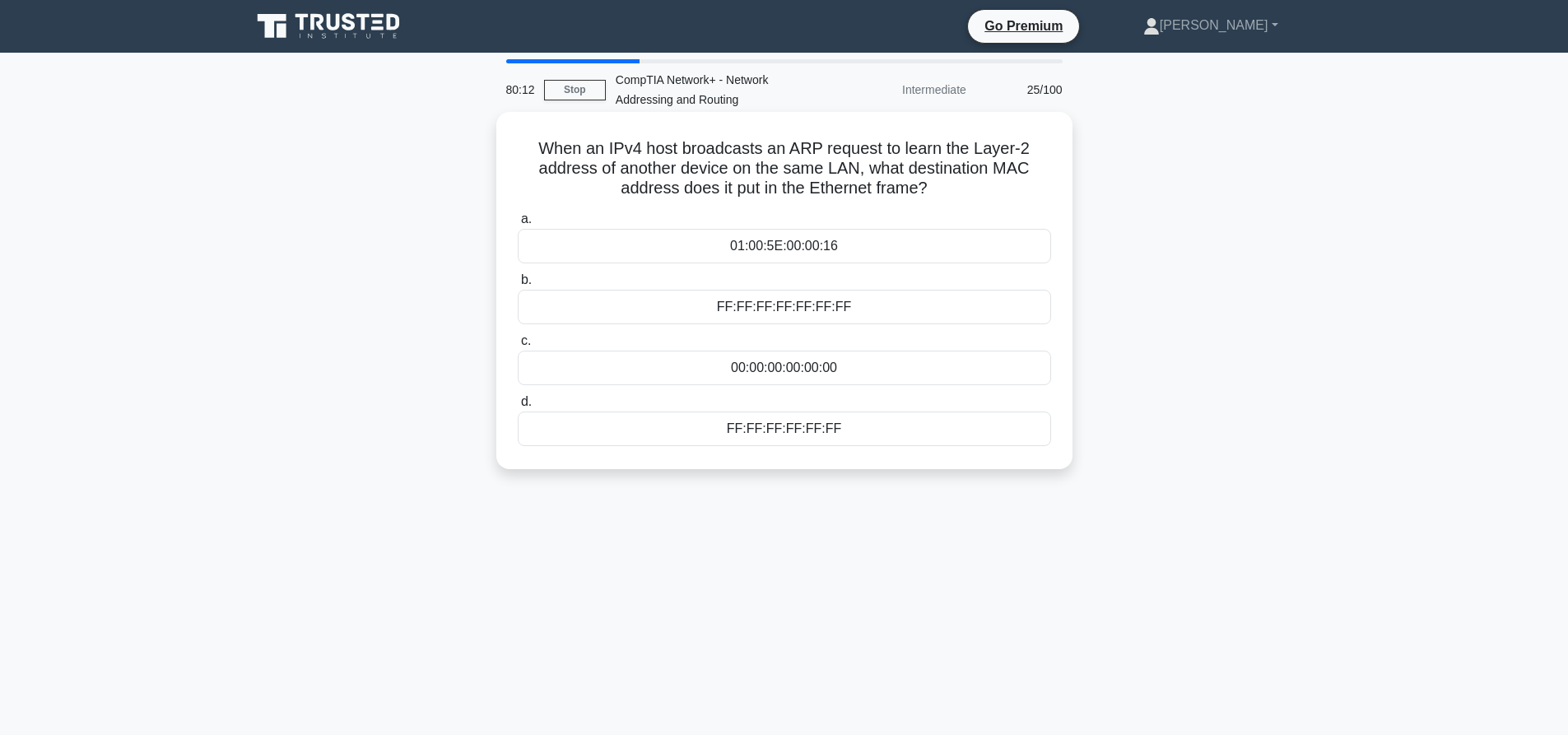
click at [814, 307] on div "FF:FF:FF:FF:FF:FF:FF" at bounding box center [784, 307] width 533 height 35
click at [518, 285] on input "b. FF:FF:FF:FF:FF:FF:FF" at bounding box center [518, 280] width 0 height 10
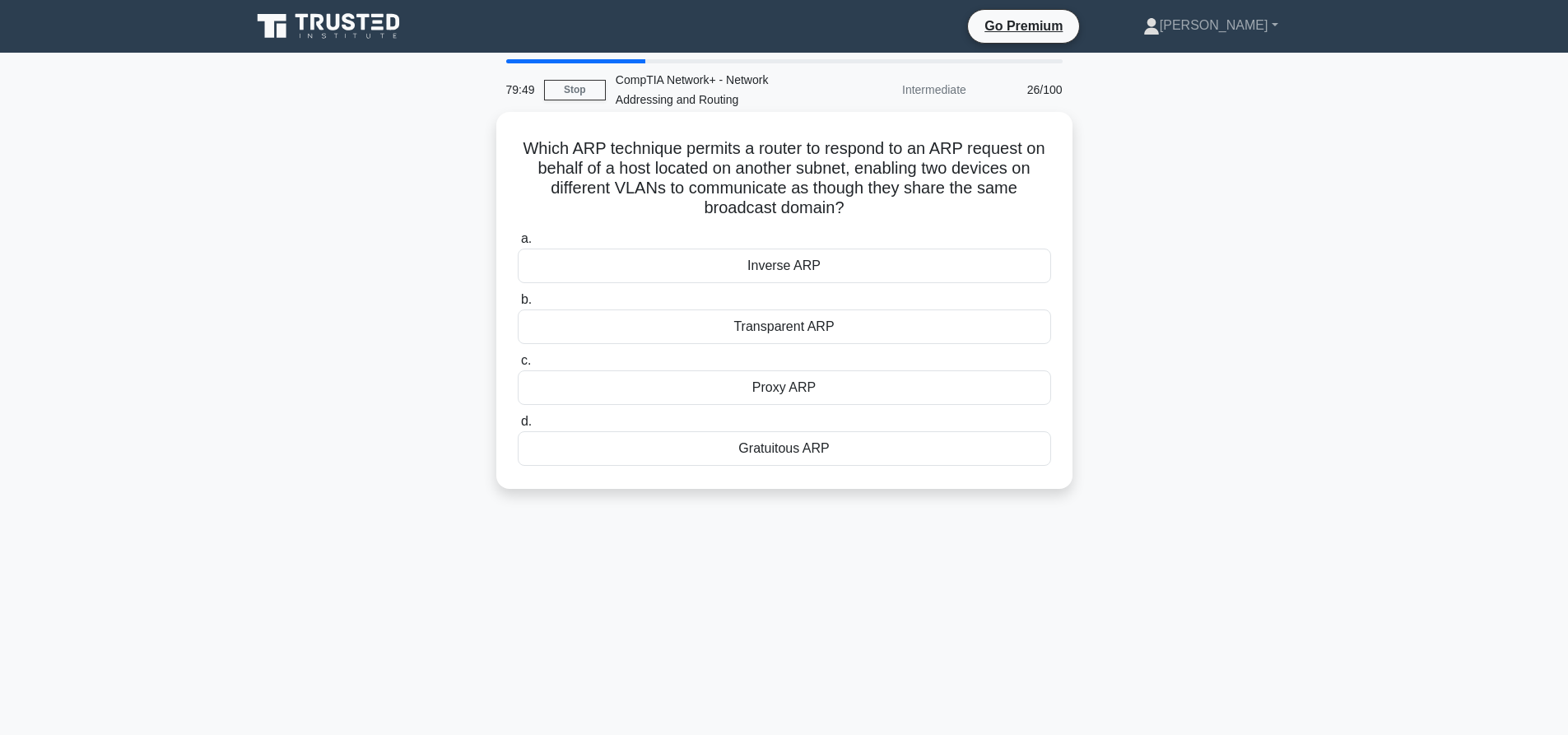
click at [790, 385] on div "Proxy ARP" at bounding box center [784, 387] width 533 height 35
click at [518, 367] on input "c. Proxy ARP" at bounding box center [518, 360] width 0 height 10
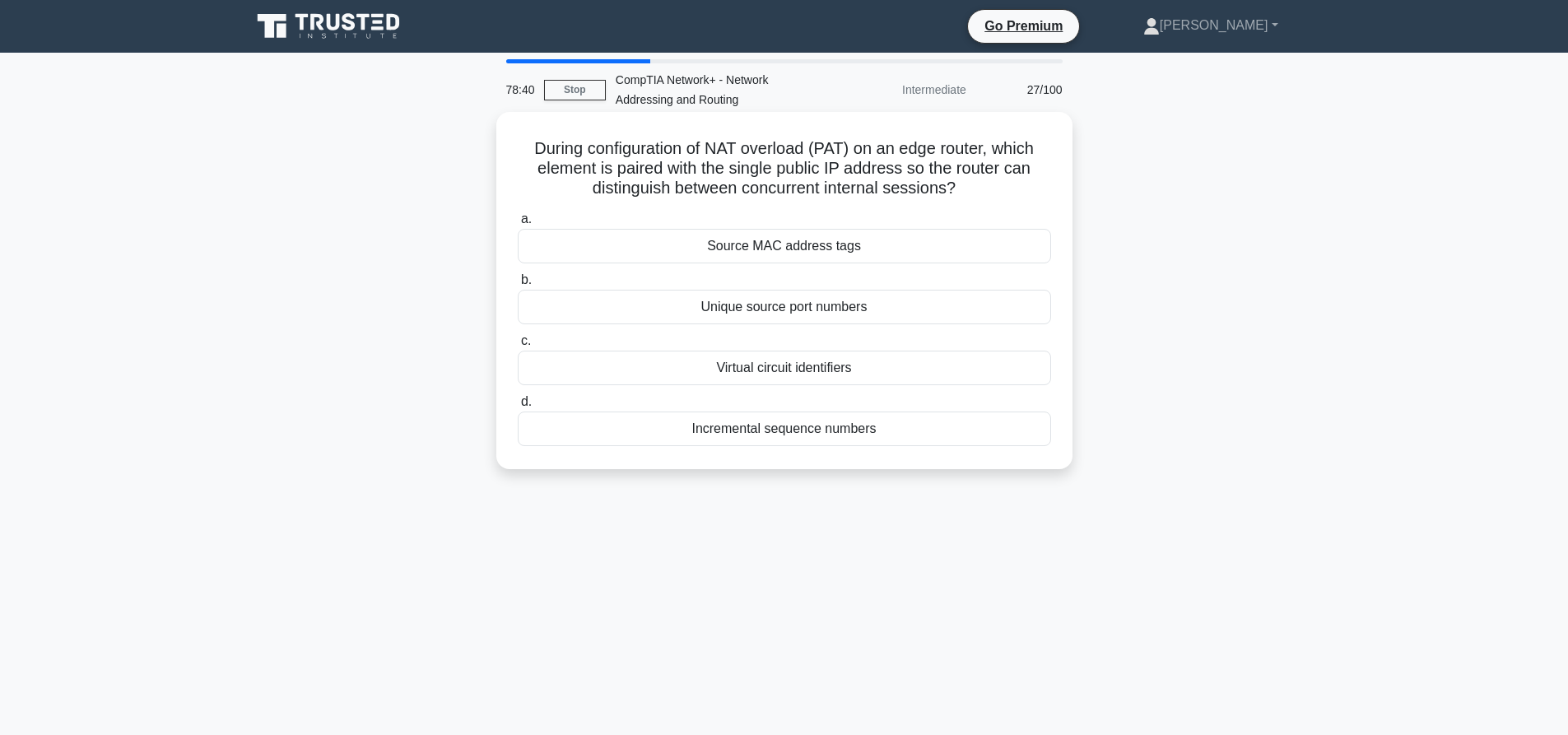
click at [836, 247] on div "Source MAC address tags" at bounding box center [784, 246] width 533 height 35
click at [518, 224] on input "a. Source MAC address tags" at bounding box center [518, 219] width 0 height 10
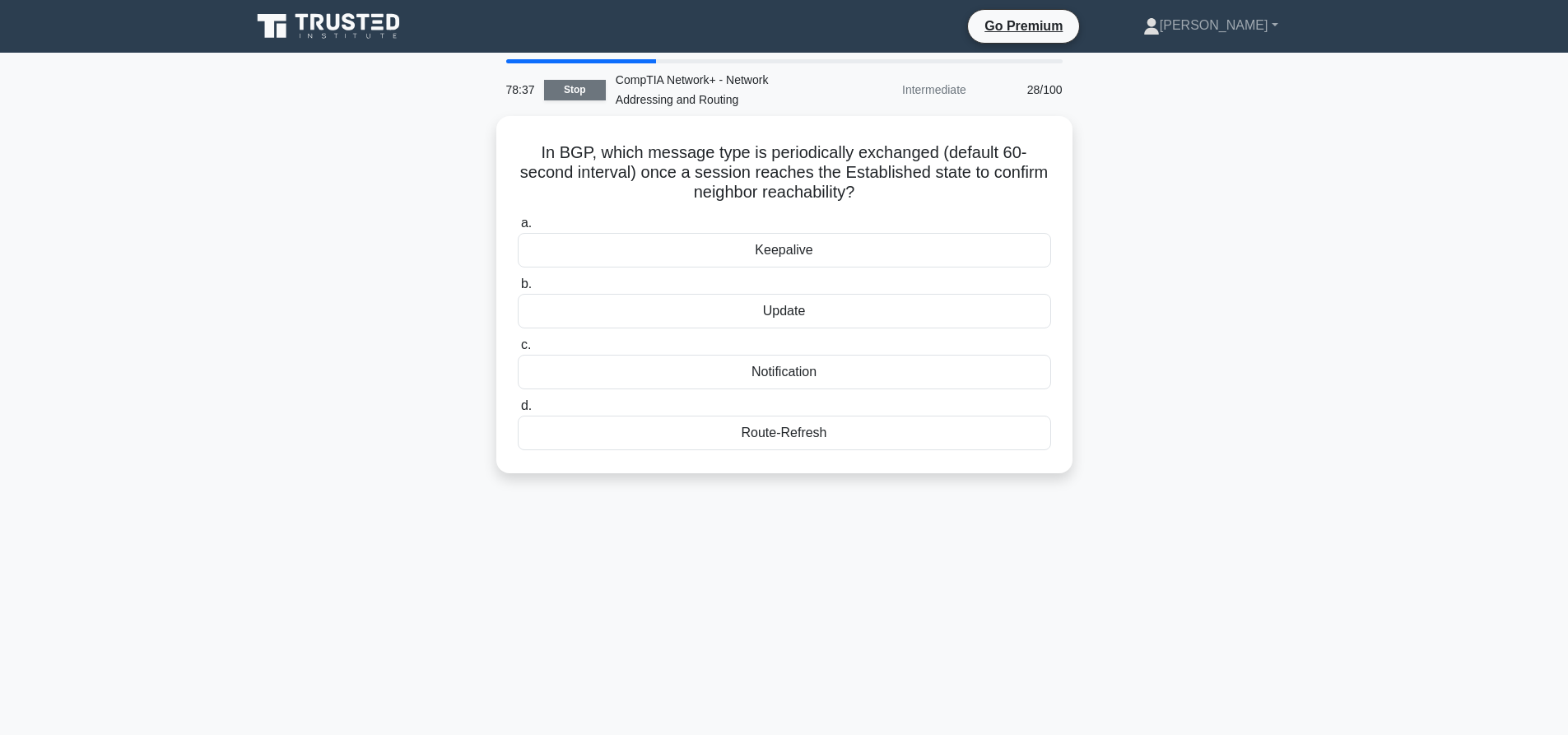
click at [588, 86] on link "Stop" at bounding box center [575, 90] width 62 height 21
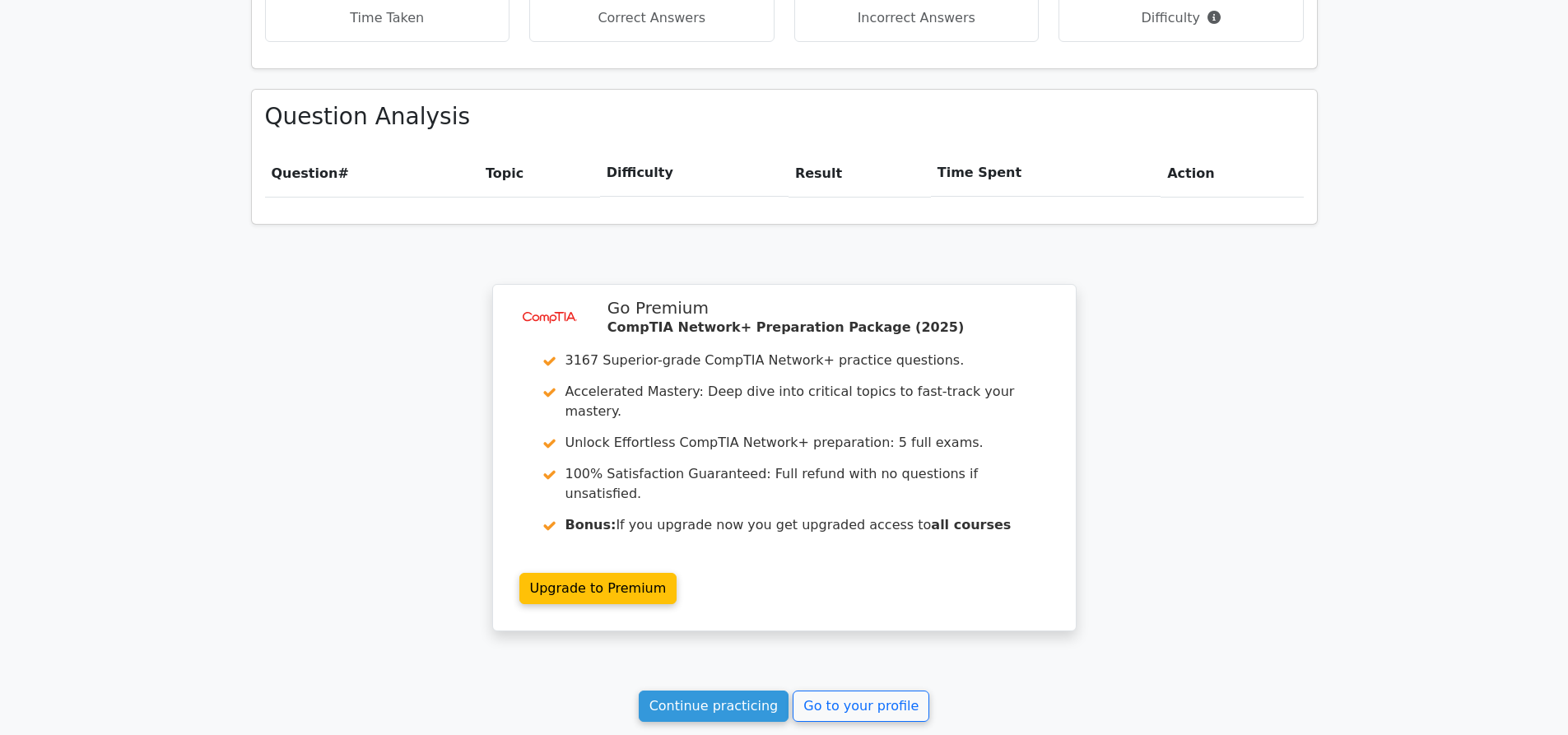
scroll to position [1027, 0]
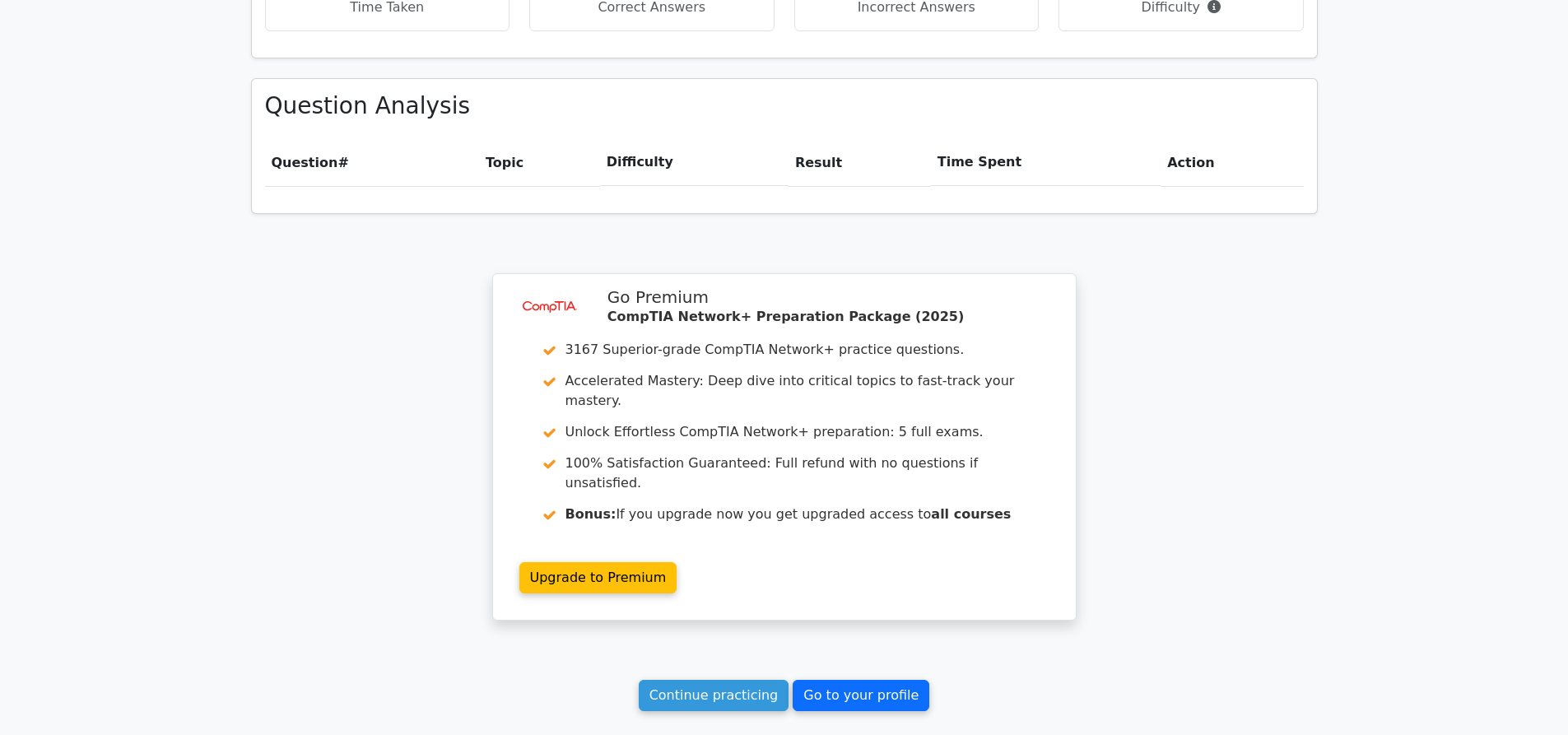
click at [876, 680] on link "Go to your profile" at bounding box center [861, 695] width 137 height 31
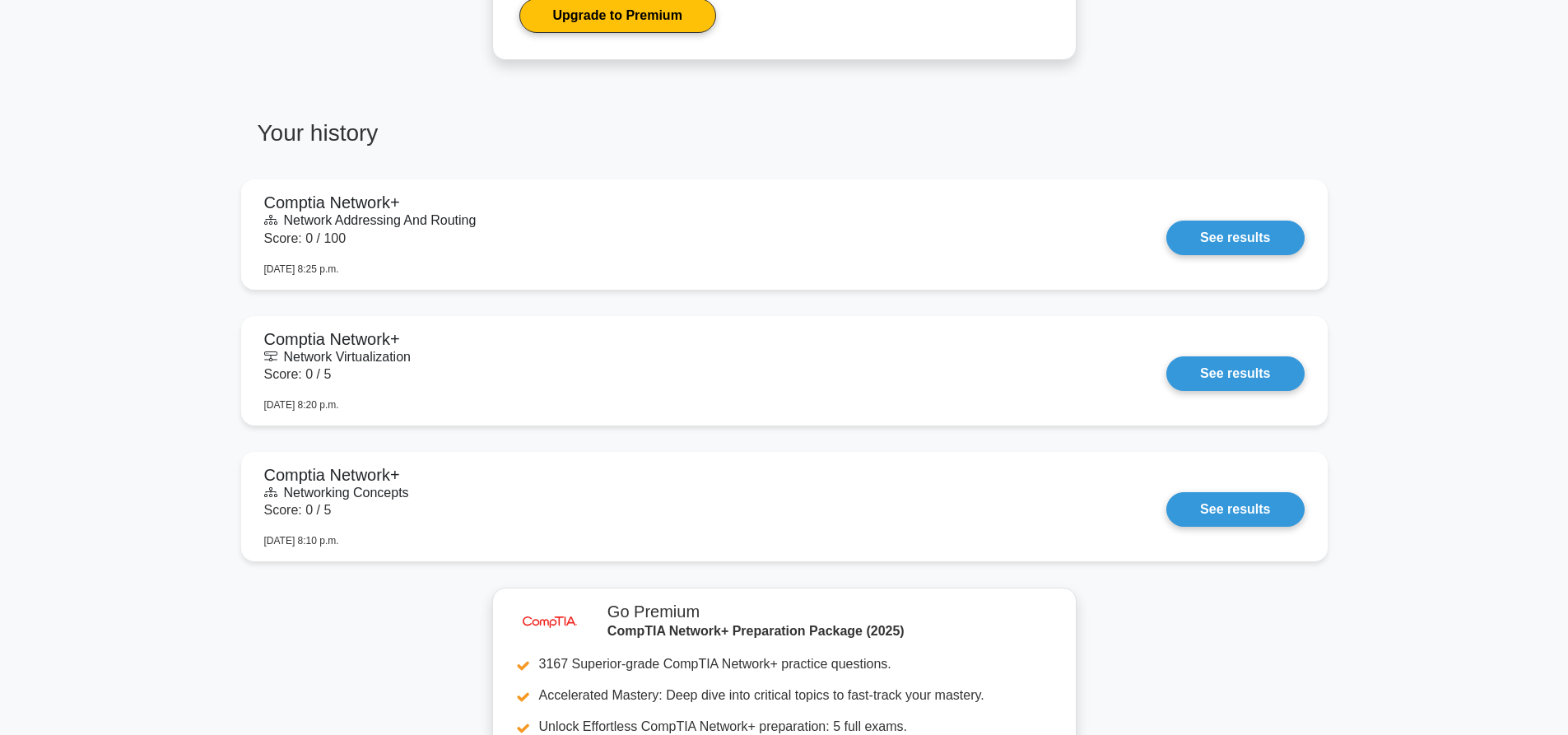
scroll to position [955, 0]
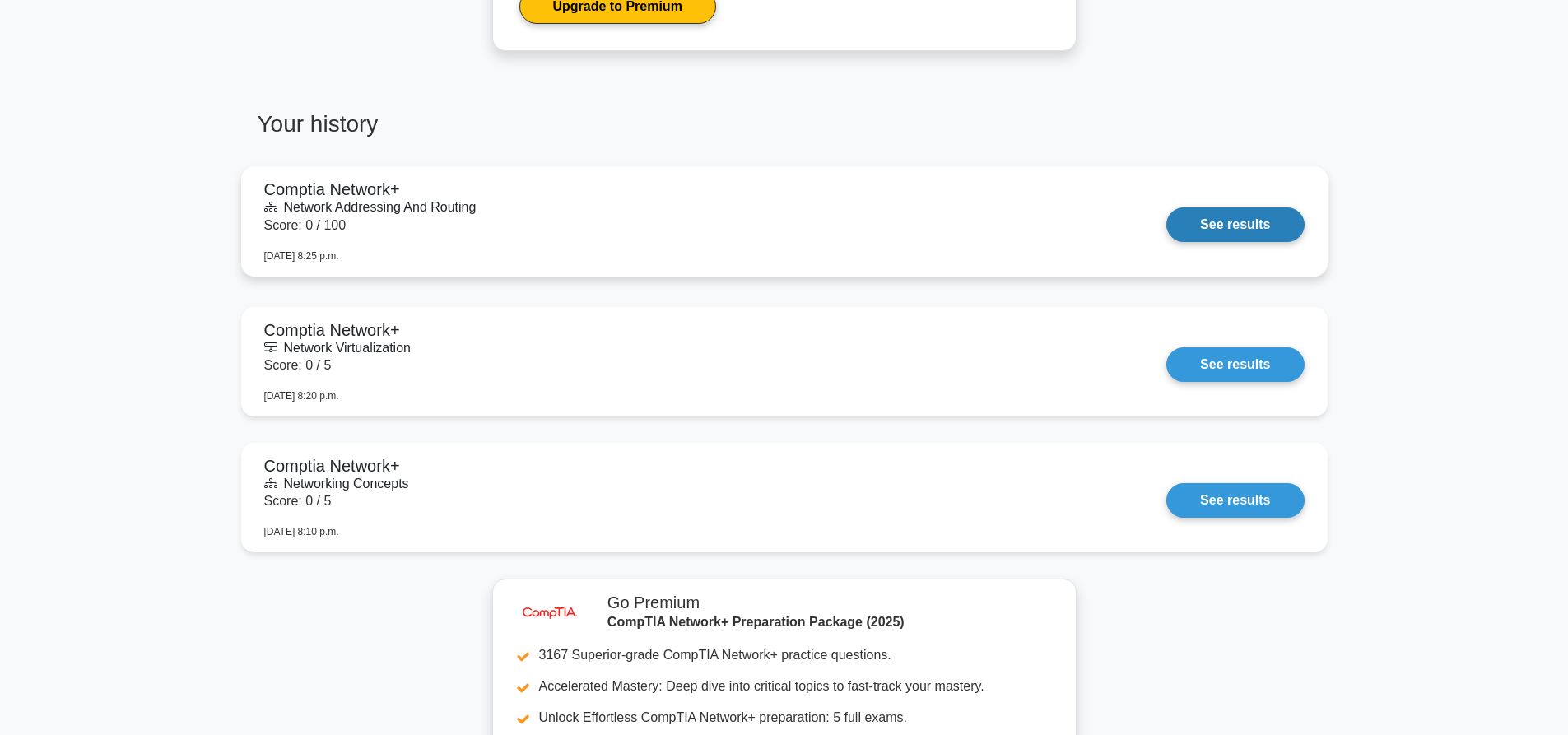
click at [1259, 221] on link "See results" at bounding box center [1234, 224] width 137 height 35
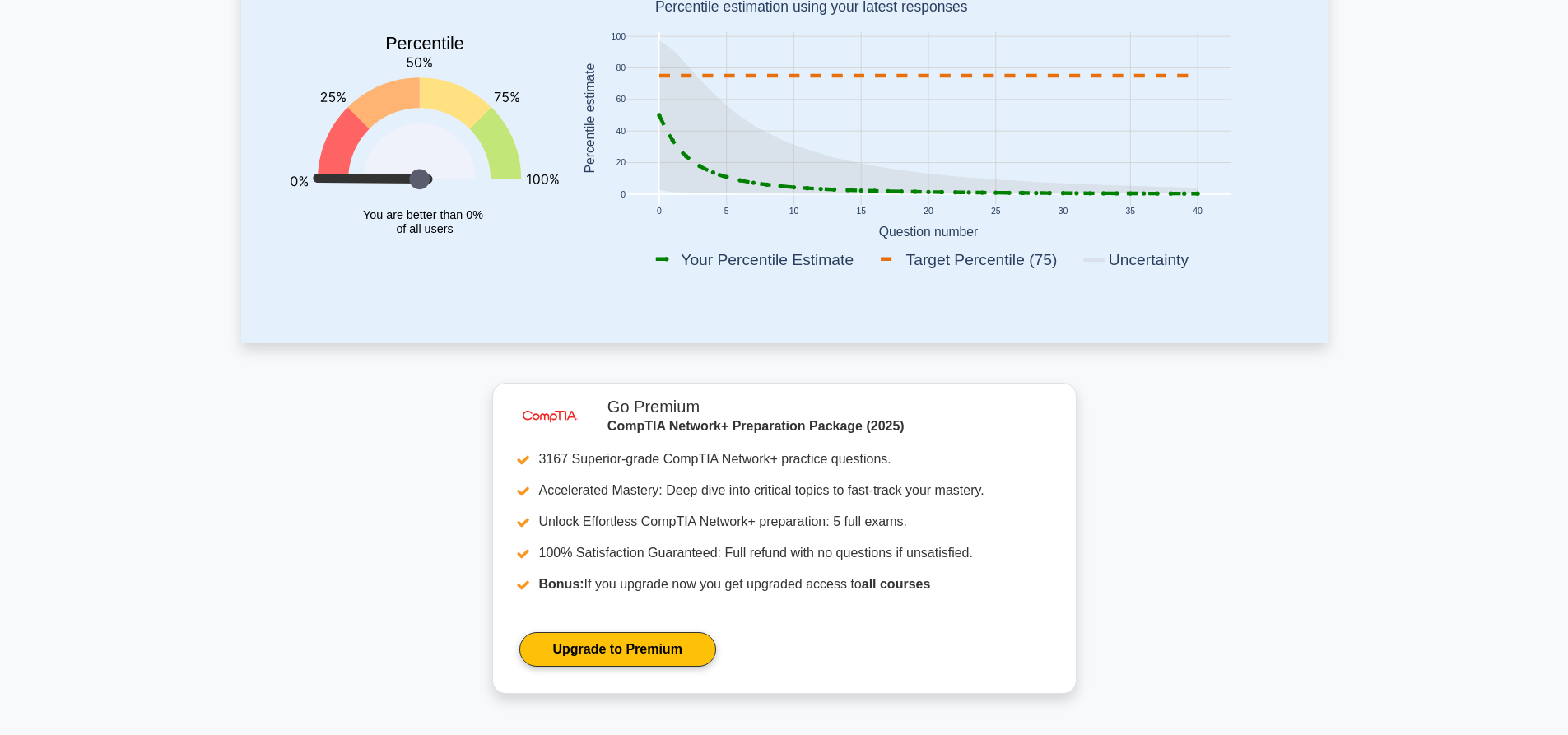
scroll to position [0, 0]
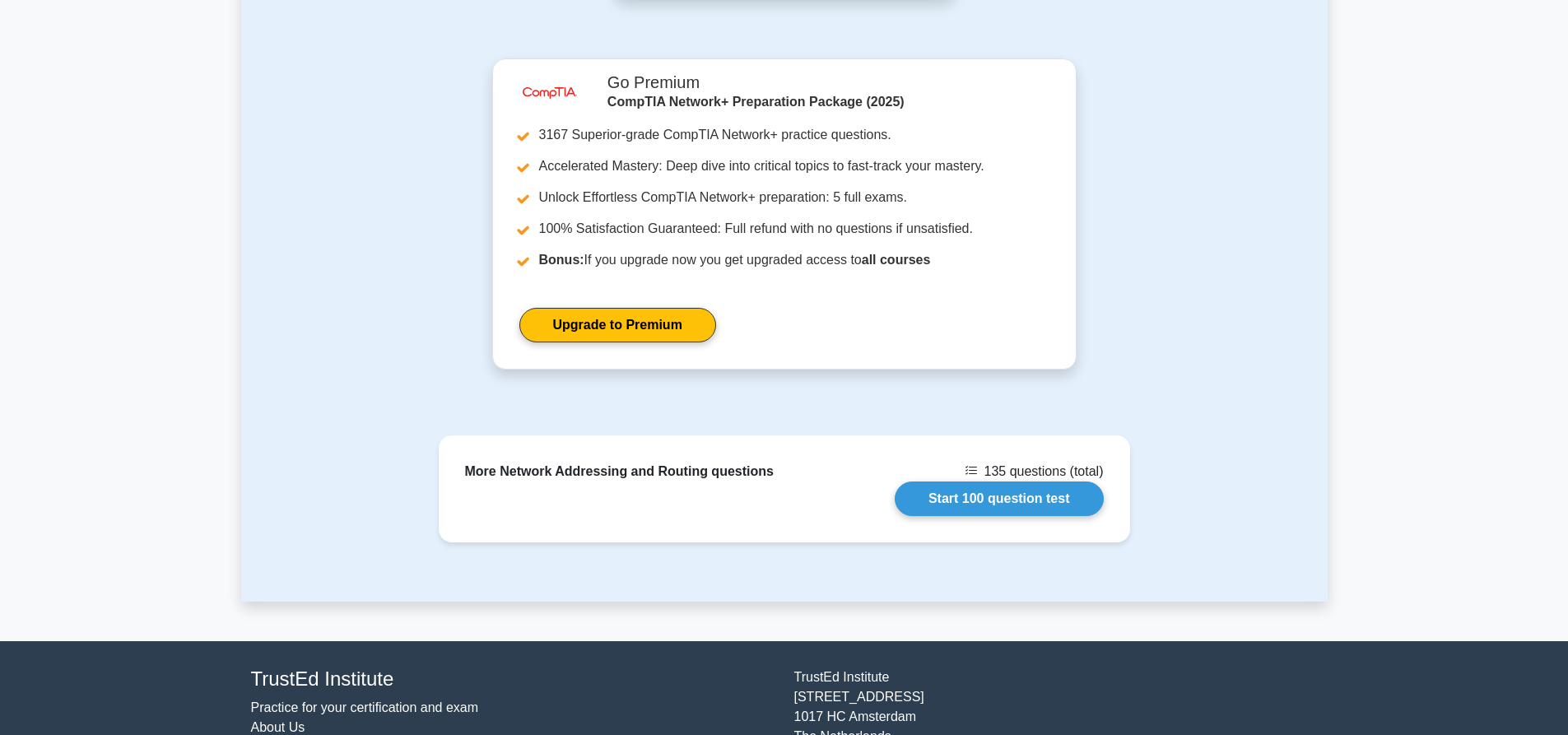
scroll to position [1708, 0]
